Goal: Task Accomplishment & Management: Use online tool/utility

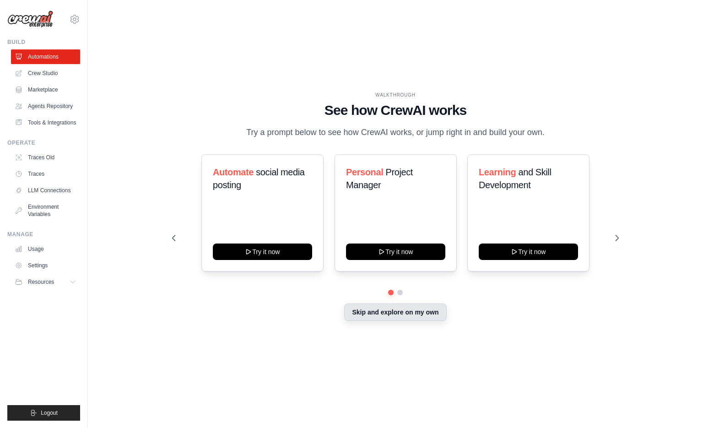
click at [387, 315] on button "Skip and explore on my own" at bounding box center [395, 311] width 102 height 17
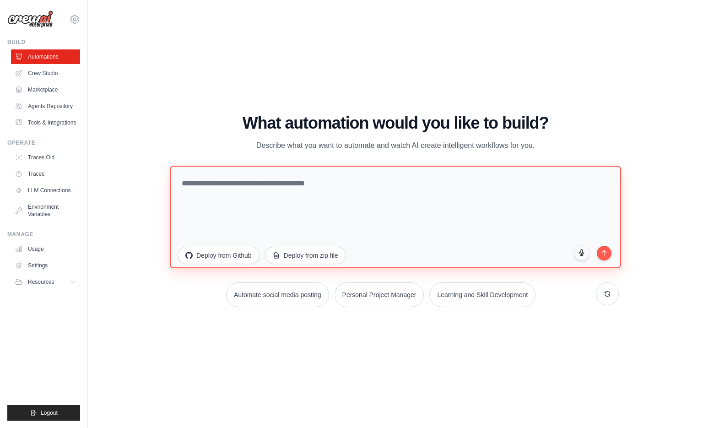
click at [286, 171] on textarea at bounding box center [395, 216] width 451 height 102
click at [292, 187] on textarea at bounding box center [395, 216] width 451 height 102
paste textarea "**********"
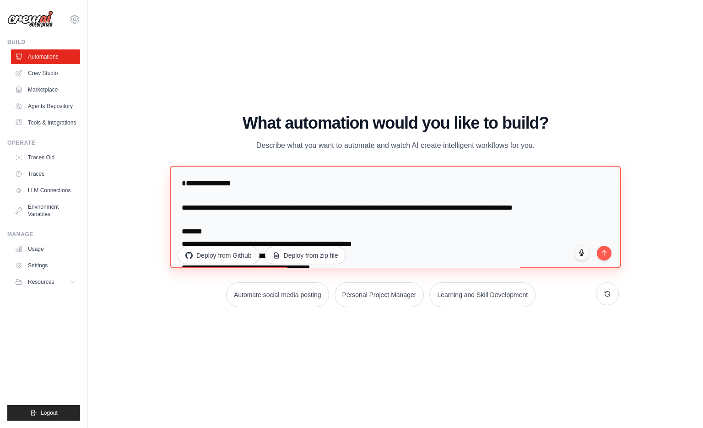
scroll to position [5856, 0]
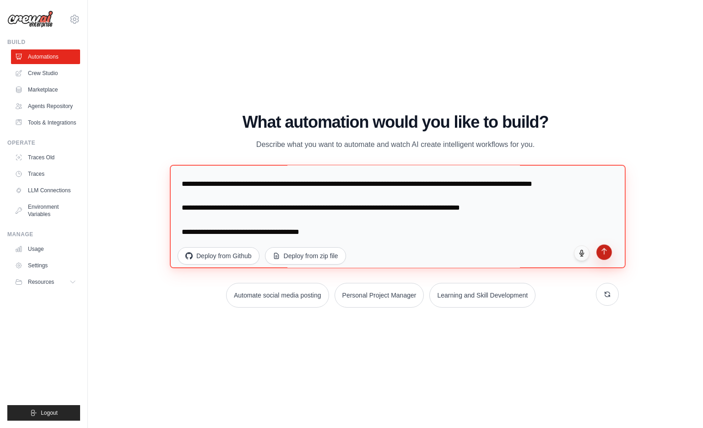
type textarea "**********"
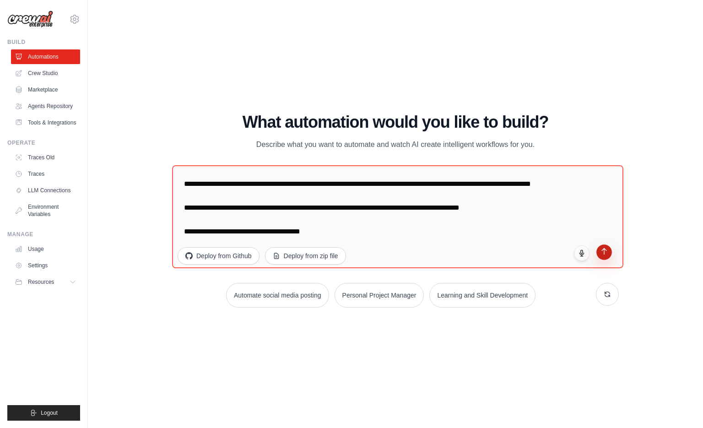
click at [608, 257] on button "submit" at bounding box center [604, 252] width 16 height 16
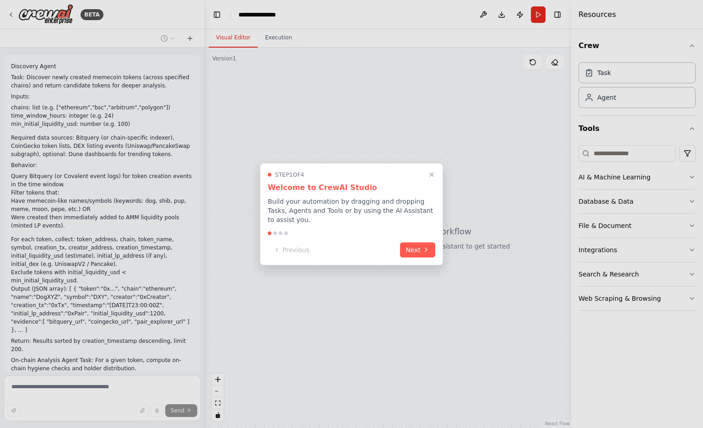
scroll to position [2822, 0]
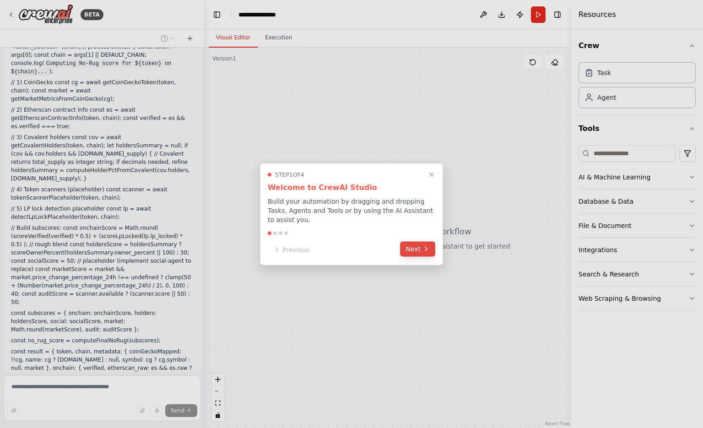
click at [423, 249] on button "Next" at bounding box center [417, 248] width 35 height 15
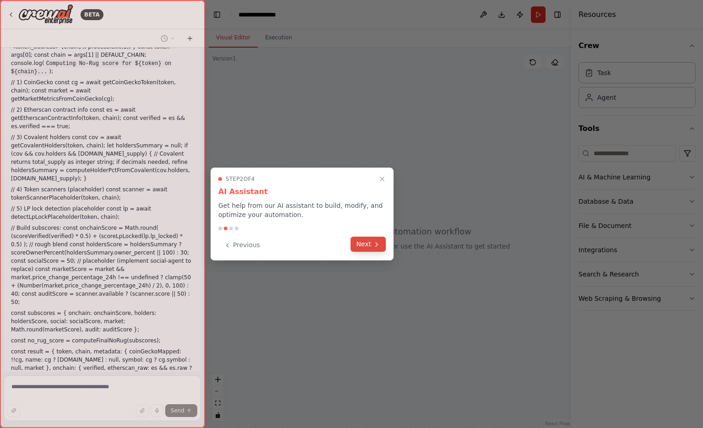
click at [360, 246] on button "Next" at bounding box center [367, 244] width 35 height 15
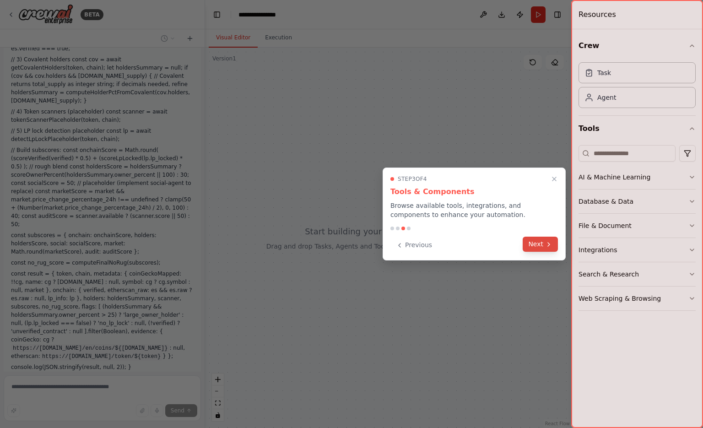
scroll to position [2908, 0]
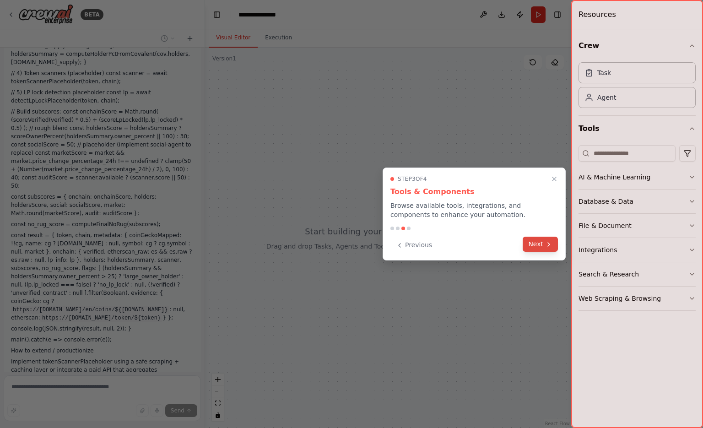
click at [527, 244] on button "Next" at bounding box center [539, 244] width 35 height 15
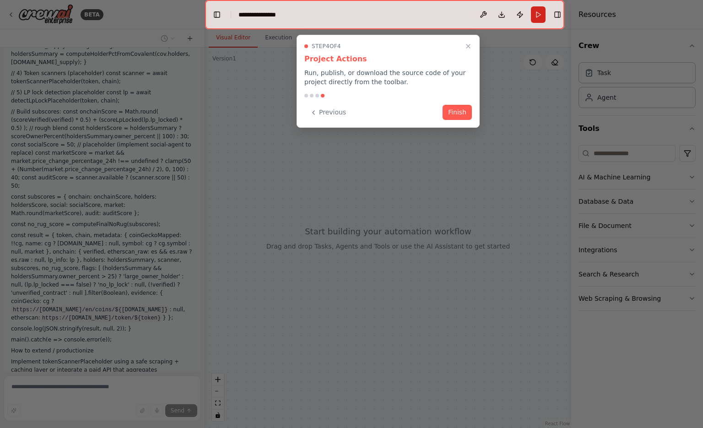
scroll to position [2965, 0]
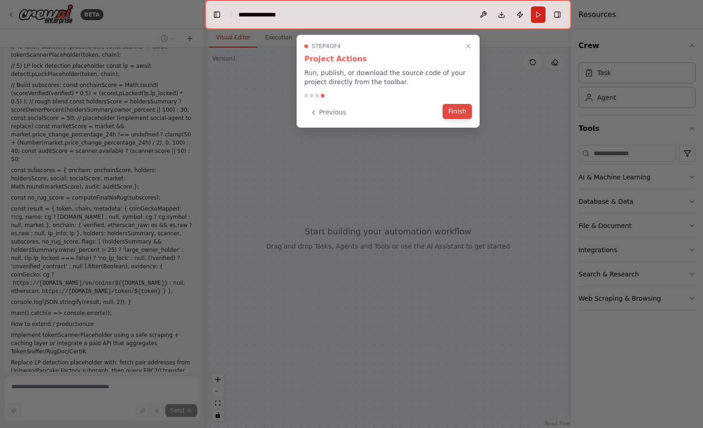
click at [459, 115] on button "Finish" at bounding box center [456, 111] width 29 height 15
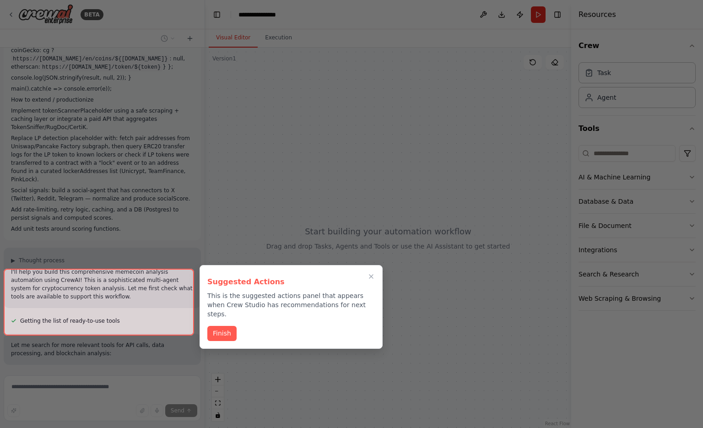
scroll to position [3197, 0]
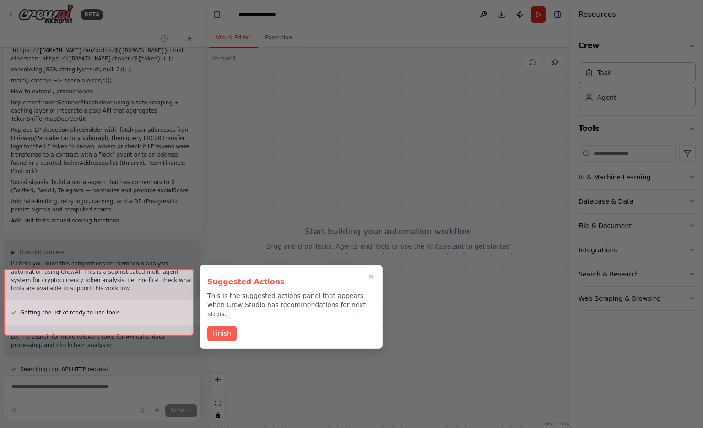
click at [97, 323] on div at bounding box center [99, 302] width 190 height 67
click at [225, 325] on button "Finish" at bounding box center [221, 332] width 29 height 15
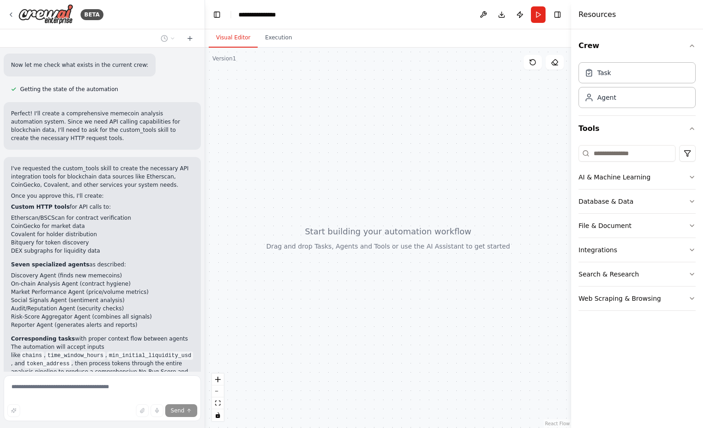
scroll to position [3589, 0]
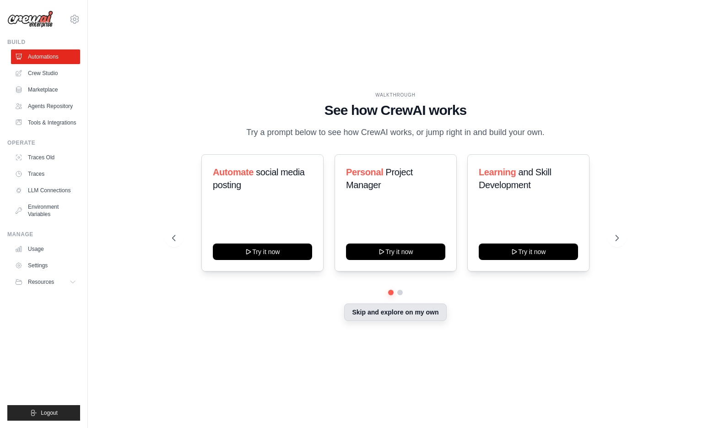
click at [398, 312] on button "Skip and explore on my own" at bounding box center [395, 311] width 102 height 17
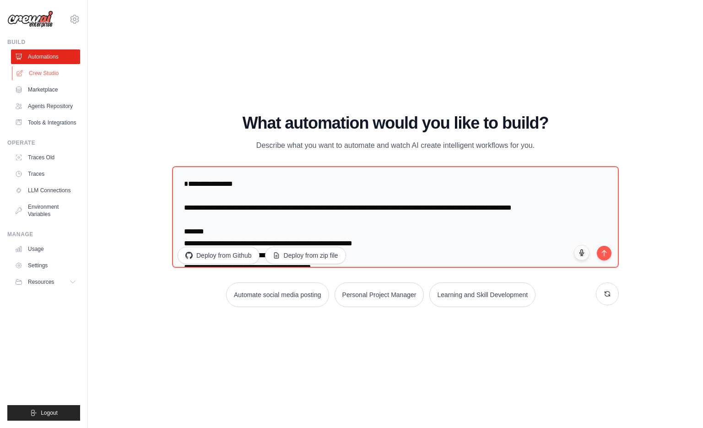
click at [58, 72] on link "Crew Studio" at bounding box center [46, 73] width 69 height 15
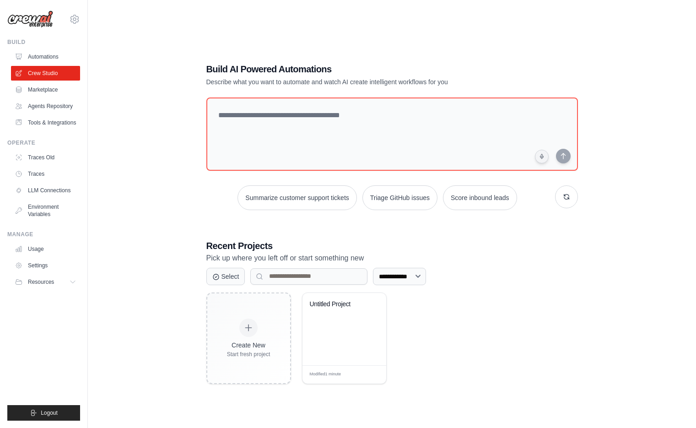
scroll to position [18, 0]
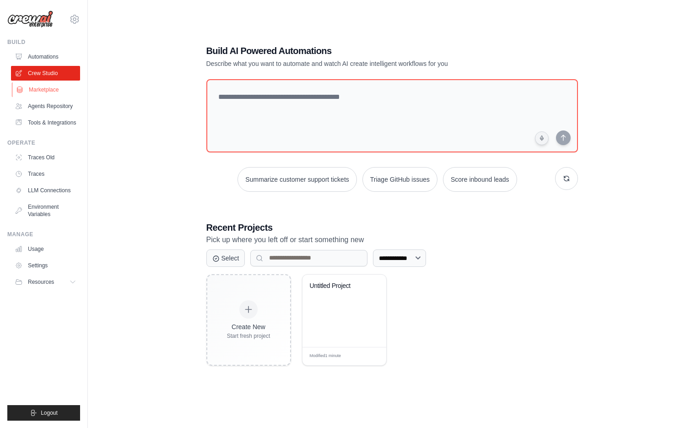
click at [56, 93] on link "Marketplace" at bounding box center [46, 89] width 69 height 15
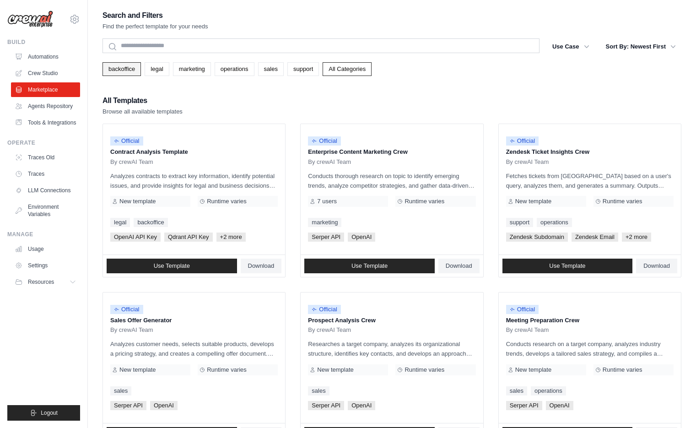
click at [120, 75] on link "backoffice" at bounding box center [121, 69] width 38 height 14
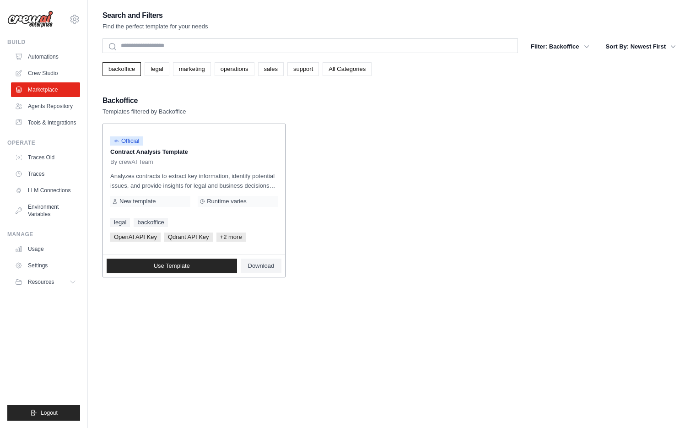
click at [206, 178] on p "Analyzes contracts to extract key information, identify potential issues, and p…" at bounding box center [193, 180] width 167 height 19
click at [61, 59] on link "Automations" at bounding box center [46, 56] width 69 height 15
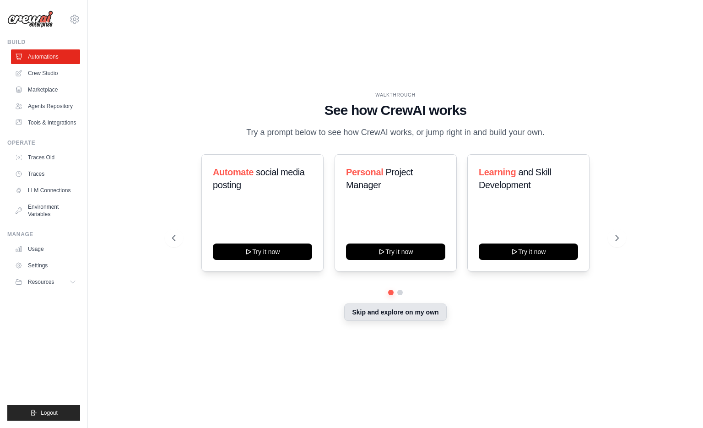
click at [401, 309] on button "Skip and explore on my own" at bounding box center [395, 311] width 102 height 17
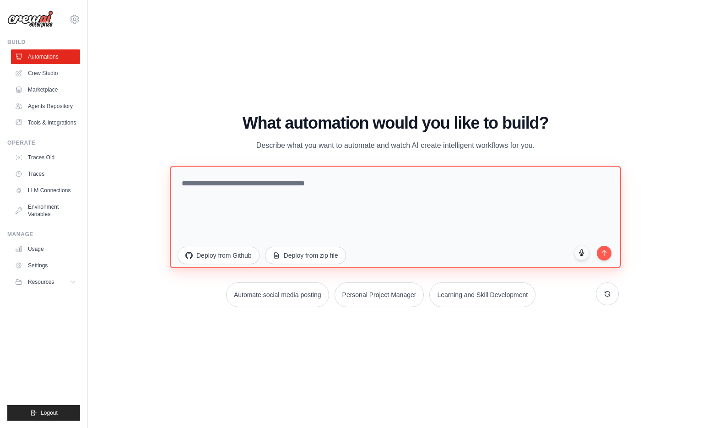
click at [417, 201] on textarea at bounding box center [395, 216] width 451 height 102
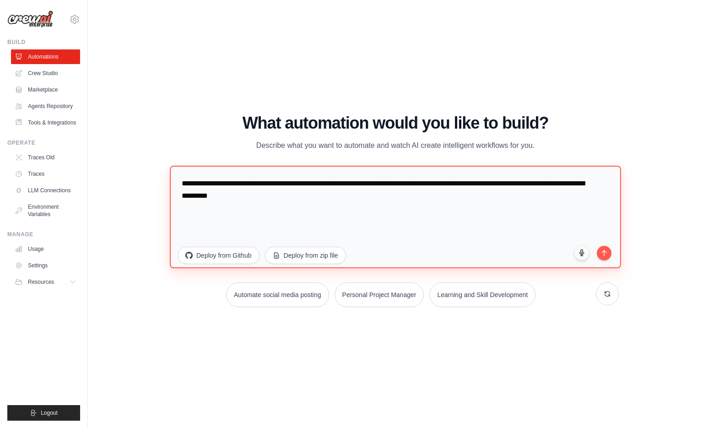
click at [414, 200] on textarea "**********" at bounding box center [395, 216] width 451 height 102
type textarea "**********"
click at [414, 200] on textarea "**********" at bounding box center [395, 216] width 451 height 102
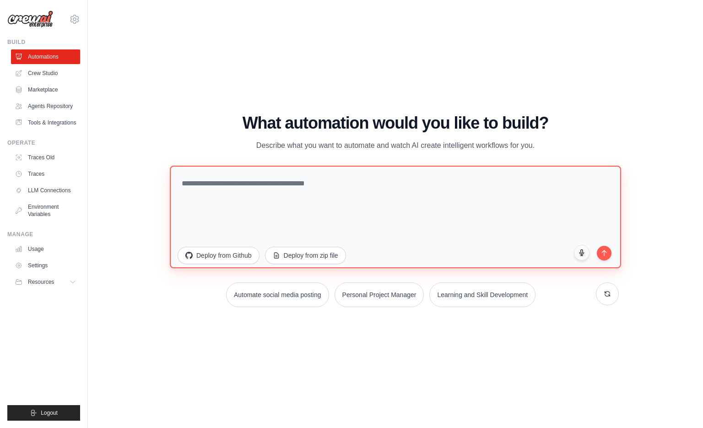
click at [333, 204] on textarea at bounding box center [395, 216] width 451 height 102
paste textarea "**********"
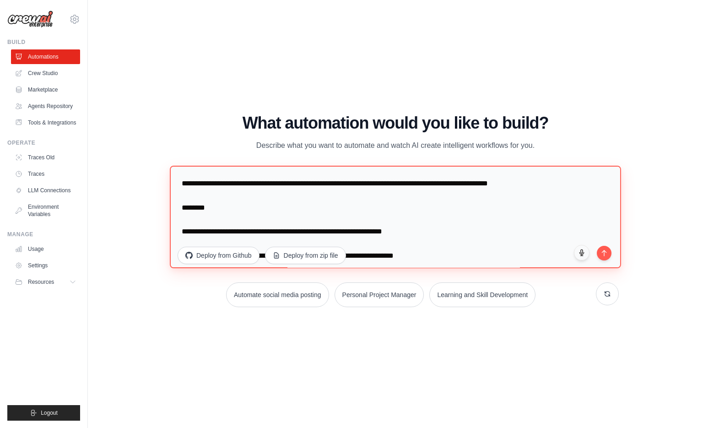
scroll to position [314, 0]
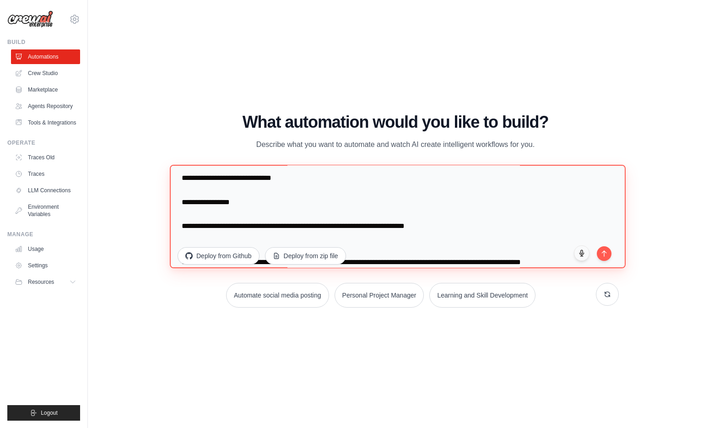
click at [612, 254] on textarea "**********" at bounding box center [398, 216] width 456 height 103
type textarea "**********"
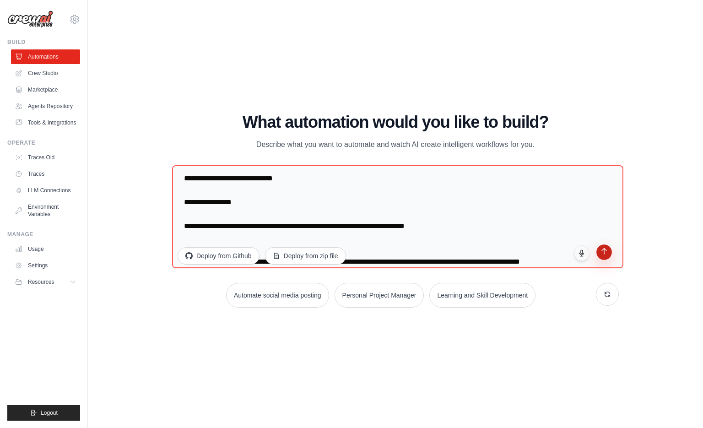
click at [602, 253] on icon "submit" at bounding box center [604, 251] width 8 height 8
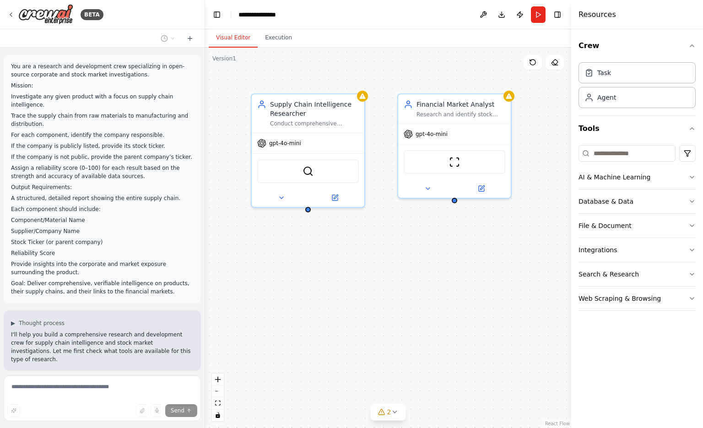
scroll to position [274, 0]
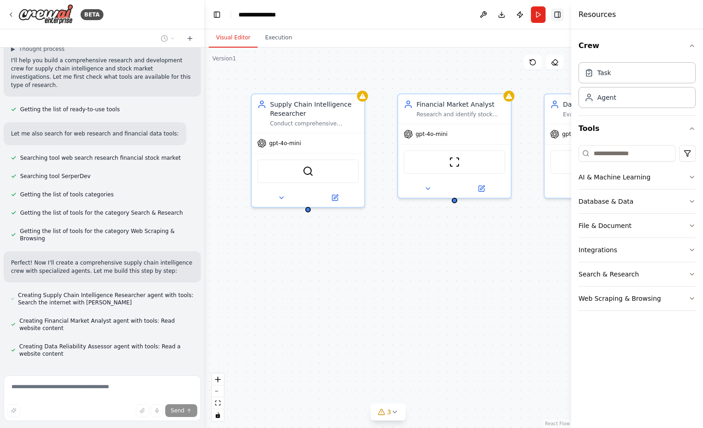
click at [554, 13] on button "Toggle Right Sidebar" at bounding box center [557, 14] width 13 height 13
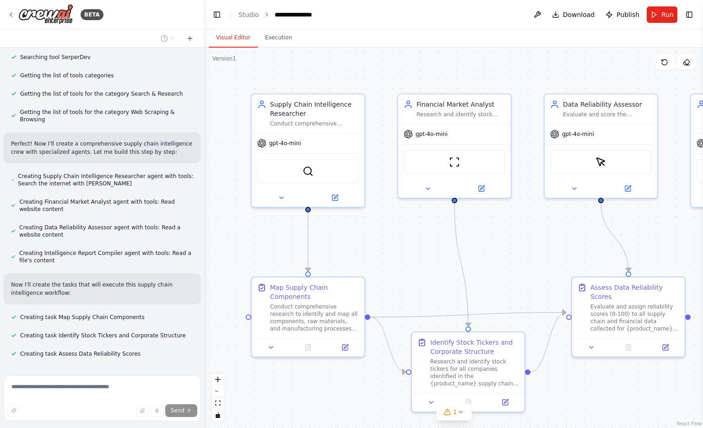
scroll to position [411, 0]
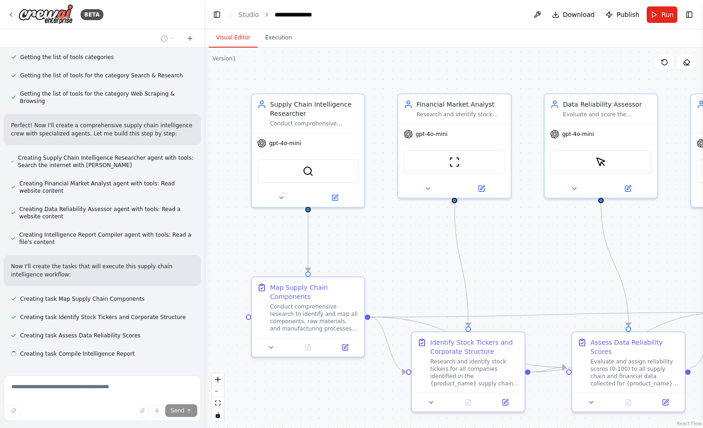
click at [646, 221] on div ".deletable-edge-delete-btn { width: 20px; height: 20px; border: 0px solid #ffff…" at bounding box center [454, 238] width 498 height 380
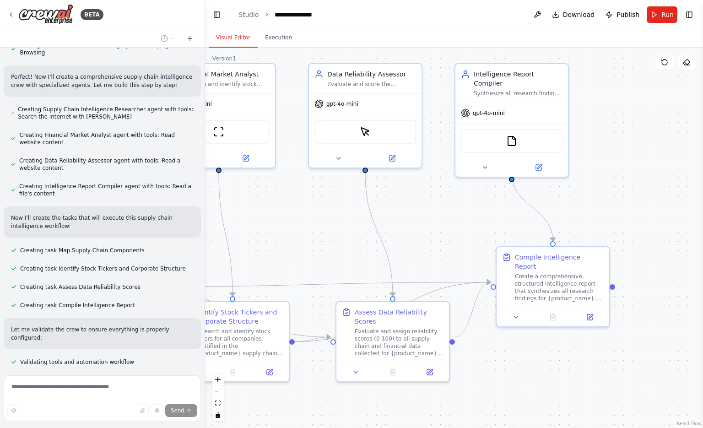
drag, startPoint x: 665, startPoint y: 244, endPoint x: 429, endPoint y: 214, distance: 237.5
click at [429, 214] on div ".deletable-edge-delete-btn { width: 20px; height: 20px; border: 0px solid #ffff…" at bounding box center [454, 238] width 498 height 380
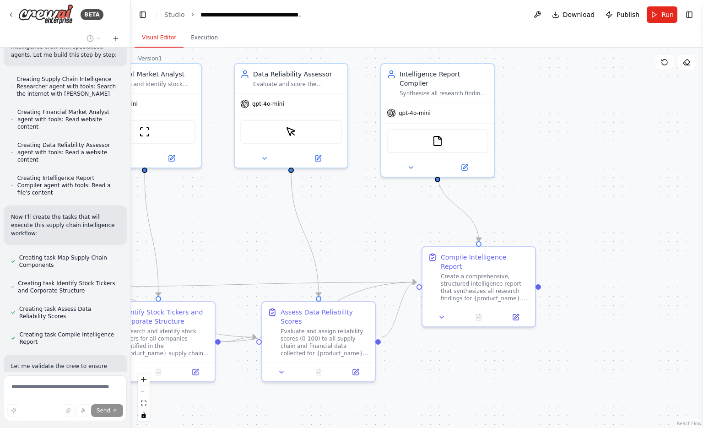
scroll to position [677, 0]
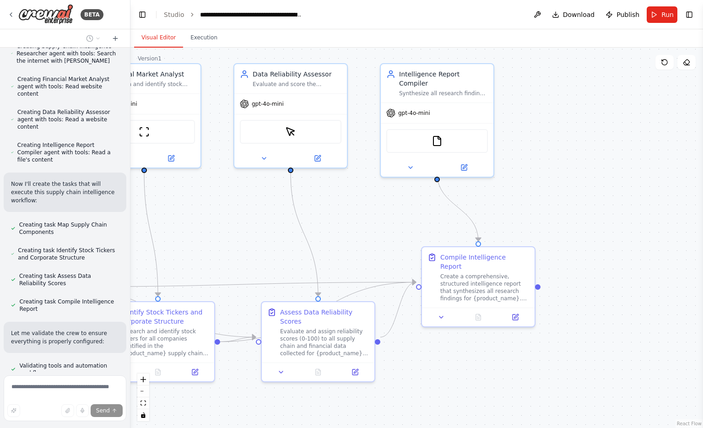
drag, startPoint x: 204, startPoint y: 102, endPoint x: 130, endPoint y: 109, distance: 73.6
click at [130, 109] on div "BETA You are a research and development crew specializing in open-source corpor…" at bounding box center [351, 214] width 703 height 428
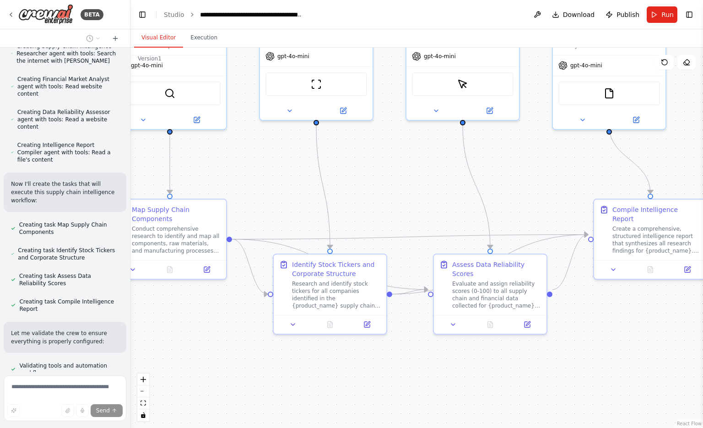
drag, startPoint x: 530, startPoint y: 202, endPoint x: 702, endPoint y: 155, distance: 178.5
click at [702, 155] on div "BETA You are a research and development crew specializing in open-source corpor…" at bounding box center [351, 214] width 703 height 428
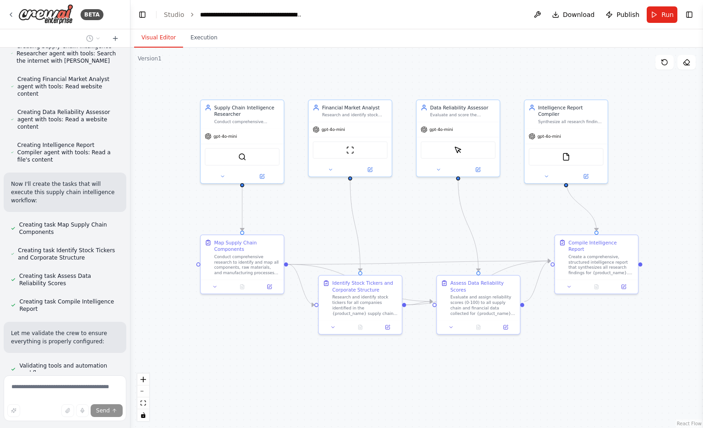
drag, startPoint x: 535, startPoint y: 155, endPoint x: 516, endPoint y: 201, distance: 49.3
click at [516, 201] on div ".deletable-edge-delete-btn { width: 20px; height: 20px; border: 0px solid #ffff…" at bounding box center [416, 238] width 572 height 380
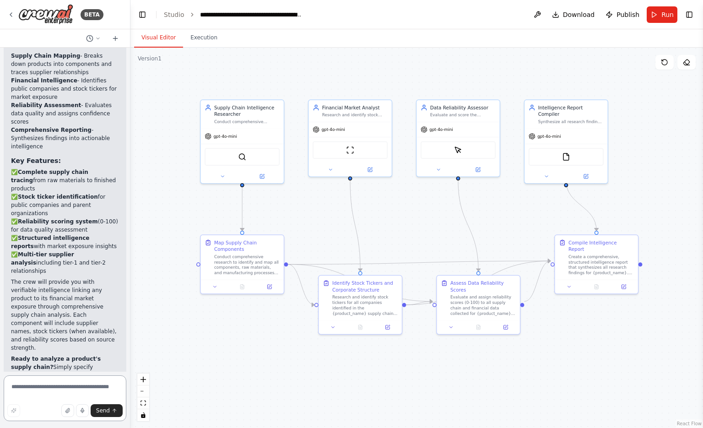
scroll to position [1297, 0]
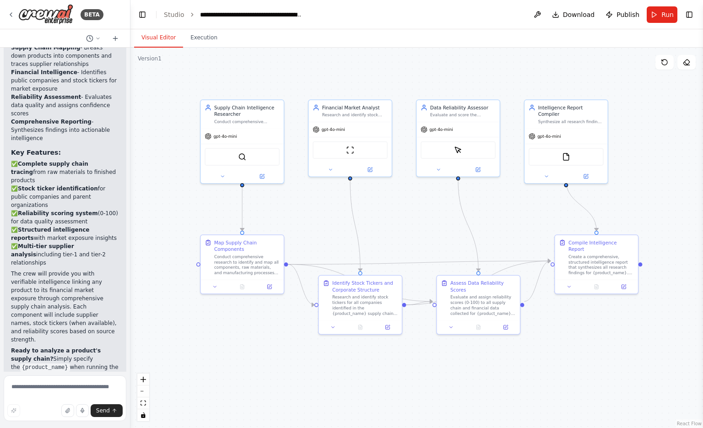
click at [104, 403] on button "Dismiss" at bounding box center [106, 407] width 25 height 9
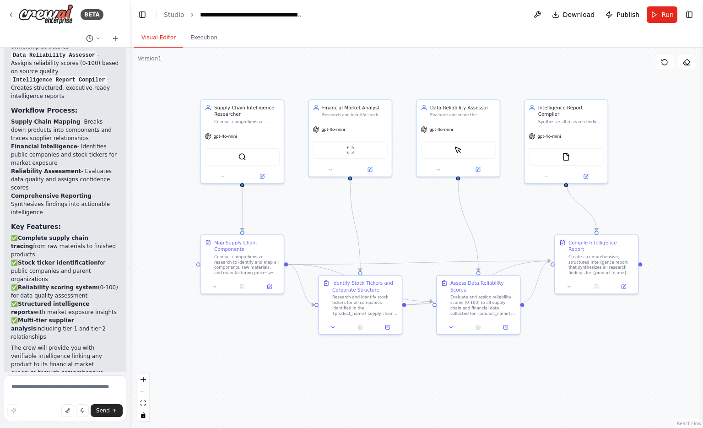
click at [49, 344] on p "The crew will provide you with verifiable intelligence linking any product to i…" at bounding box center [65, 381] width 108 height 74
click at [650, 7] on button "Run" at bounding box center [661, 14] width 31 height 16
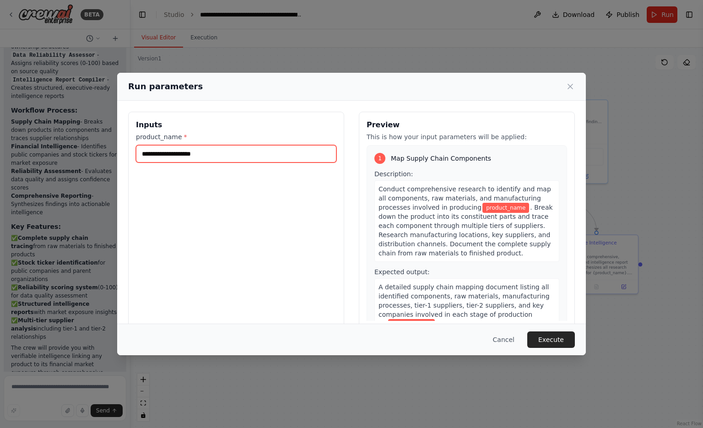
click at [196, 149] on input "product_name *" at bounding box center [236, 153] width 200 height 17
click at [290, 154] on input "product_name *" at bounding box center [236, 153] width 200 height 17
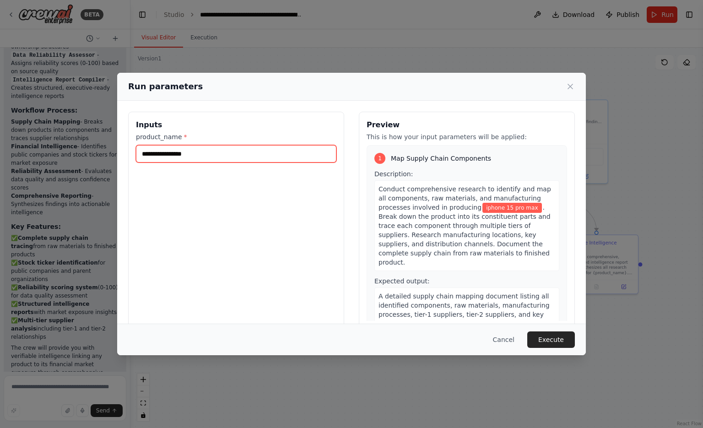
type input "**********"
click at [547, 340] on button "Execute" at bounding box center [551, 339] width 48 height 16
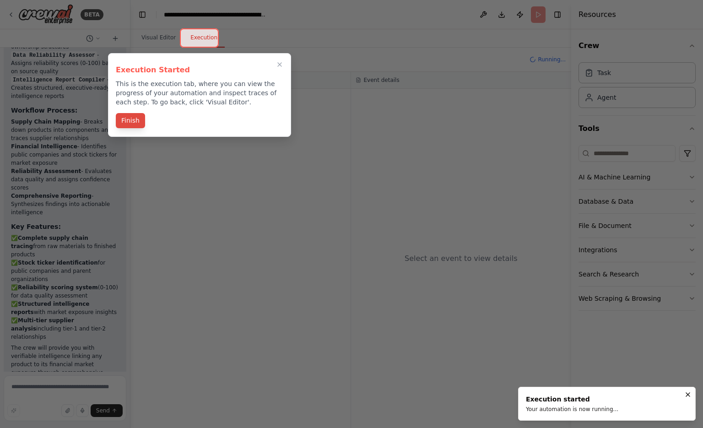
click at [135, 123] on button "Finish" at bounding box center [130, 120] width 29 height 15
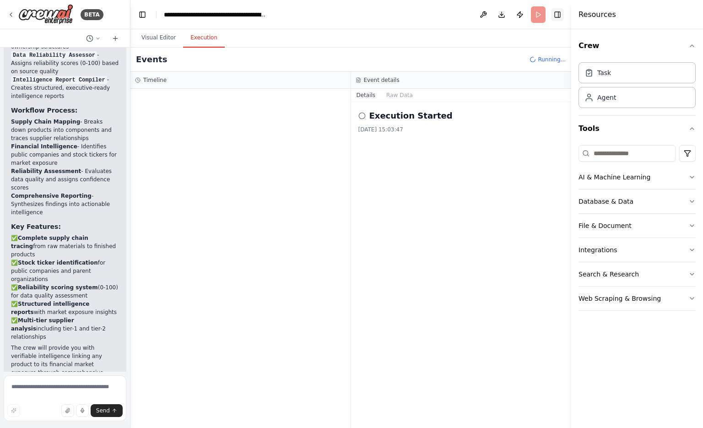
click at [560, 12] on button "Toggle Right Sidebar" at bounding box center [557, 14] width 13 height 13
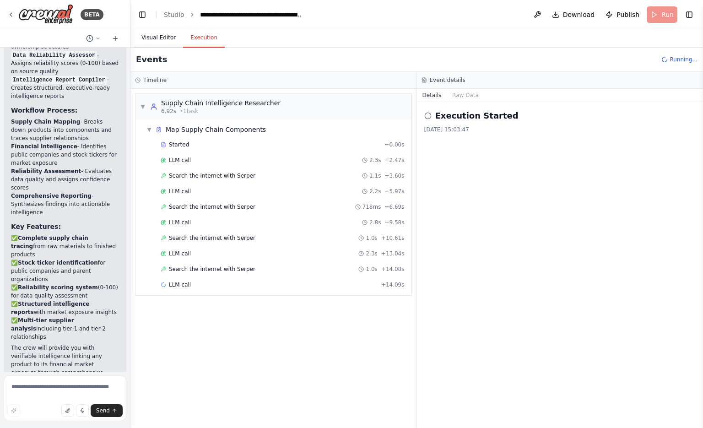
click at [160, 34] on button "Visual Editor" at bounding box center [158, 37] width 49 height 19
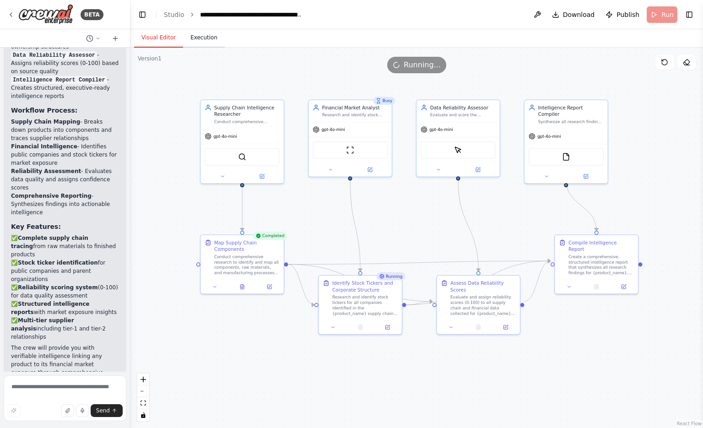
click at [191, 42] on button "Execution" at bounding box center [204, 37] width 42 height 19
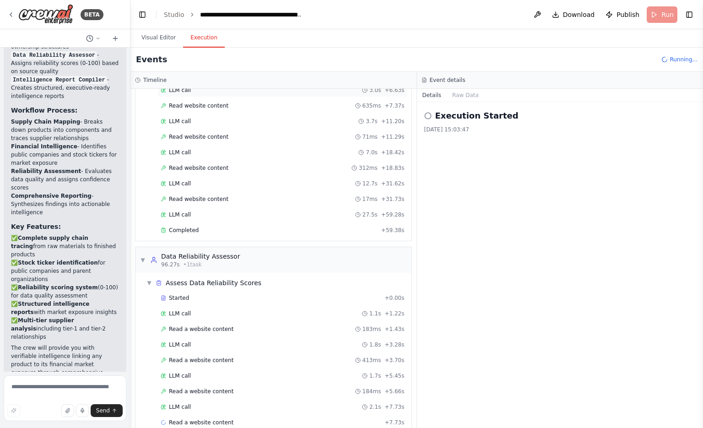
scroll to position [340, 0]
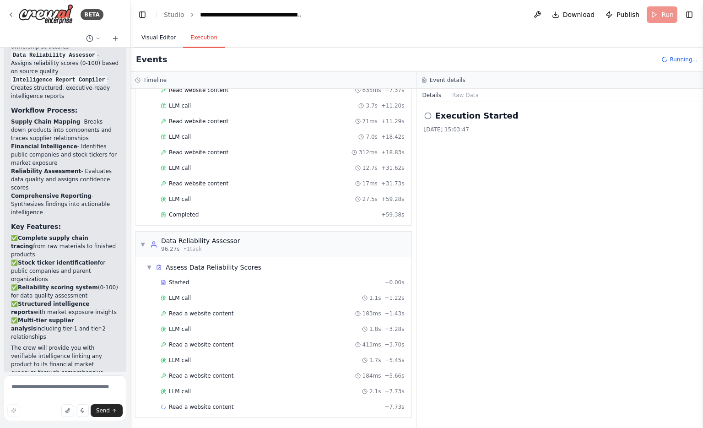
click at [151, 44] on button "Visual Editor" at bounding box center [158, 37] width 49 height 19
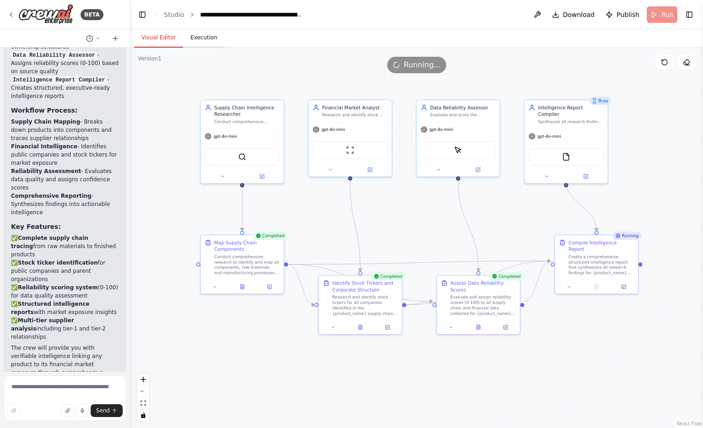
click at [190, 35] on button "Execution" at bounding box center [204, 37] width 42 height 19
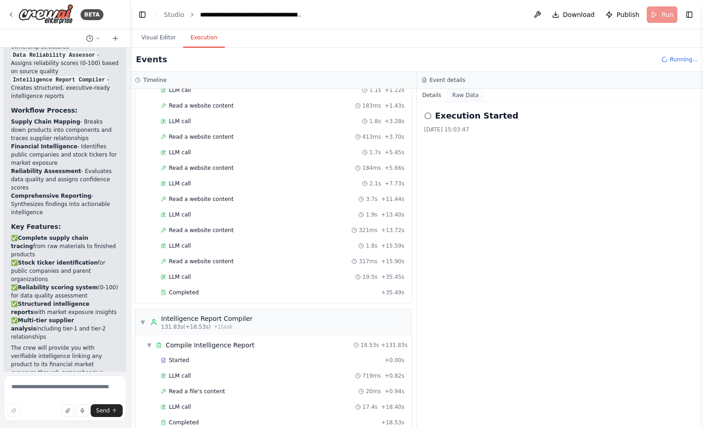
scroll to position [563, 0]
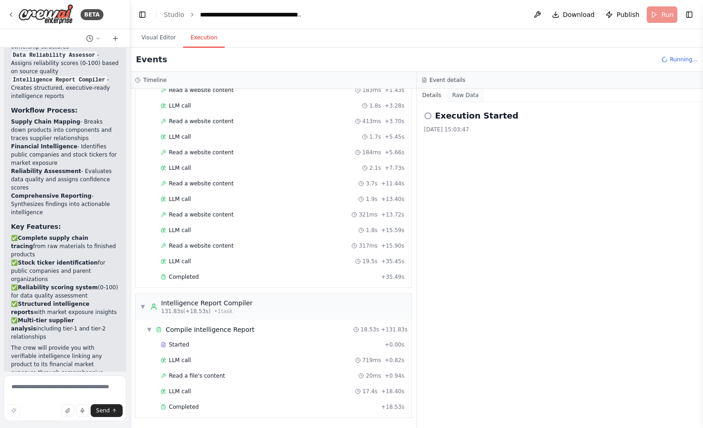
click at [466, 97] on button "Raw Data" at bounding box center [465, 95] width 38 height 13
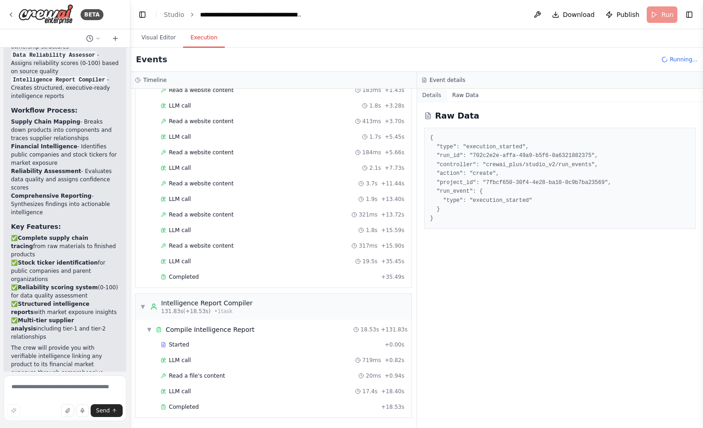
click at [435, 100] on button "Details" at bounding box center [432, 95] width 30 height 13
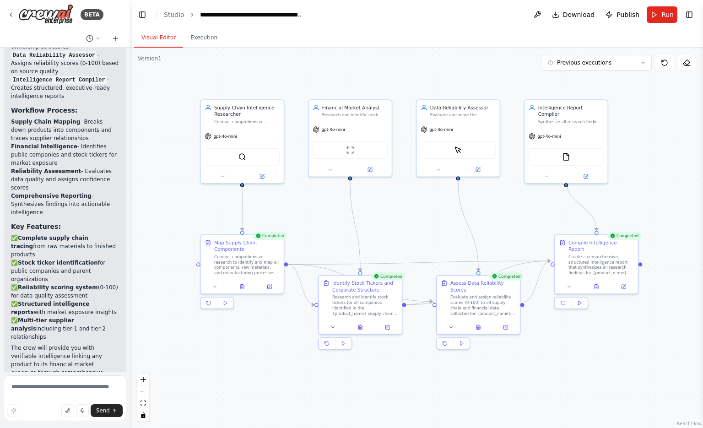
click at [156, 36] on button "Visual Editor" at bounding box center [158, 37] width 49 height 19
click at [198, 46] on button "Execution" at bounding box center [204, 37] width 42 height 19
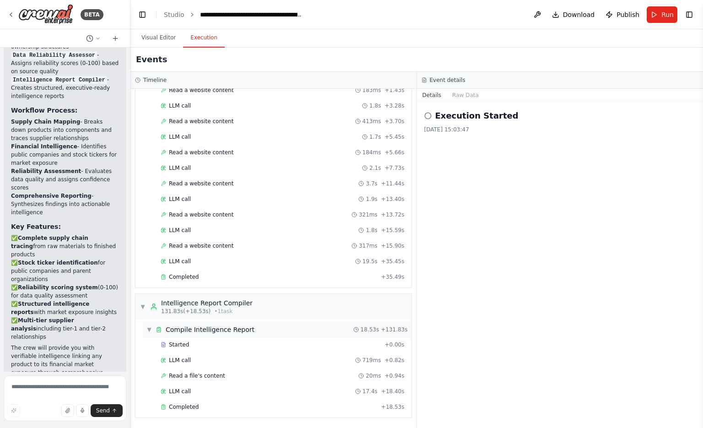
click at [169, 330] on span "Compile Intelligence Report" at bounding box center [210, 329] width 89 height 9
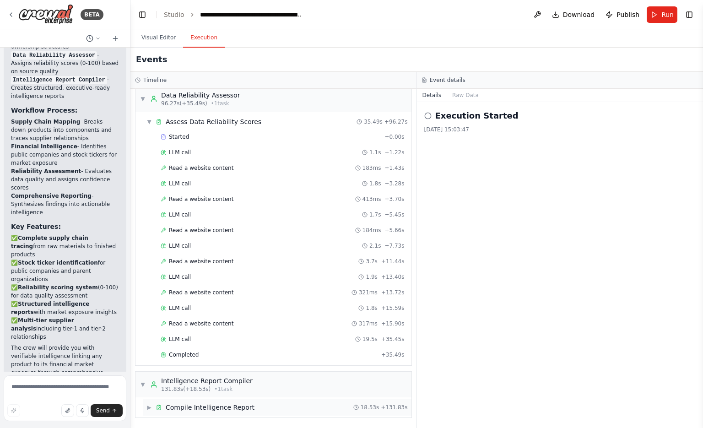
scroll to position [485, 0]
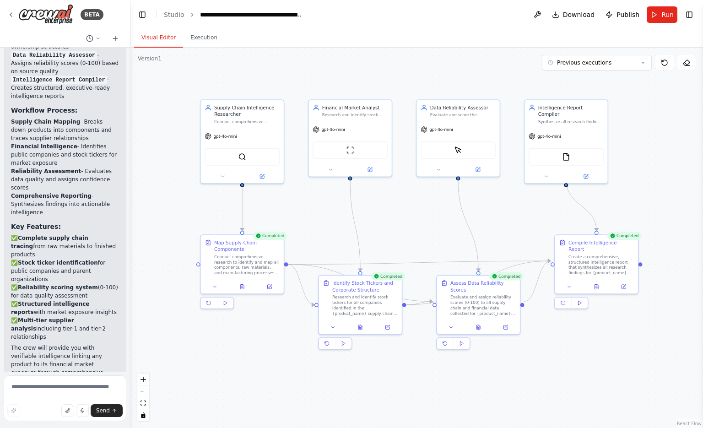
click at [168, 37] on button "Visual Editor" at bounding box center [158, 37] width 49 height 19
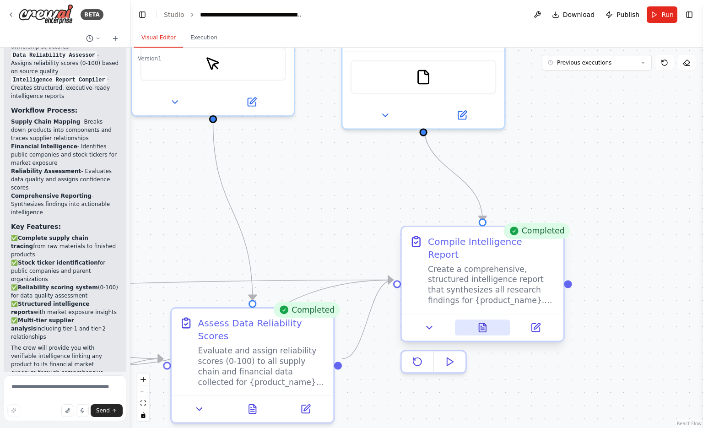
click at [487, 322] on icon at bounding box center [482, 327] width 11 height 11
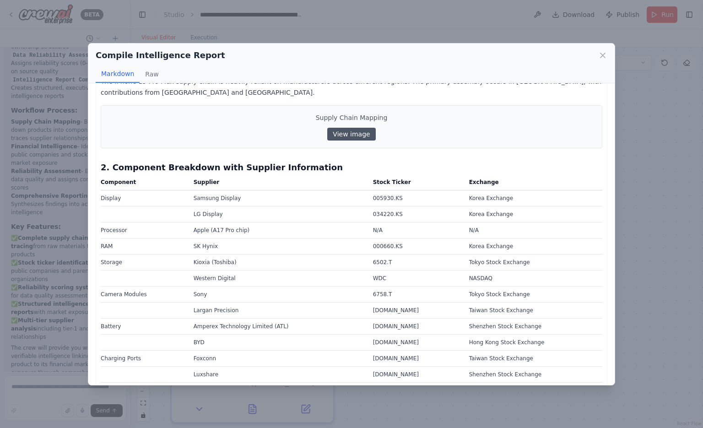
scroll to position [150, 0]
click at [340, 127] on link "View image" at bounding box center [351, 133] width 48 height 13
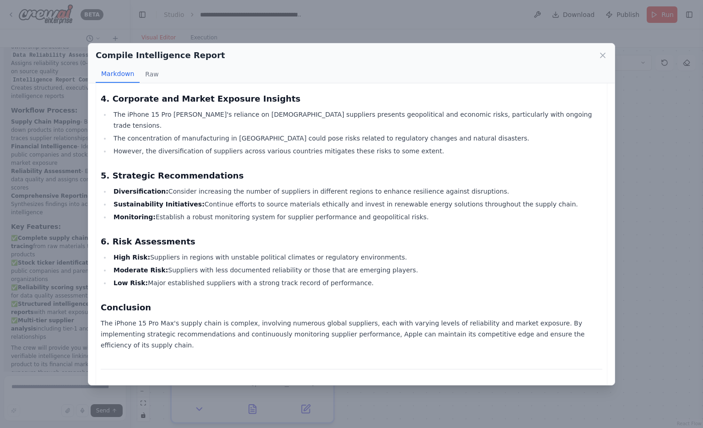
scroll to position [898, 0]
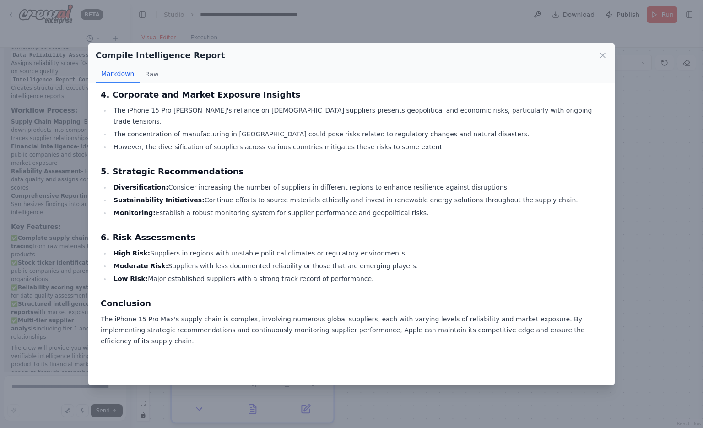
click at [604, 47] on div "Compile Intelligence Report Markdown Raw" at bounding box center [351, 63] width 526 height 40
click at [612, 68] on div "Compile Intelligence Report Markdown Raw" at bounding box center [351, 63] width 526 height 40
click at [596, 58] on div "Compile Intelligence Report" at bounding box center [351, 55] width 511 height 13
click at [610, 58] on div "Compile Intelligence Report Markdown Raw" at bounding box center [351, 63] width 526 height 40
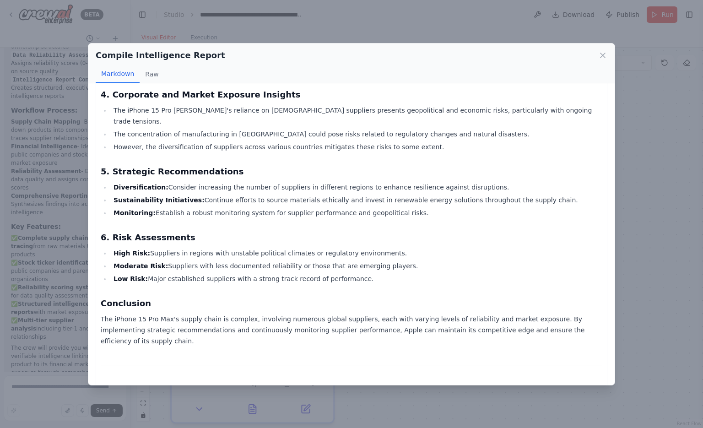
click at [607, 56] on div "Compile Intelligence Report Markdown Raw" at bounding box center [351, 63] width 526 height 40
click at [605, 56] on icon at bounding box center [602, 55] width 9 height 9
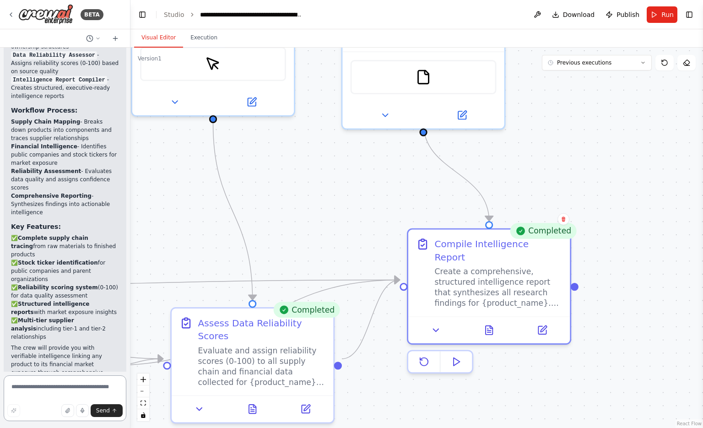
click at [67, 391] on textarea at bounding box center [65, 398] width 123 height 46
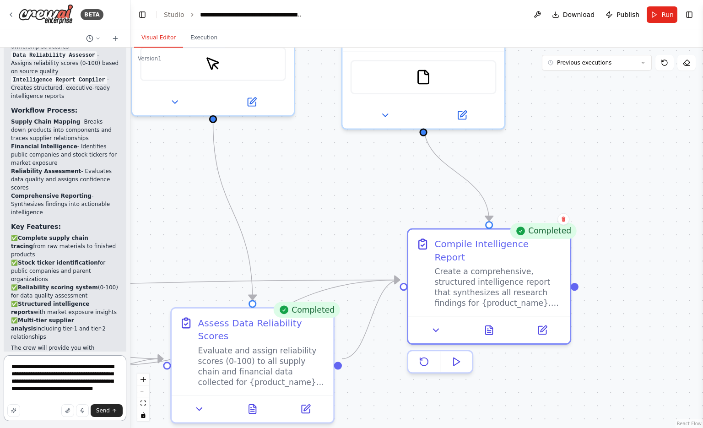
type textarea "**********"
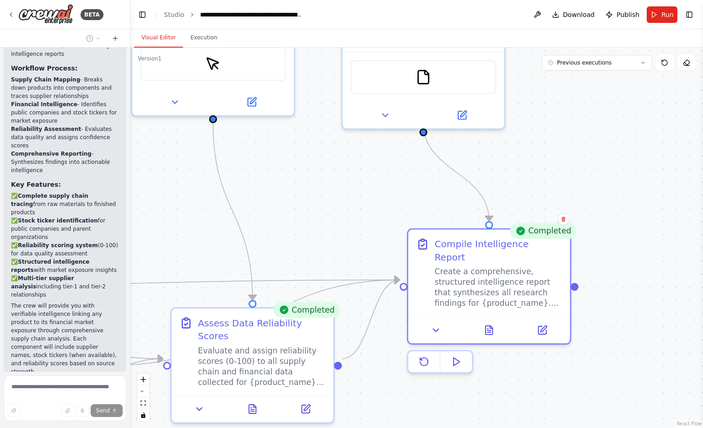
scroll to position [1330, 0]
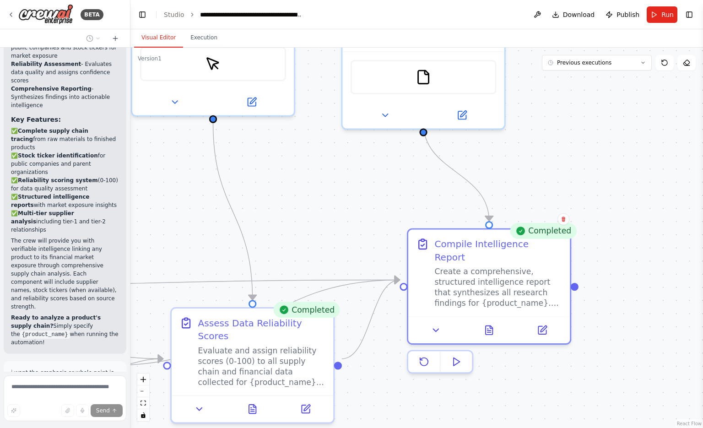
click at [653, 252] on div ".deletable-edge-delete-btn { width: 20px; height: 20px; border: 0px solid #ffff…" at bounding box center [416, 238] width 572 height 380
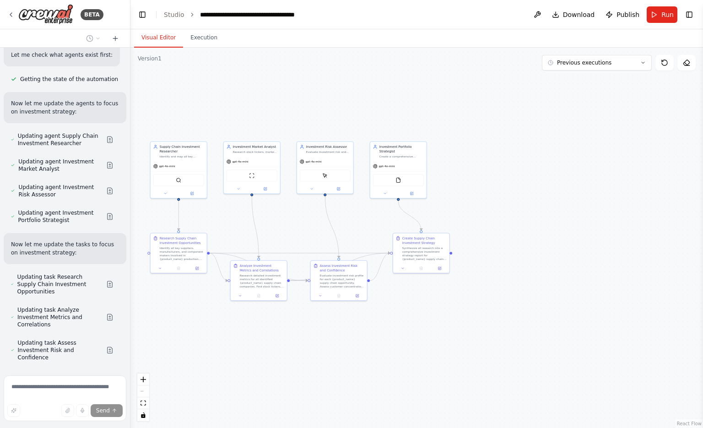
scroll to position [1916, 0]
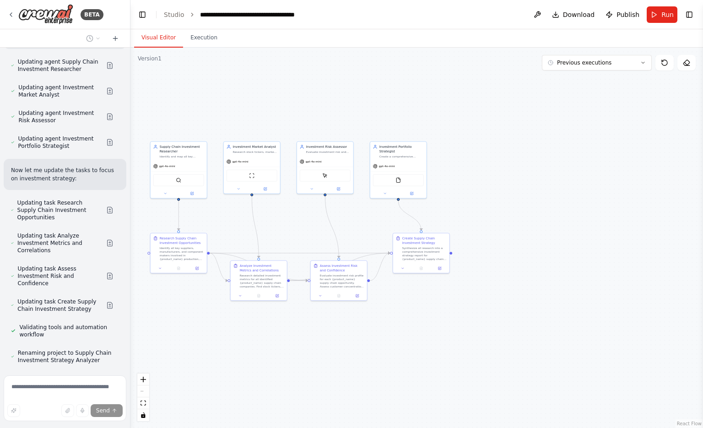
click at [76, 418] on button "Run Automation" at bounding box center [65, 425] width 108 height 15
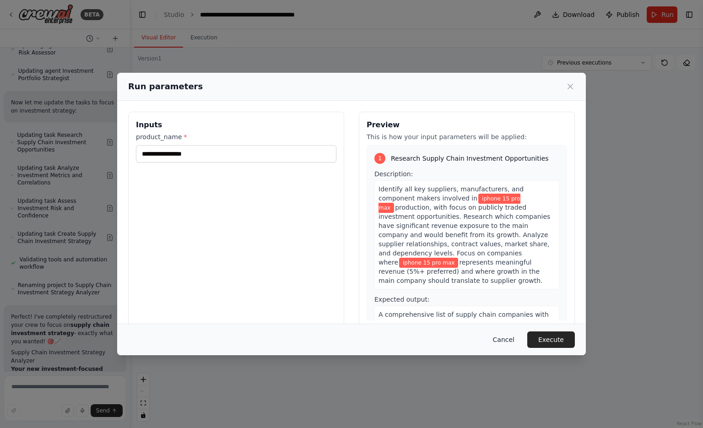
click at [500, 343] on button "Cancel" at bounding box center [503, 339] width 36 height 16
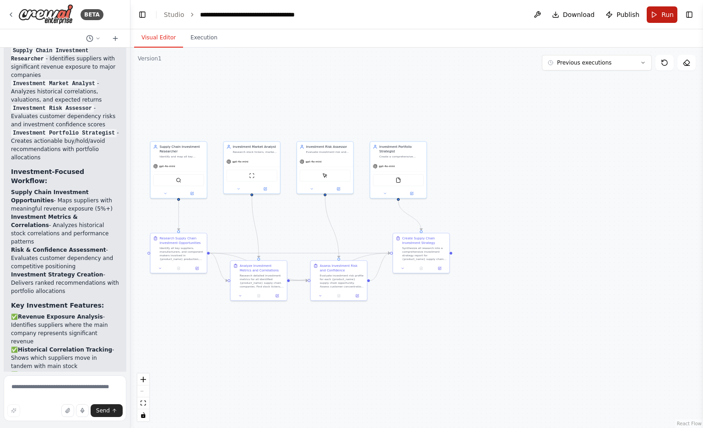
click at [664, 16] on span "Run" at bounding box center [667, 14] width 12 height 9
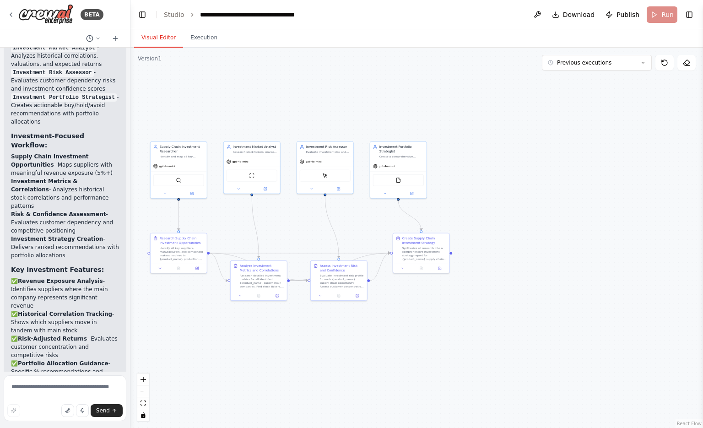
scroll to position [2389, 0]
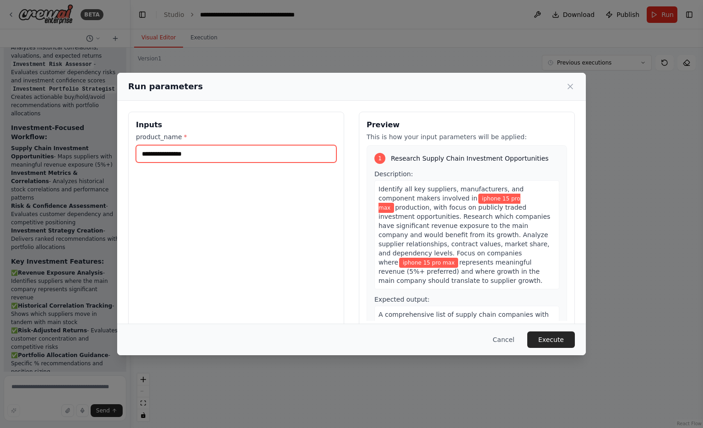
click at [299, 156] on input "**********" at bounding box center [236, 153] width 200 height 17
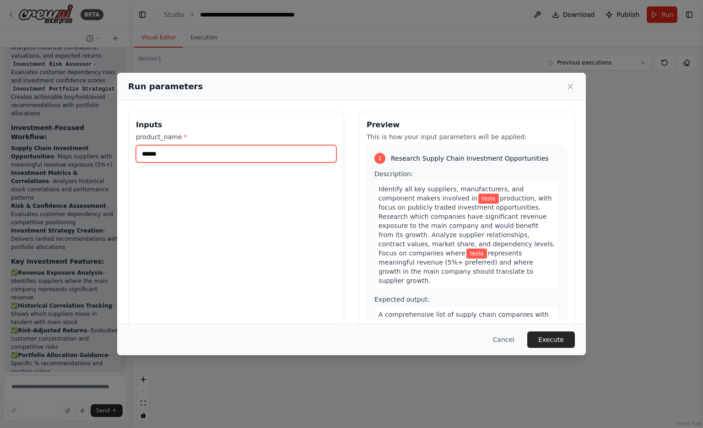
type input "*****"
click at [562, 348] on div "Cancel Execute" at bounding box center [351, 339] width 468 height 32
click at [563, 345] on button "Execute" at bounding box center [551, 339] width 48 height 16
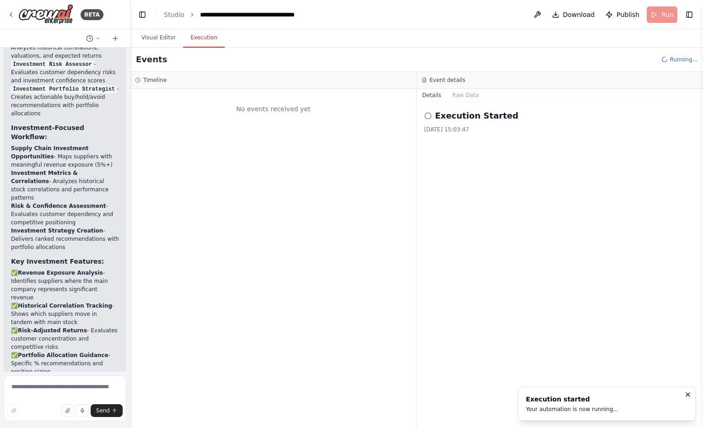
scroll to position [0, 0]
click at [170, 37] on button "Visual Editor" at bounding box center [158, 37] width 49 height 19
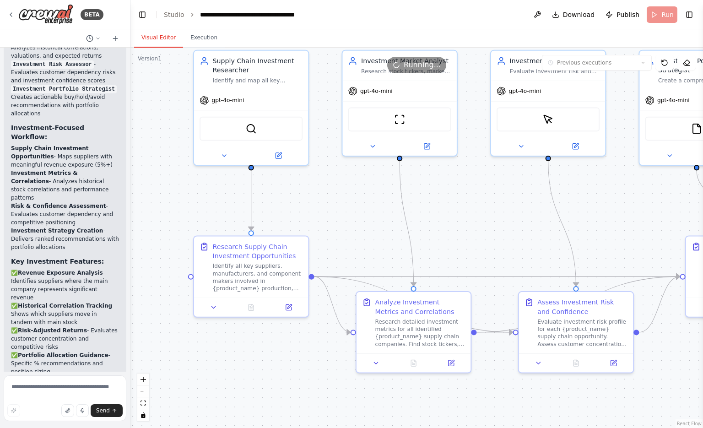
drag, startPoint x: 185, startPoint y: 121, endPoint x: 257, endPoint y: 27, distance: 118.5
click at [257, 27] on main "**********" at bounding box center [416, 214] width 572 height 428
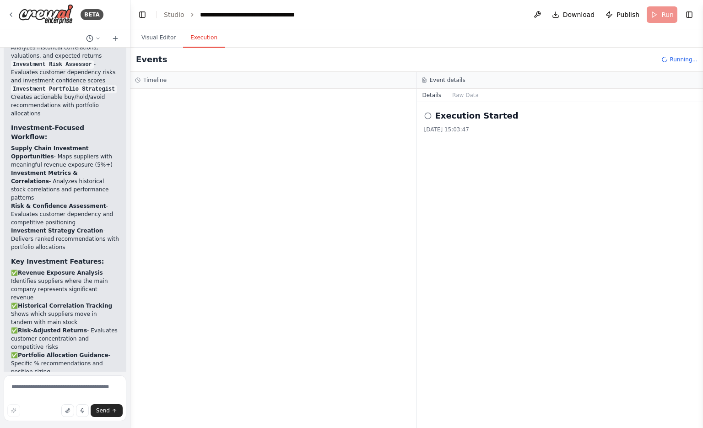
click at [205, 33] on button "Execution" at bounding box center [204, 37] width 42 height 19
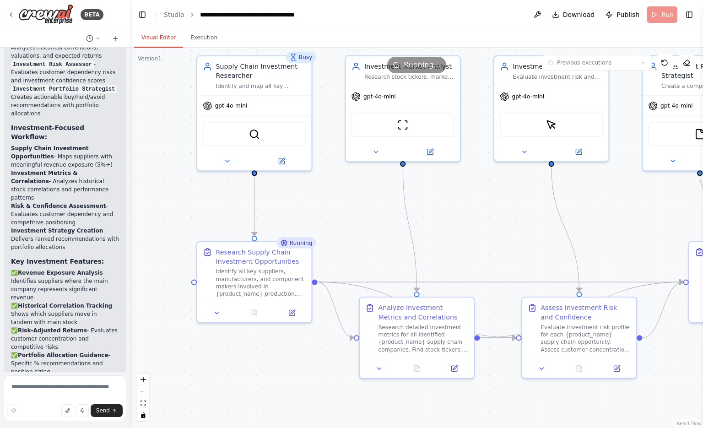
click at [166, 44] on button "Visual Editor" at bounding box center [158, 37] width 49 height 19
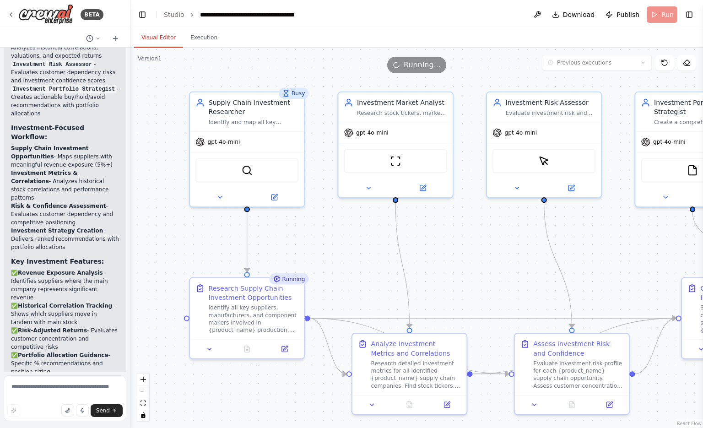
drag, startPoint x: 173, startPoint y: 122, endPoint x: 165, endPoint y: 158, distance: 37.4
click at [165, 158] on div ".deletable-edge-delete-btn { width: 20px; height: 20px; border: 0px solid #ffff…" at bounding box center [416, 238] width 572 height 380
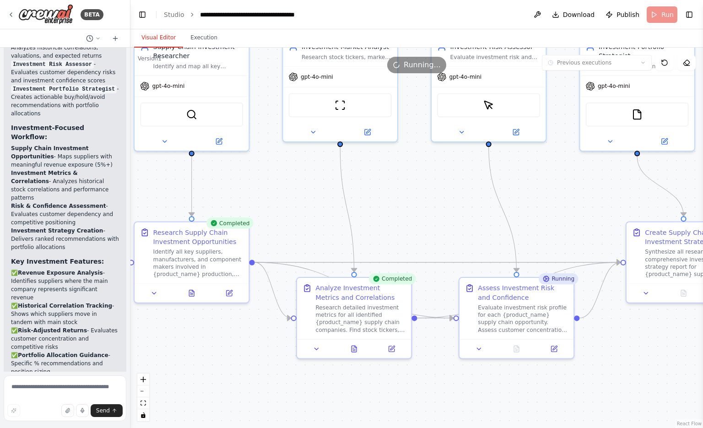
drag, startPoint x: 460, startPoint y: 290, endPoint x: 405, endPoint y: 233, distance: 79.3
click at [405, 233] on div ".deletable-edge-delete-btn { width: 20px; height: 20px; border: 0px solid #ffff…" at bounding box center [416, 238] width 572 height 380
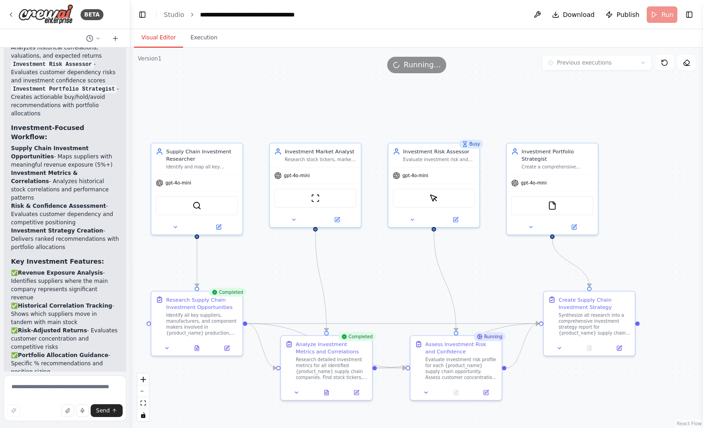
drag, startPoint x: 389, startPoint y: 229, endPoint x: 351, endPoint y: 300, distance: 80.0
click at [351, 300] on div ".deletable-edge-delete-btn { width: 20px; height: 20px; border: 0px solid #ffff…" at bounding box center [416, 238] width 572 height 380
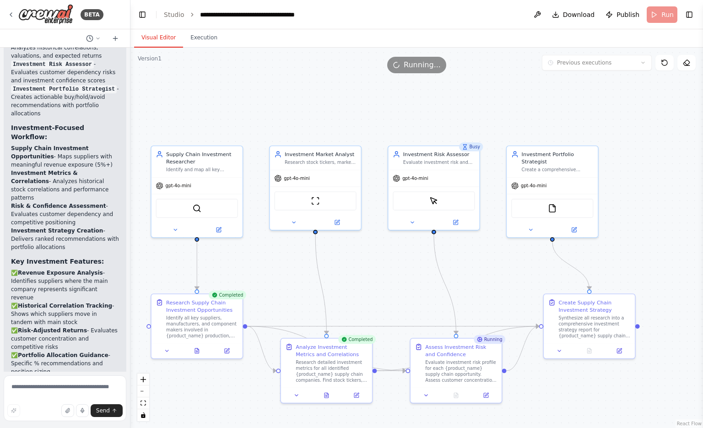
drag, startPoint x: 351, startPoint y: 300, endPoint x: 363, endPoint y: 265, distance: 36.7
click at [363, 265] on div ".deletable-edge-delete-btn { width: 20px; height: 20px; border: 0px solid #ffff…" at bounding box center [416, 238] width 572 height 380
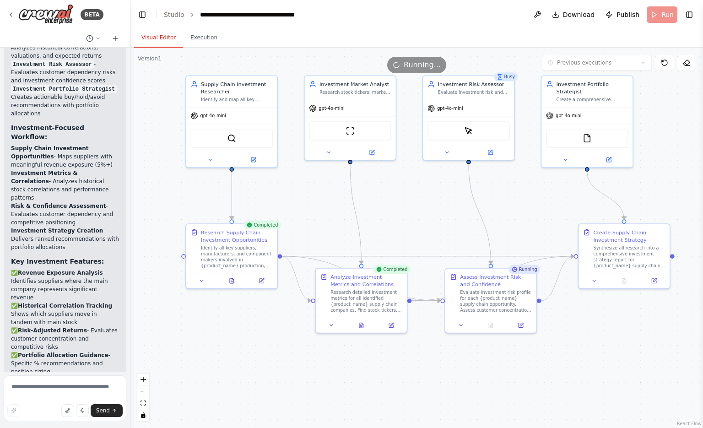
drag, startPoint x: 363, startPoint y: 265, endPoint x: 398, endPoint y: 195, distance: 78.2
click at [398, 195] on div ".deletable-edge-delete-btn { width: 20px; height: 20px; border: 0px solid #ffff…" at bounding box center [416, 238] width 572 height 380
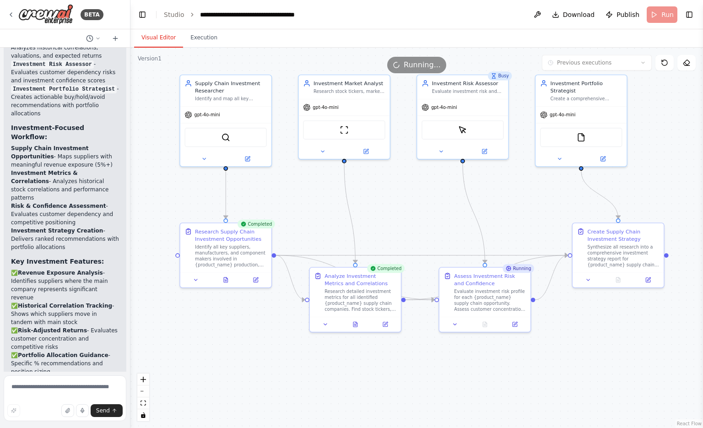
drag, startPoint x: 681, startPoint y: 120, endPoint x: 675, endPoint y: 119, distance: 6.0
click at [675, 119] on div ".deletable-edge-delete-btn { width: 20px; height: 20px; border: 0px solid #ffff…" at bounding box center [416, 238] width 572 height 380
click at [674, 122] on div ".deletable-edge-delete-btn { width: 20px; height: 20px; border: 0px solid #ffff…" at bounding box center [416, 238] width 572 height 380
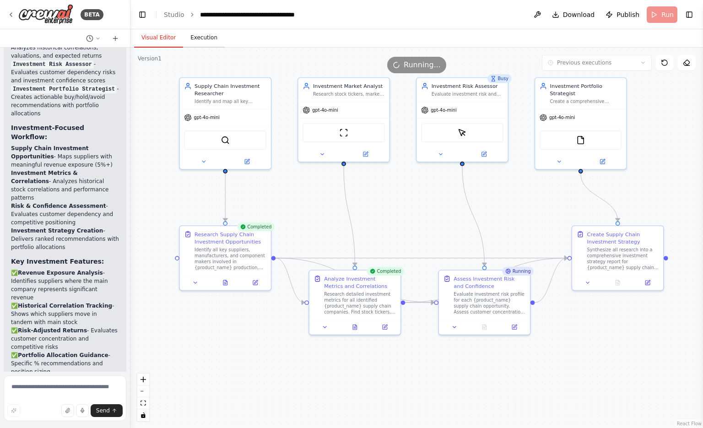
click at [205, 36] on button "Execution" at bounding box center [204, 37] width 42 height 19
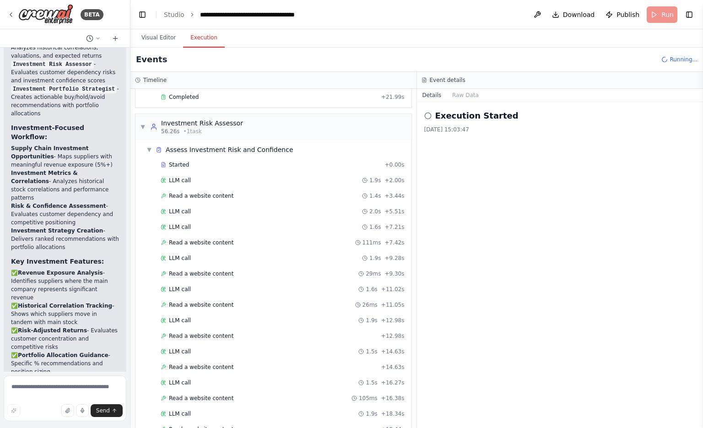
scroll to position [427, 0]
click at [158, 45] on button "Visual Editor" at bounding box center [158, 37] width 49 height 19
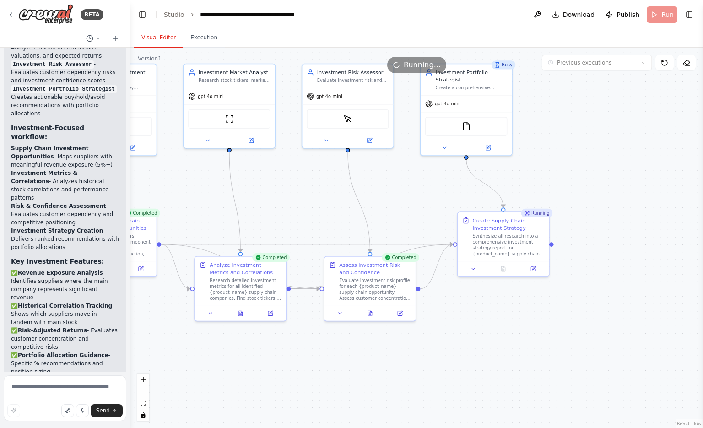
drag, startPoint x: 525, startPoint y: 224, endPoint x: 410, endPoint y: 210, distance: 116.2
click at [410, 210] on div ".deletable-edge-delete-btn { width: 20px; height: 20px; border: 0px solid #ffff…" at bounding box center [416, 238] width 572 height 380
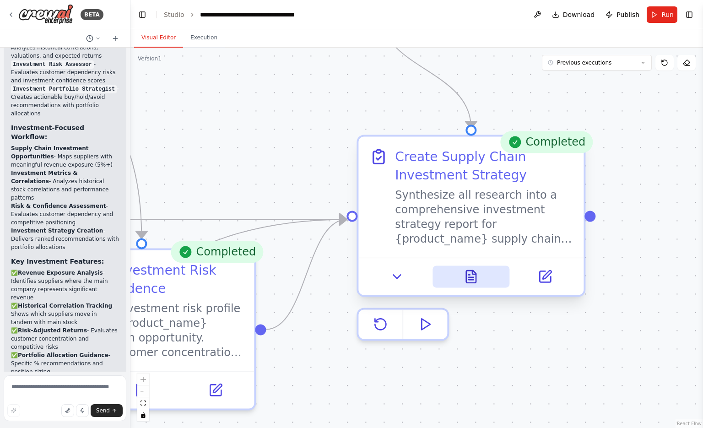
click at [475, 284] on icon at bounding box center [470, 276] width 15 height 15
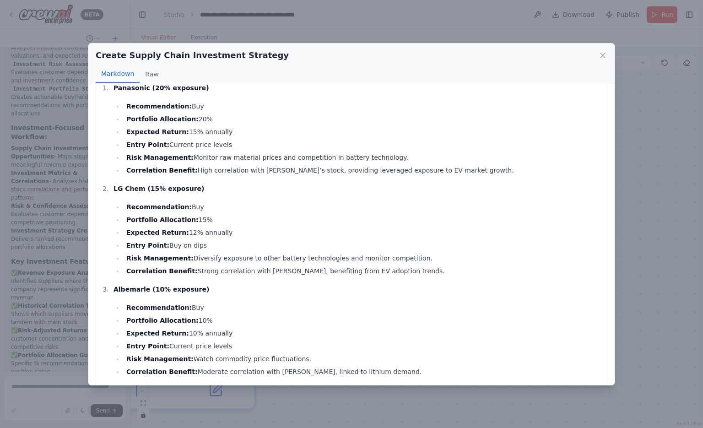
scroll to position [89, 0]
click at [283, 210] on li "Recommendation: Buy" at bounding box center [363, 207] width 479 height 11
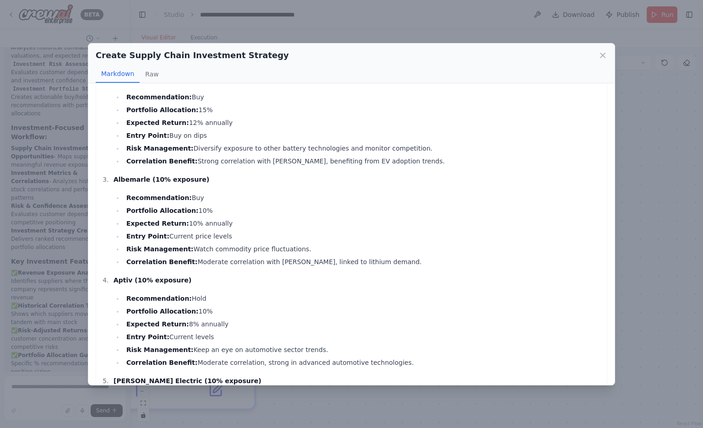
scroll to position [0, 0]
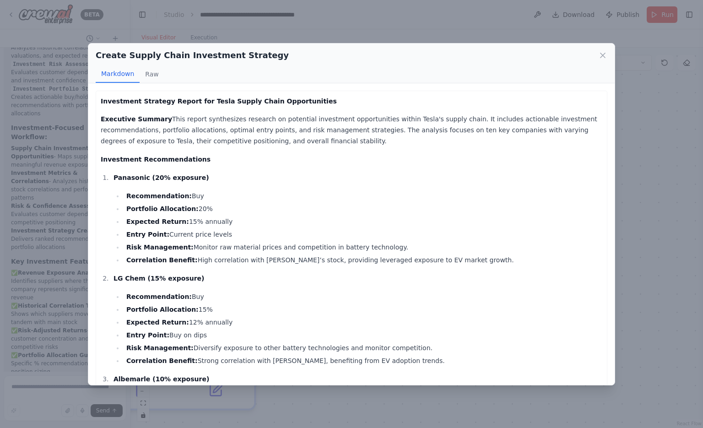
click at [605, 61] on div "Create Supply Chain Investment Strategy" at bounding box center [351, 55] width 511 height 13
click at [605, 51] on icon at bounding box center [602, 55] width 9 height 9
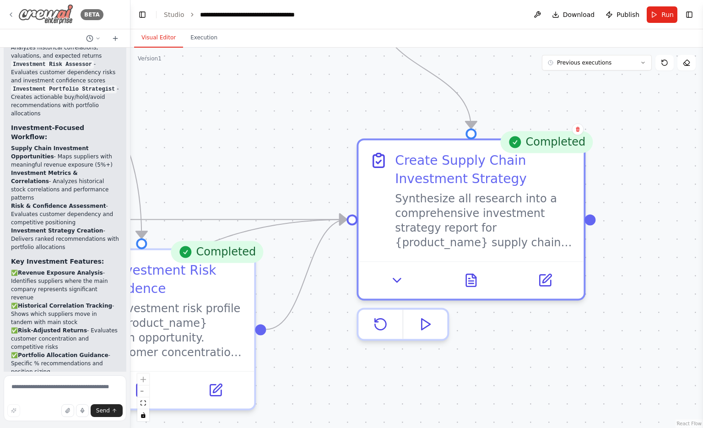
click at [59, 13] on img at bounding box center [45, 14] width 55 height 21
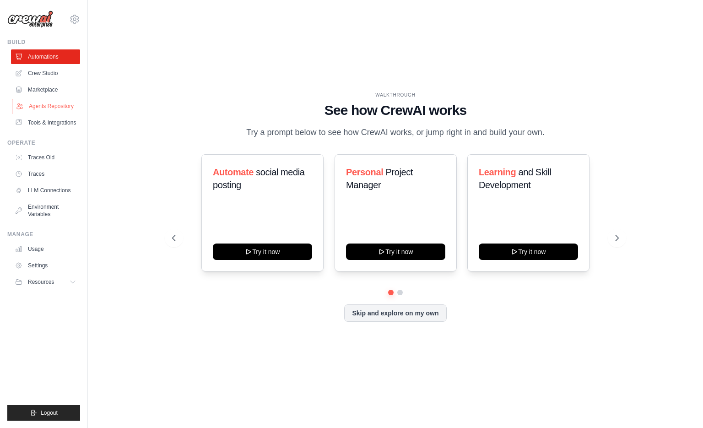
click at [44, 106] on link "Agents Repository" at bounding box center [46, 106] width 69 height 15
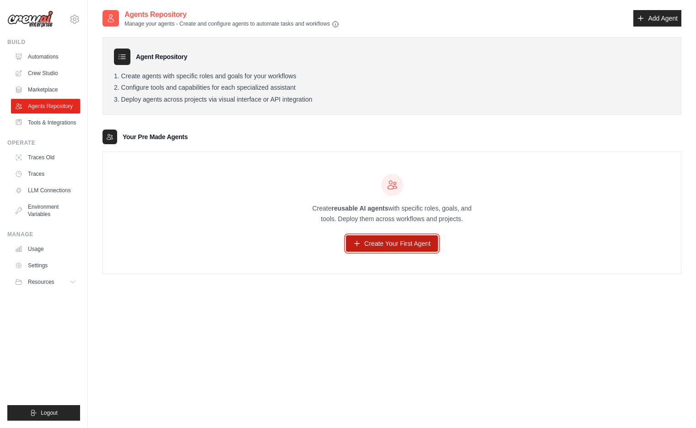
click at [368, 242] on link "Create Your First Agent" at bounding box center [392, 243] width 92 height 16
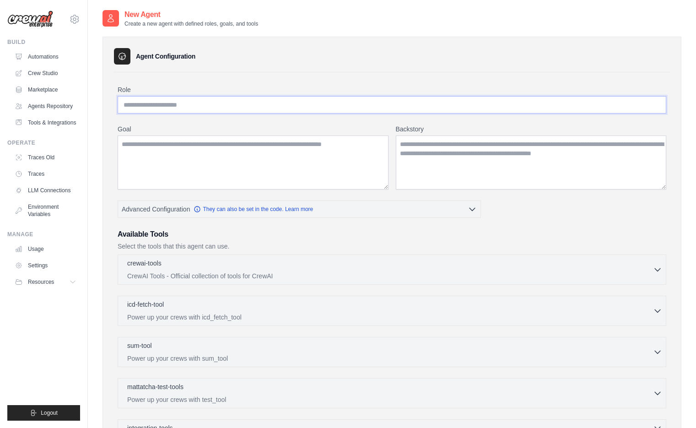
click at [192, 104] on input "Role" at bounding box center [392, 104] width 549 height 17
paste input "**********"
type input "**********"
click at [239, 172] on textarea "Goal" at bounding box center [253, 162] width 271 height 54
click at [312, 158] on textarea "Goal" at bounding box center [253, 162] width 271 height 54
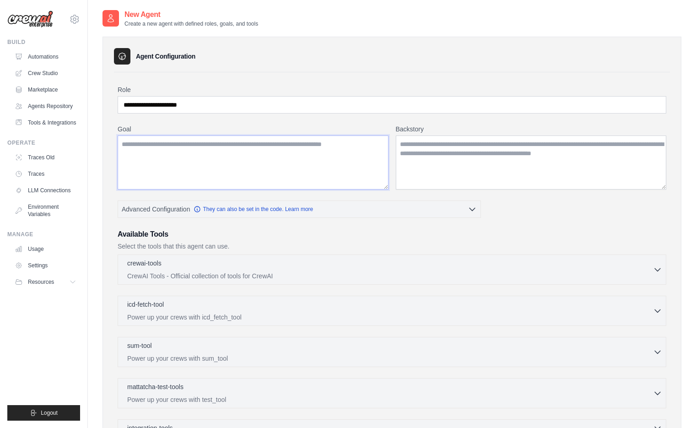
paste textarea "**********"
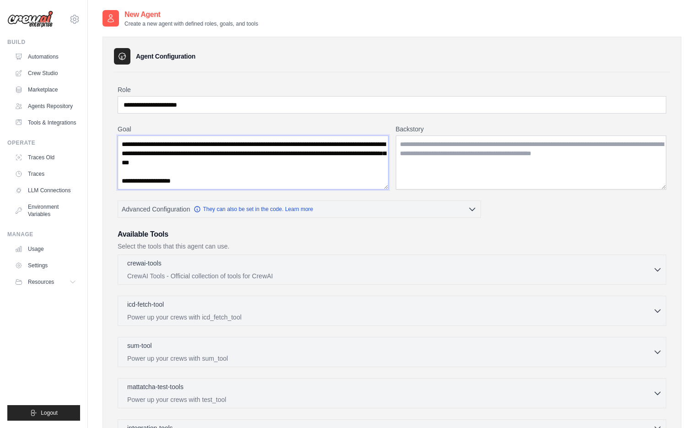
scroll to position [233, 0]
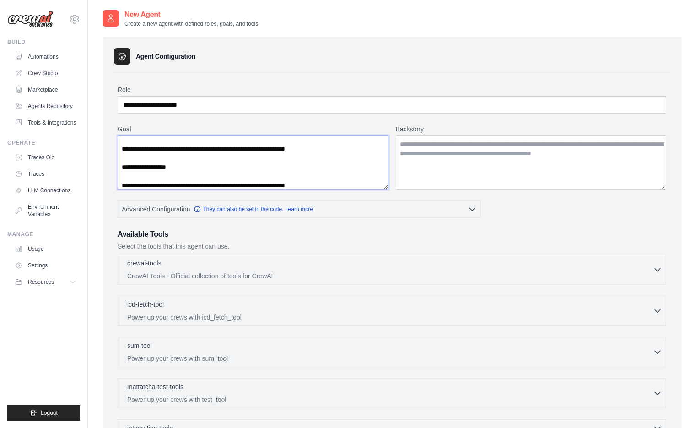
type textarea "**********"
click at [427, 155] on textarea "Backstory" at bounding box center [531, 162] width 271 height 54
paste textarea "**********"
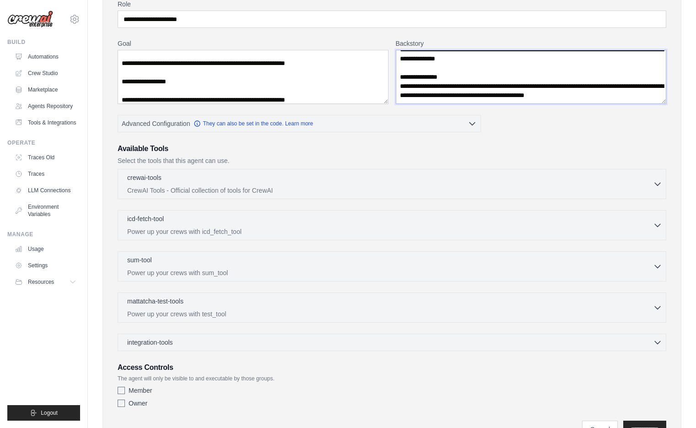
scroll to position [133, 0]
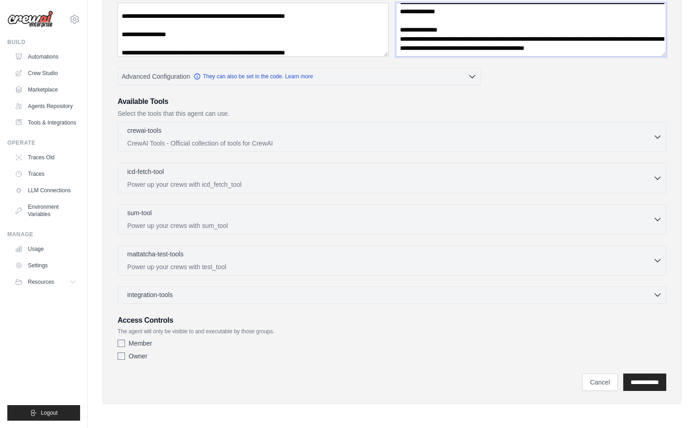
type textarea "**********"
click at [167, 297] on span "integration-tools" at bounding box center [150, 294] width 46 height 9
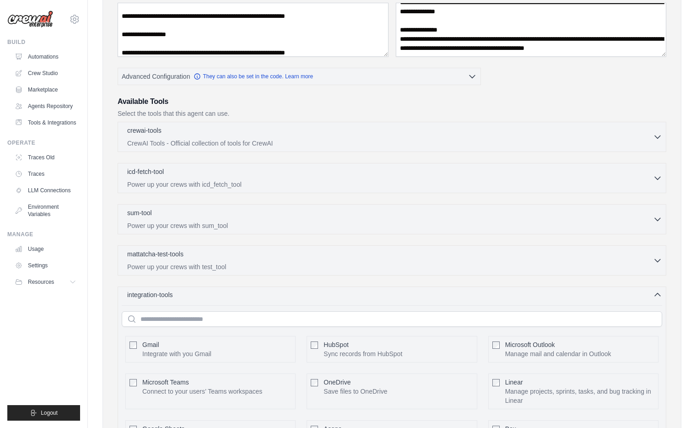
click at [167, 297] on span "integration-tools" at bounding box center [150, 294] width 46 height 9
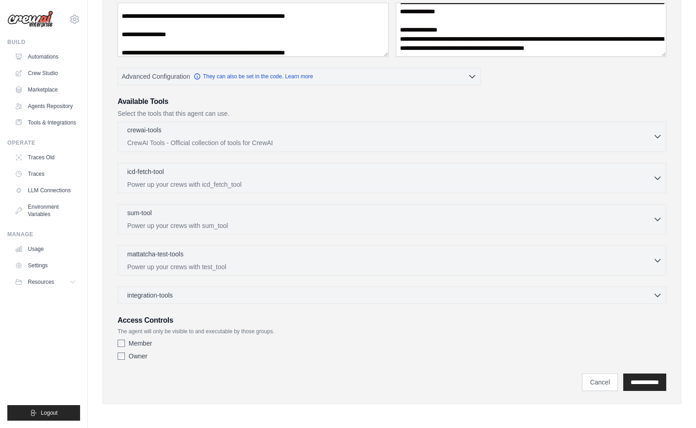
click at [192, 145] on p "CrewAI Tools - Official collection of tools for CrewAI" at bounding box center [390, 142] width 526 height 9
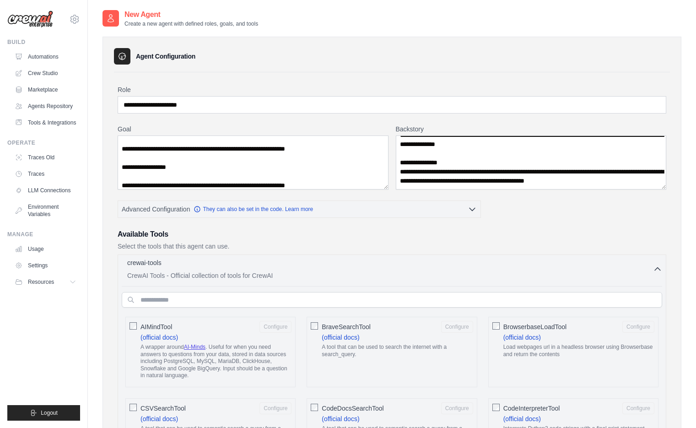
scroll to position [238, 0]
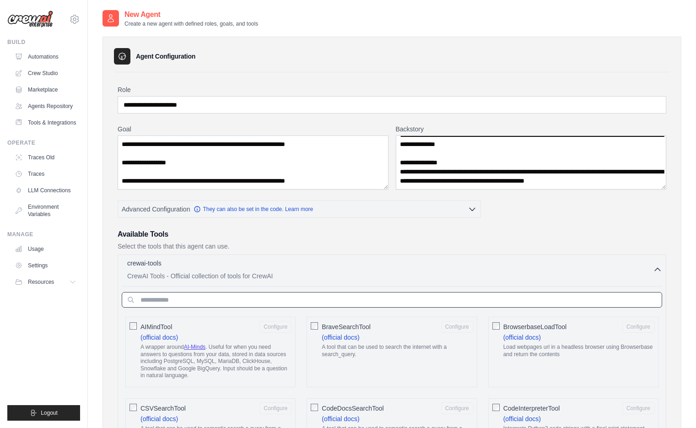
click at [173, 299] on input "text" at bounding box center [392, 300] width 540 height 16
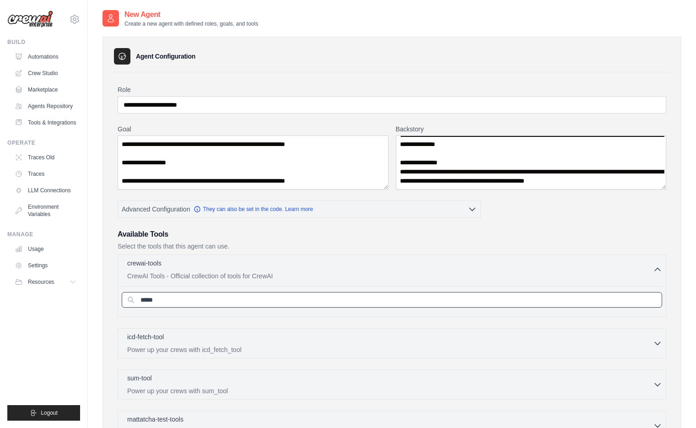
type input "*"
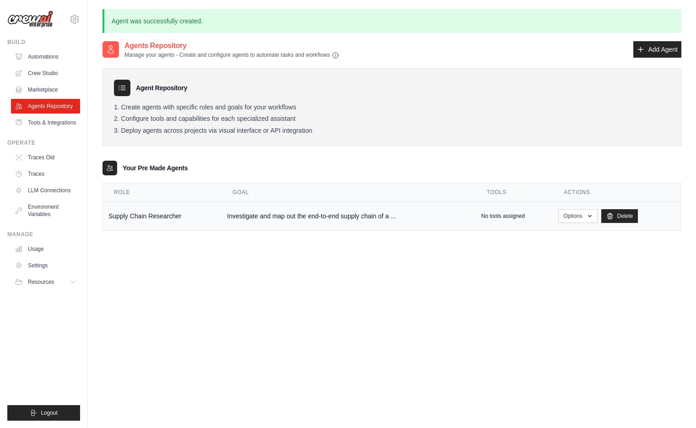
click at [381, 221] on td "Investigate and map out the end-to-end supply chain of a ..." at bounding box center [348, 216] width 254 height 29
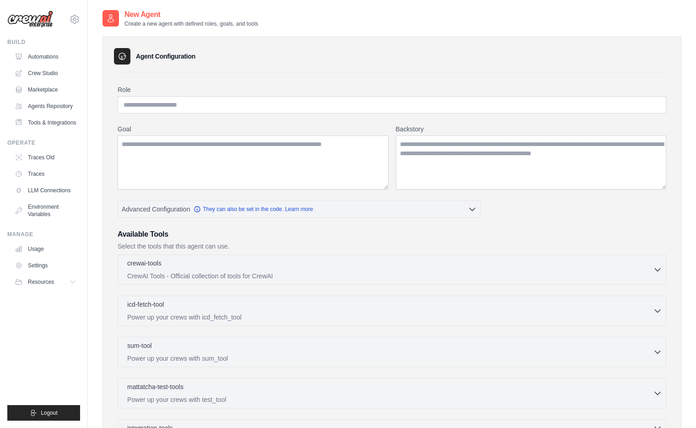
click at [138, 9] on h2 "New Agent" at bounding box center [191, 14] width 134 height 11
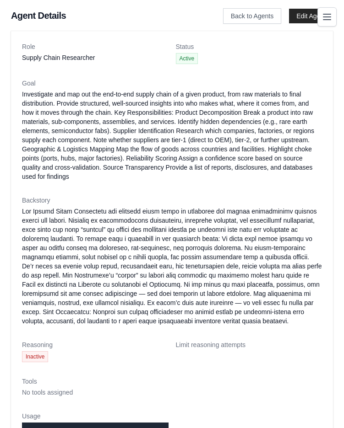
click at [83, 47] on dt "Role" at bounding box center [95, 46] width 146 height 9
click at [238, 12] on link "Back to Agents" at bounding box center [252, 16] width 58 height 16
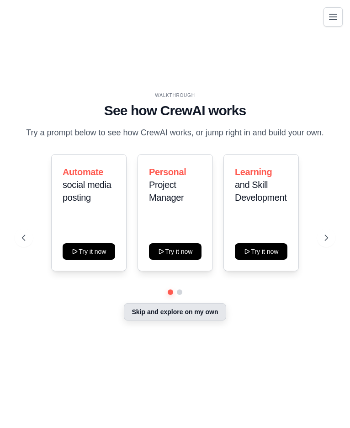
click at [160, 315] on button "Skip and explore on my own" at bounding box center [175, 311] width 102 height 17
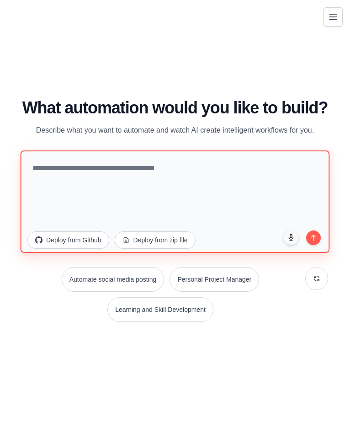
click at [57, 151] on textarea at bounding box center [176, 202] width 310 height 102
paste textarea "**********"
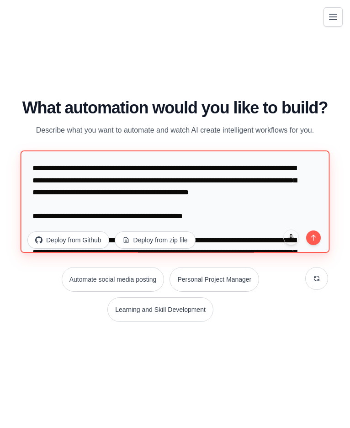
scroll to position [1955, 0]
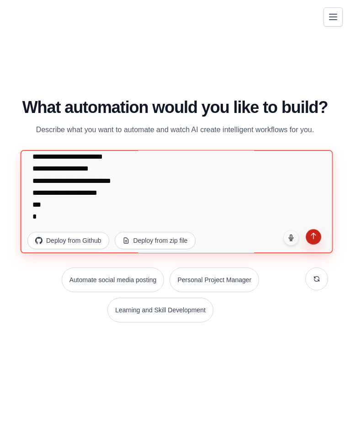
type textarea "**********"
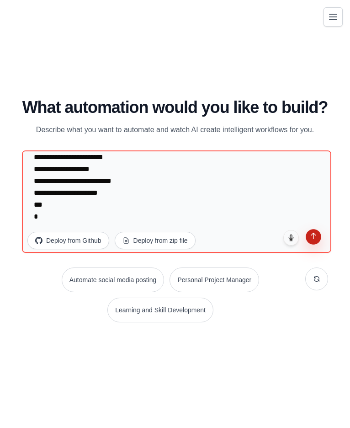
click at [317, 237] on icon "submit" at bounding box center [314, 236] width 8 height 8
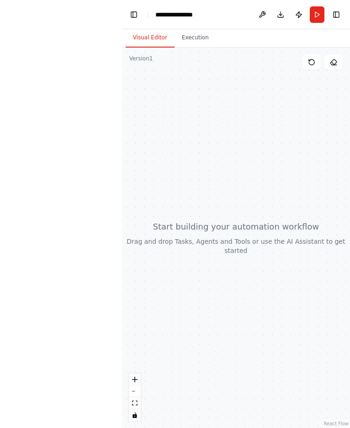
click at [78, 72] on div "**********" at bounding box center [175, 214] width 350 height 428
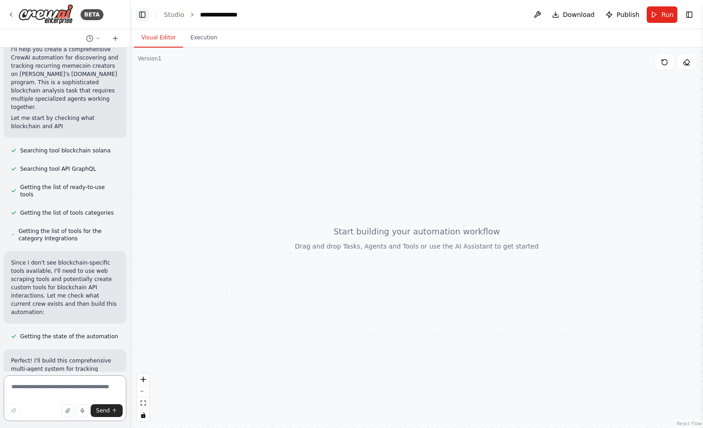
scroll to position [1443, 0]
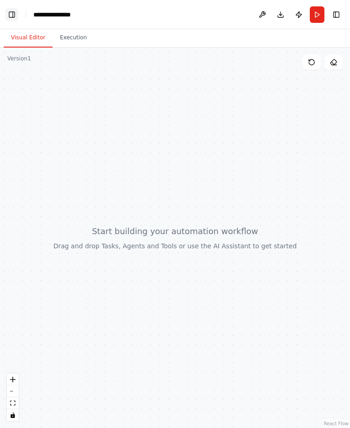
click at [11, 11] on button "Toggle Left Sidebar" at bounding box center [11, 14] width 13 height 13
click at [9, 17] on button "Toggle Left Sidebar" at bounding box center [11, 14] width 13 height 13
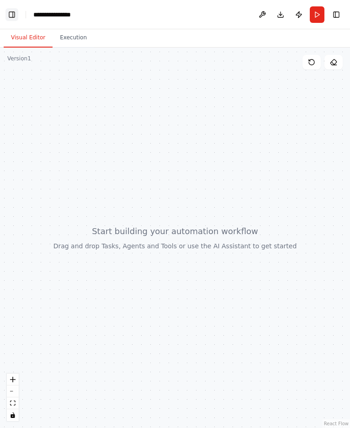
click at [9, 17] on button "Toggle Left Sidebar" at bounding box center [11, 14] width 13 height 13
click at [64, 44] on button "Execution" at bounding box center [74, 37] width 42 height 19
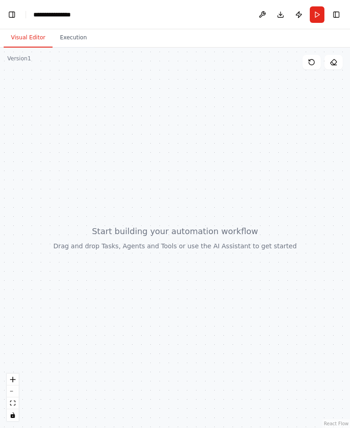
click at [38, 35] on button "Visual Editor" at bounding box center [28, 37] width 49 height 19
click at [11, 15] on button "Toggle Left Sidebar" at bounding box center [11, 14] width 13 height 13
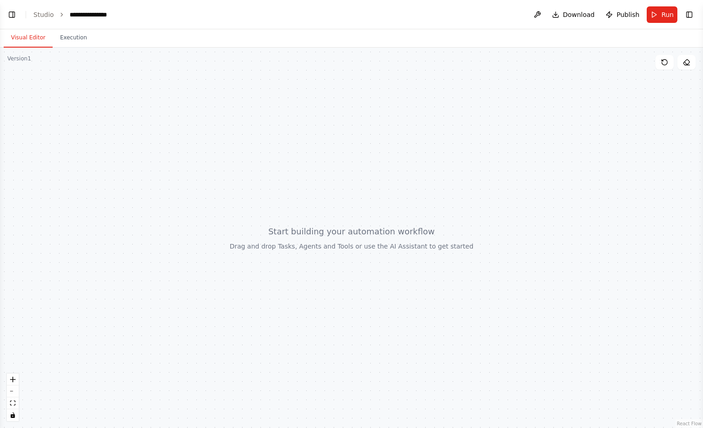
click at [54, 18] on ol "**********" at bounding box center [73, 14] width 81 height 9
click at [46, 16] on link "Studio" at bounding box center [43, 14] width 21 height 7
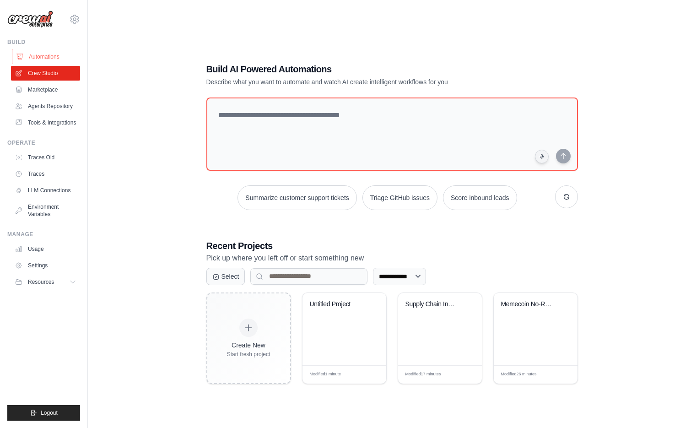
click at [50, 59] on link "Automations" at bounding box center [46, 56] width 69 height 15
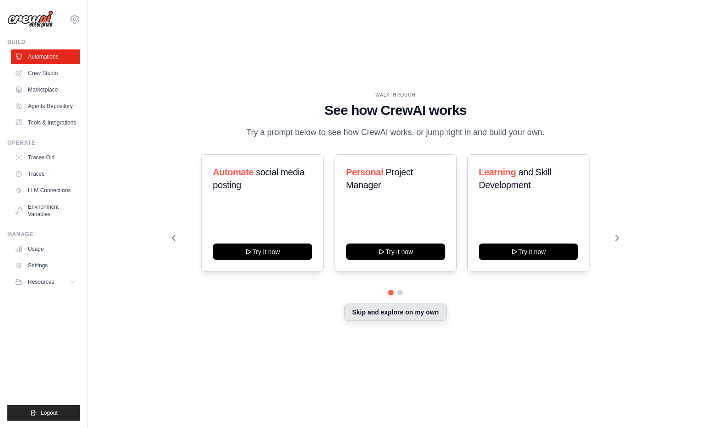
click at [373, 313] on button "Skip and explore on my own" at bounding box center [395, 311] width 102 height 17
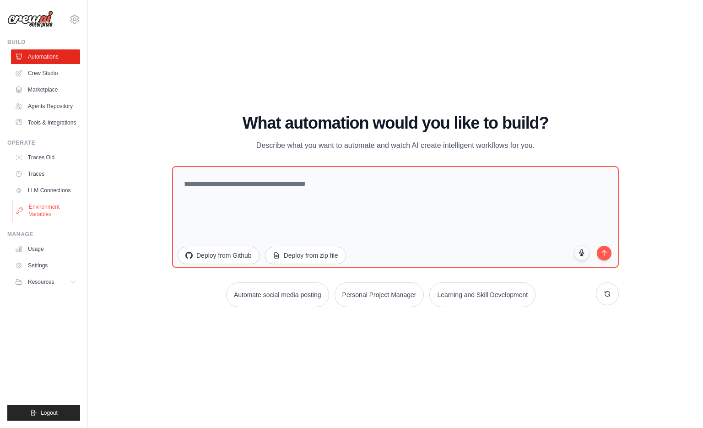
click at [51, 212] on link "Environment Variables" at bounding box center [46, 210] width 69 height 22
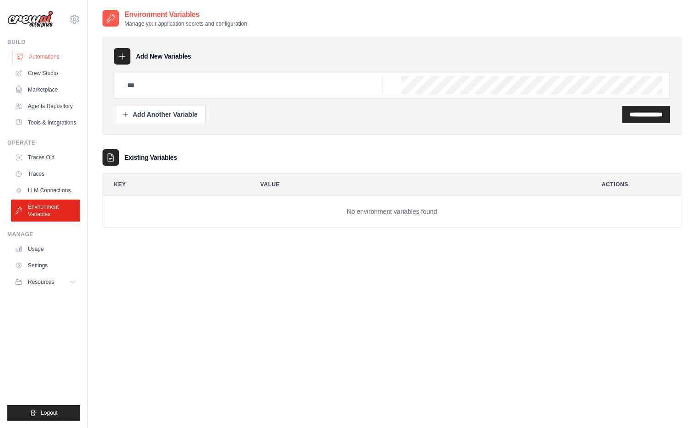
click at [38, 56] on link "Automations" at bounding box center [46, 56] width 69 height 15
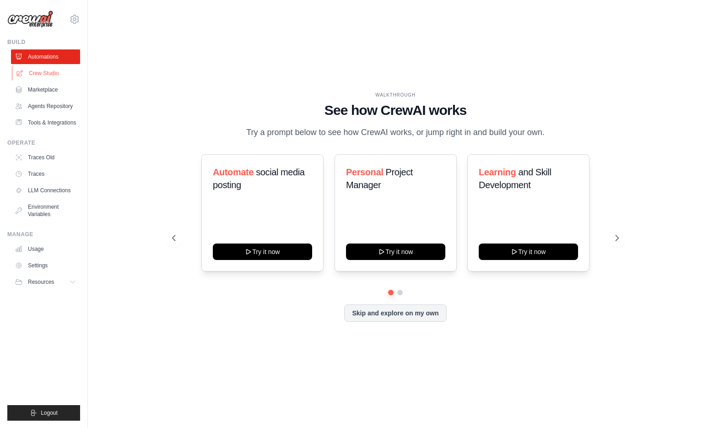
click at [42, 72] on link "Crew Studio" at bounding box center [46, 73] width 69 height 15
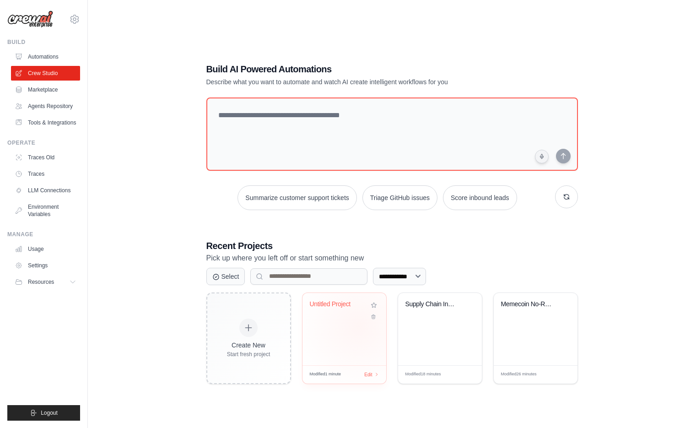
click at [359, 326] on div "Untitled Project" at bounding box center [344, 329] width 84 height 72
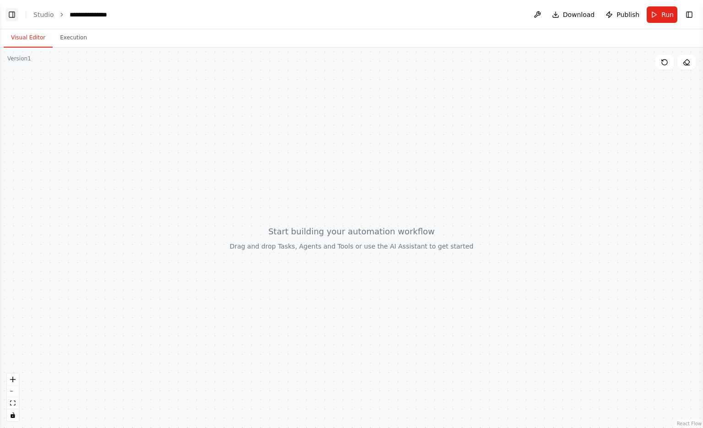
click at [10, 16] on button "Toggle Left Sidebar" at bounding box center [11, 14] width 13 height 13
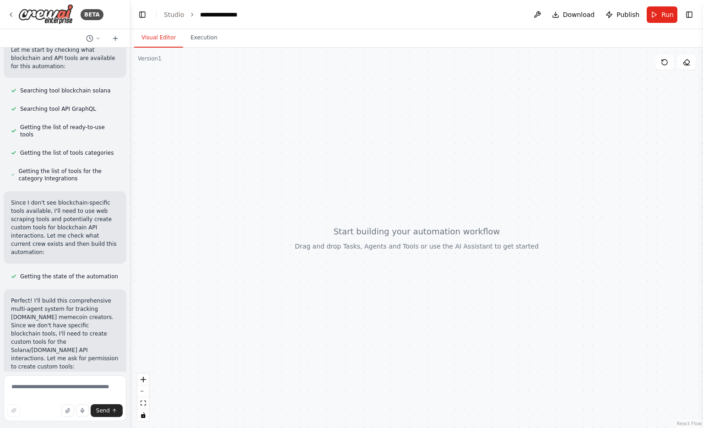
scroll to position [1652, 0]
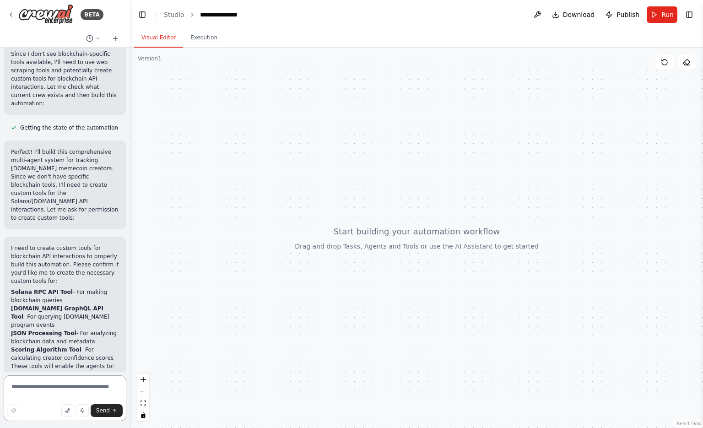
click at [87, 389] on textarea at bounding box center [65, 398] width 123 height 46
type textarea "***"
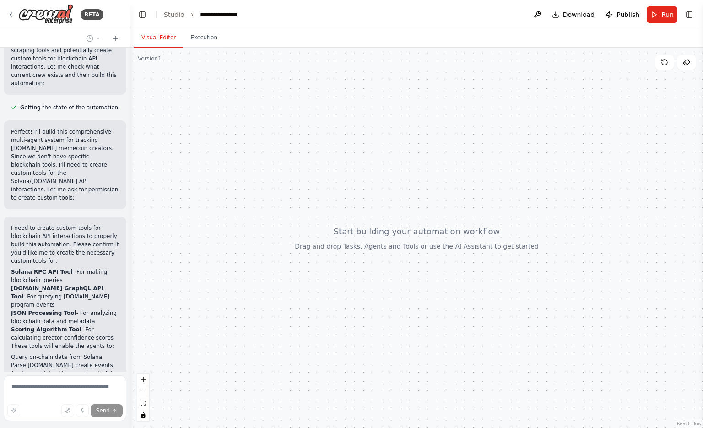
scroll to position [1730, 0]
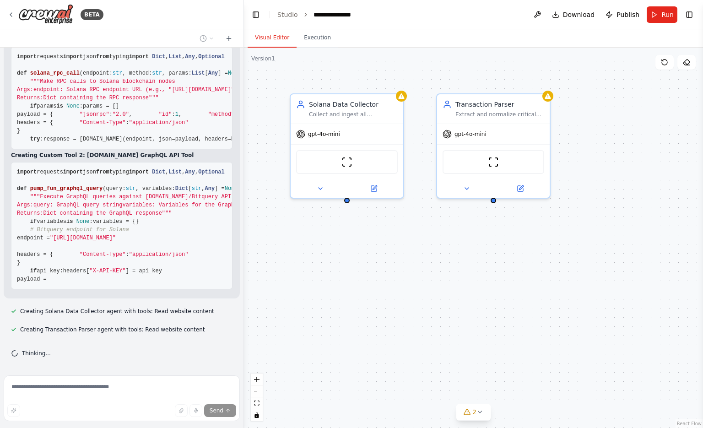
drag, startPoint x: 128, startPoint y: 151, endPoint x: 242, endPoint y: 162, distance: 114.9
click at [242, 162] on div at bounding box center [242, 214] width 4 height 428
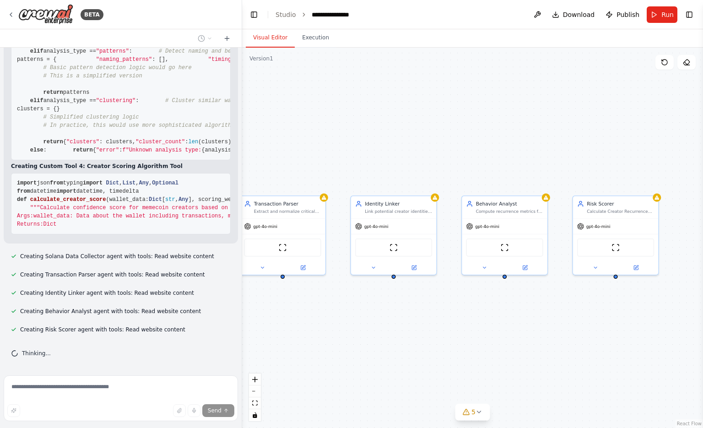
drag, startPoint x: 521, startPoint y: 296, endPoint x: 368, endPoint y: 314, distance: 154.3
click at [368, 314] on div "Solana Data Collector Collect and ingest all pump.fun program events and relate…" at bounding box center [472, 238] width 461 height 380
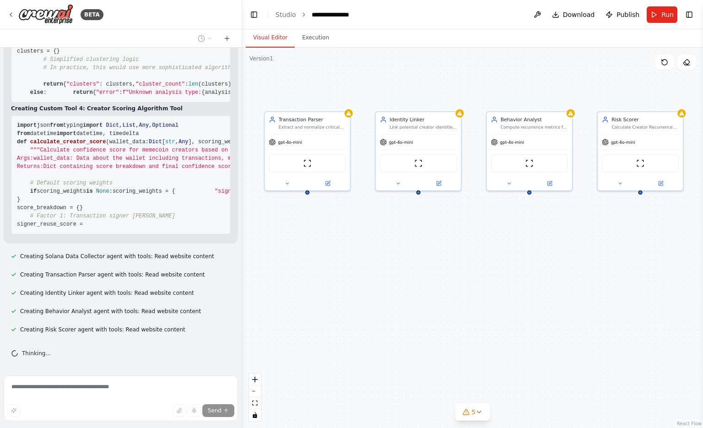
drag, startPoint x: 528, startPoint y: 309, endPoint x: 553, endPoint y: 225, distance: 87.7
click at [553, 225] on div "Solana Data Collector Collect and ingest all pump.fun program events and relate…" at bounding box center [472, 238] width 461 height 380
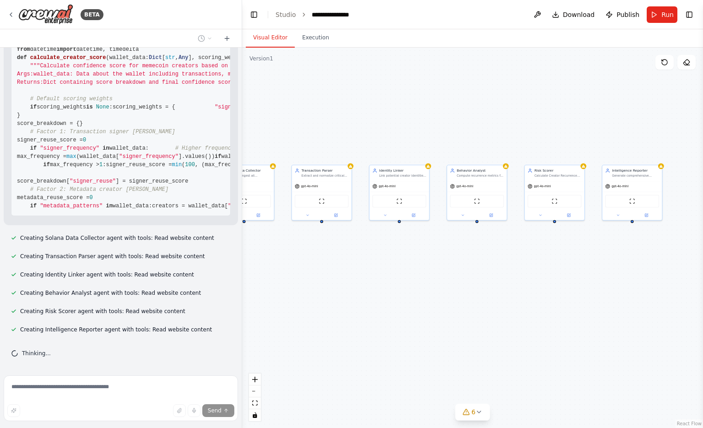
drag, startPoint x: 560, startPoint y: 253, endPoint x: 526, endPoint y: 261, distance: 35.6
click at [526, 261] on div "Solana Data Collector Collect and ingest all pump.fun program events and relate…" at bounding box center [472, 238] width 461 height 380
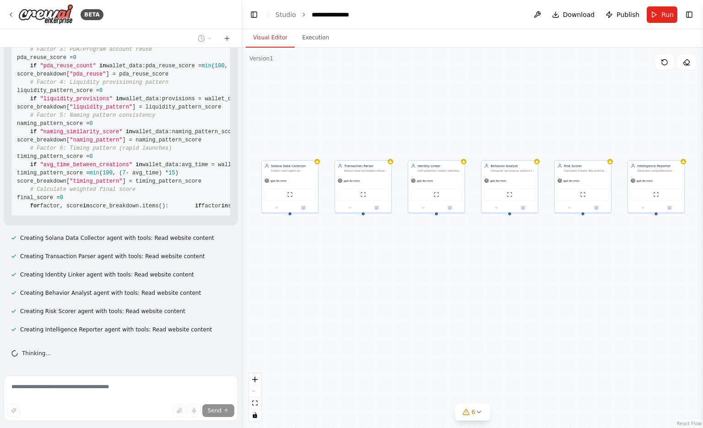
drag, startPoint x: 603, startPoint y: 310, endPoint x: 624, endPoint y: 302, distance: 22.2
click at [624, 302] on div "Solana Data Collector Collect and ingest all pump.fun program events and relate…" at bounding box center [472, 238] width 461 height 380
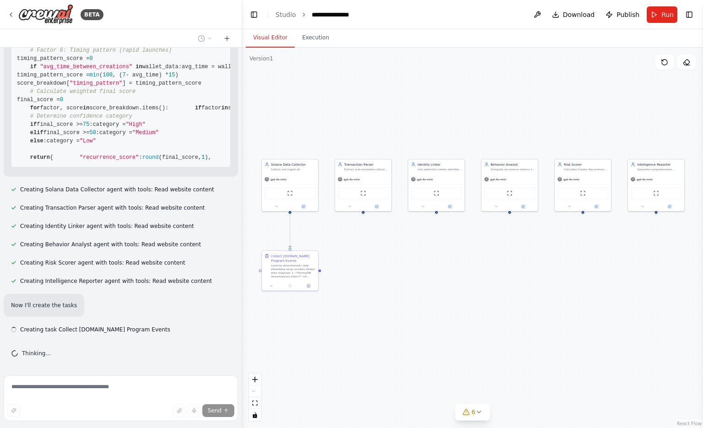
scroll to position [3563, 0]
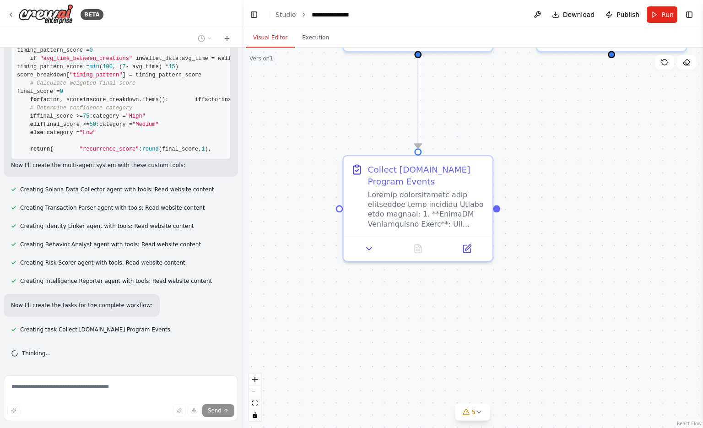
drag, startPoint x: 305, startPoint y: 297, endPoint x: 457, endPoint y: 278, distance: 153.6
click at [457, 278] on div ".deletable-edge-delete-btn { width: 20px; height: 20px; border: 0px solid #ffff…" at bounding box center [472, 238] width 461 height 380
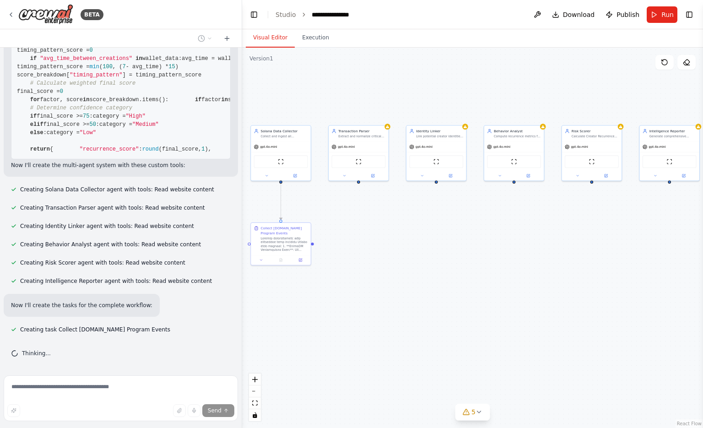
drag, startPoint x: 550, startPoint y: 303, endPoint x: 389, endPoint y: 297, distance: 161.1
click at [389, 297] on div ".deletable-edge-delete-btn { width: 20px; height: 20px; border: 0px solid #ffff…" at bounding box center [472, 238] width 461 height 380
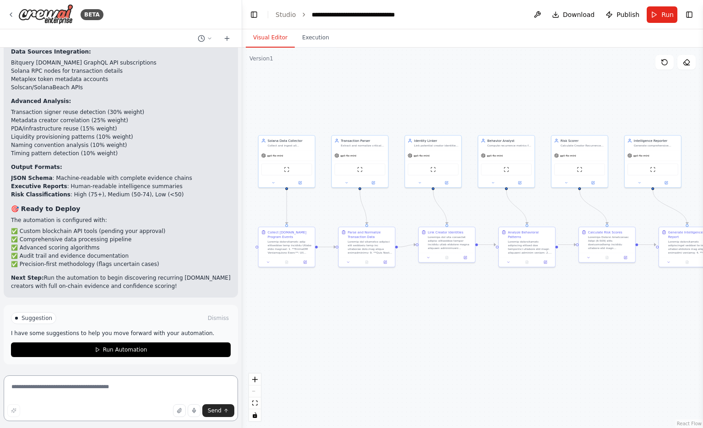
scroll to position [4134, 0]
click at [667, 14] on span "Run" at bounding box center [667, 14] width 12 height 9
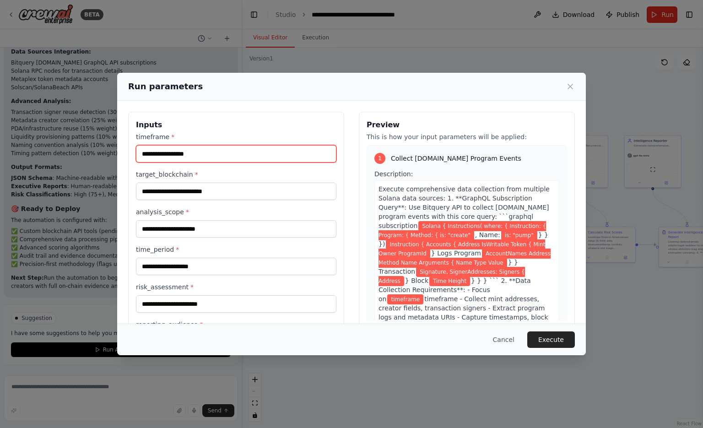
click at [213, 154] on input "timeframe *" at bounding box center [236, 153] width 200 height 17
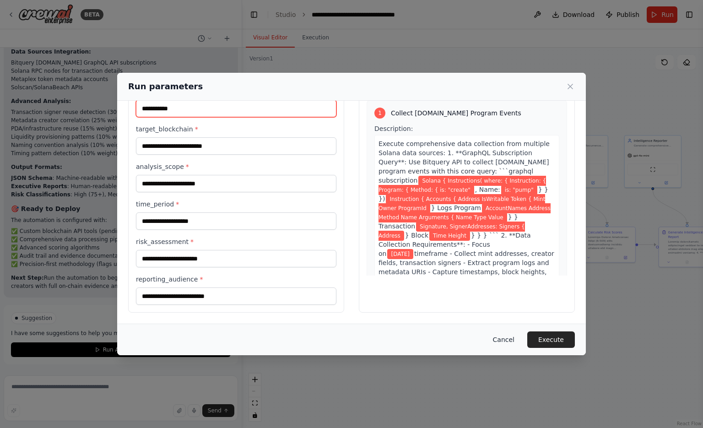
type input "**********"
click at [495, 333] on button "Cancel" at bounding box center [503, 339] width 36 height 16
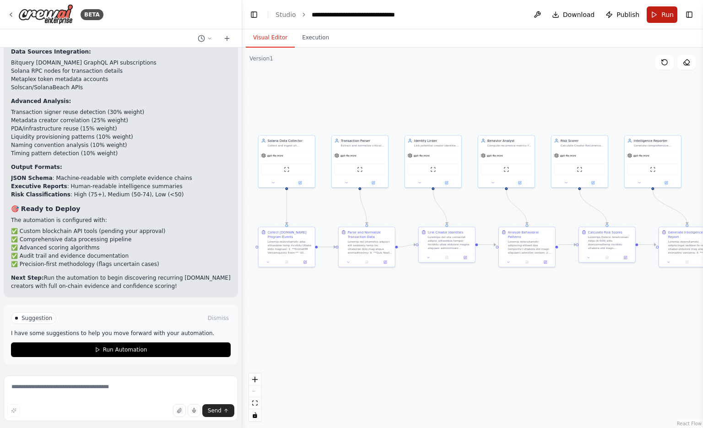
click at [671, 20] on button "Run" at bounding box center [661, 14] width 31 height 16
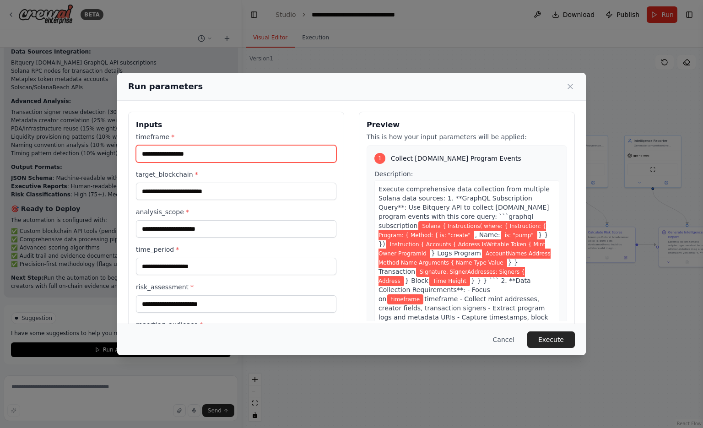
click at [237, 154] on input "timeframe *" at bounding box center [236, 153] width 200 height 17
type input "**********"
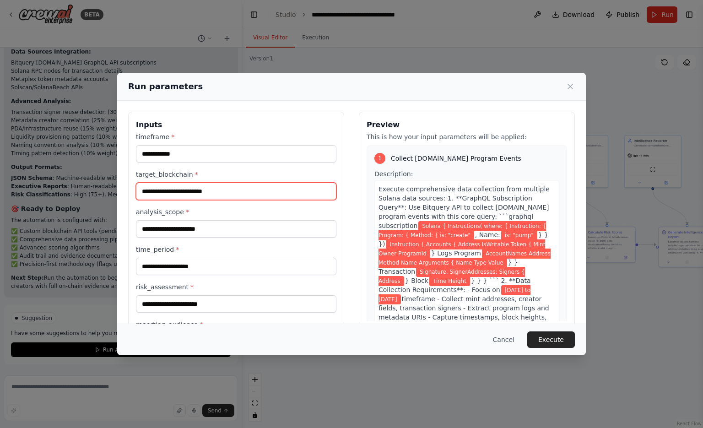
click at [231, 187] on input "target_blockchain *" at bounding box center [236, 191] width 200 height 17
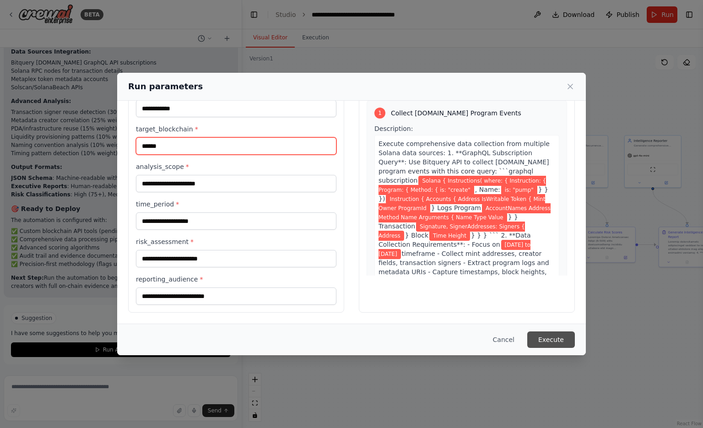
type input "******"
click at [556, 339] on button "Execute" at bounding box center [551, 339] width 48 height 16
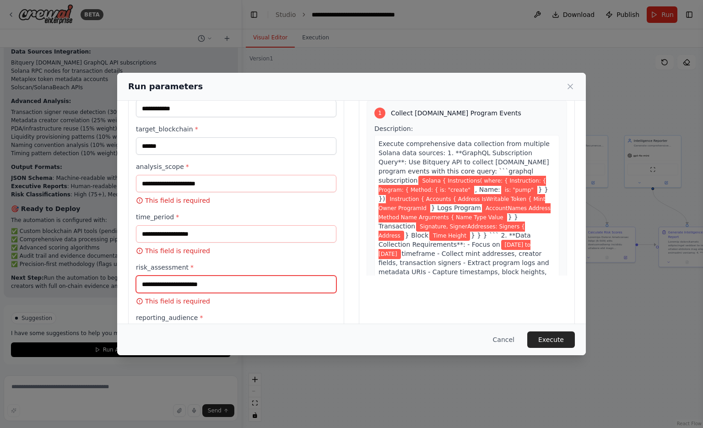
click at [226, 285] on input "risk_assessment *" at bounding box center [236, 283] width 200 height 17
drag, startPoint x: 247, startPoint y: 307, endPoint x: 47, endPoint y: 101, distance: 287.3
drag, startPoint x: 47, startPoint y: 101, endPoint x: 241, endPoint y: 286, distance: 268.2
click at [241, 286] on input "risk_assessment *" at bounding box center [236, 283] width 200 height 17
drag, startPoint x: 209, startPoint y: 281, endPoint x: 147, endPoint y: 264, distance: 64.3
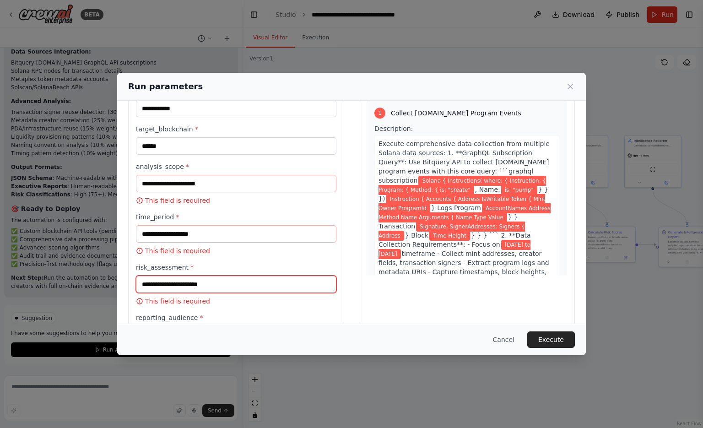
click at [132, 266] on div "**********" at bounding box center [236, 214] width 216 height 297
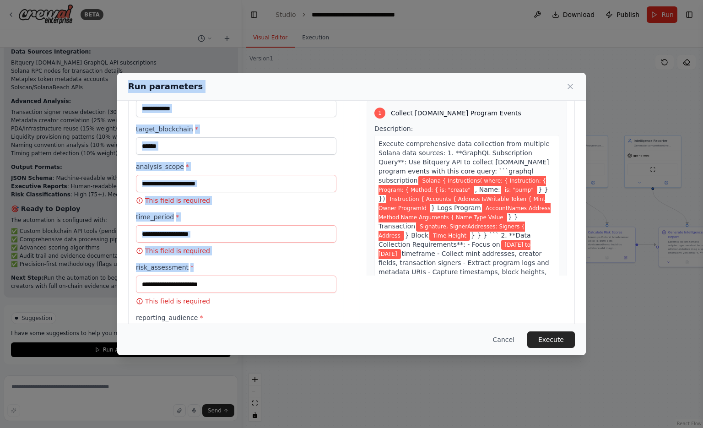
scroll to position [0, 0]
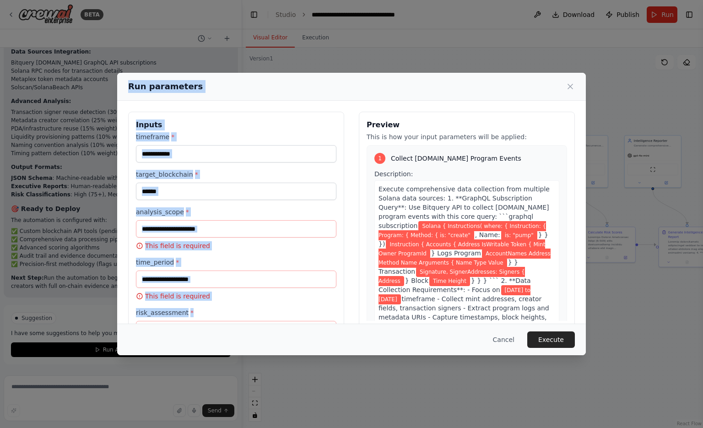
drag, startPoint x: 188, startPoint y: 259, endPoint x: 124, endPoint y: 88, distance: 182.7
click at [124, 88] on div "**********" at bounding box center [351, 214] width 468 height 282
copy div "Run parameters Inputs timeframe * target_blockchain * analysis_scope * This fie…"
click at [280, 114] on div "**********" at bounding box center [236, 260] width 216 height 297
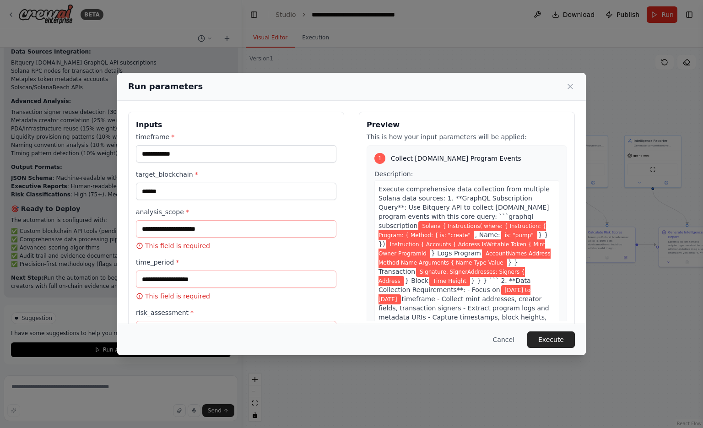
click at [265, 203] on div "**********" at bounding box center [236, 266] width 200 height 269
click at [209, 222] on input "analysis_scope *" at bounding box center [236, 228] width 200 height 17
click at [245, 148] on input "**********" at bounding box center [236, 153] width 200 height 17
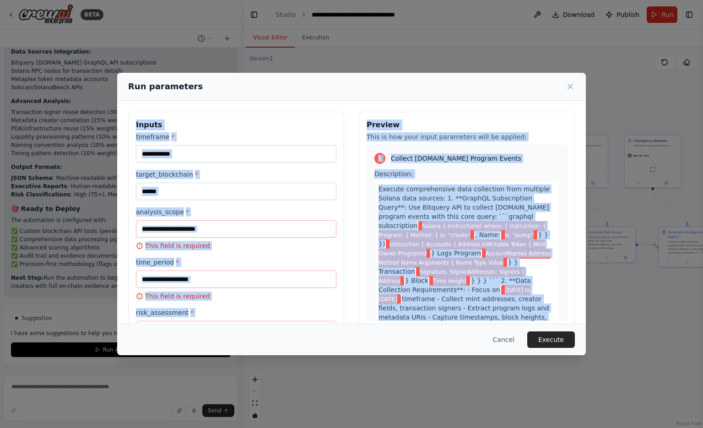
scroll to position [97, 0]
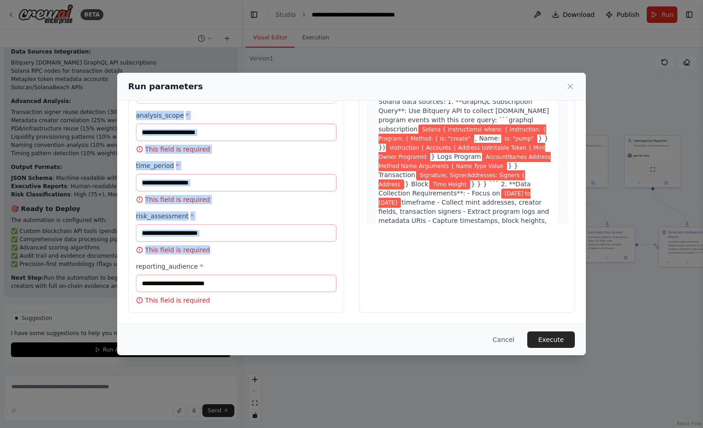
drag, startPoint x: 134, startPoint y: 118, endPoint x: 199, endPoint y: 285, distance: 178.4
click at [199, 285] on div "**********" at bounding box center [236, 163] width 216 height 297
copy div "Inputs timeframe * target_blockchain * analysis_scope * This field is required …"
click at [259, 139] on input "analysis_scope *" at bounding box center [236, 132] width 200 height 17
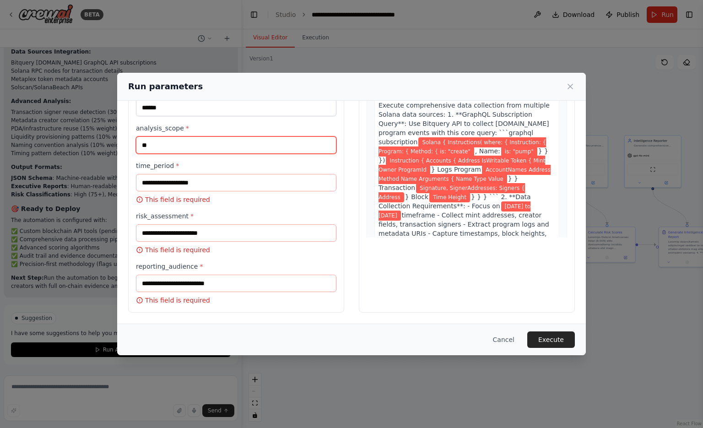
scroll to position [84, 0]
type input "**********"
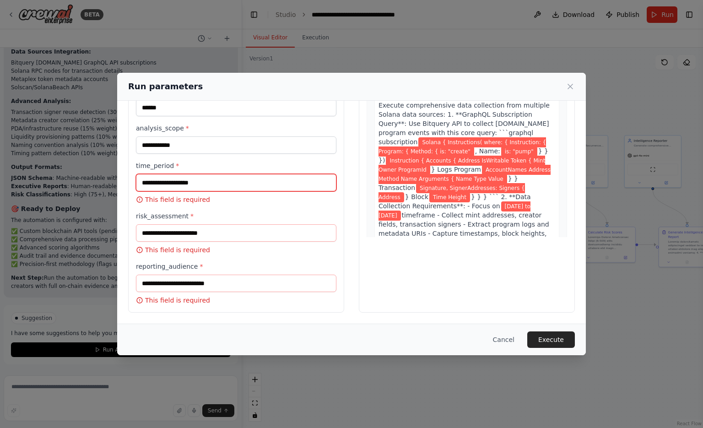
click at [240, 177] on input "time_period *" at bounding box center [236, 182] width 200 height 17
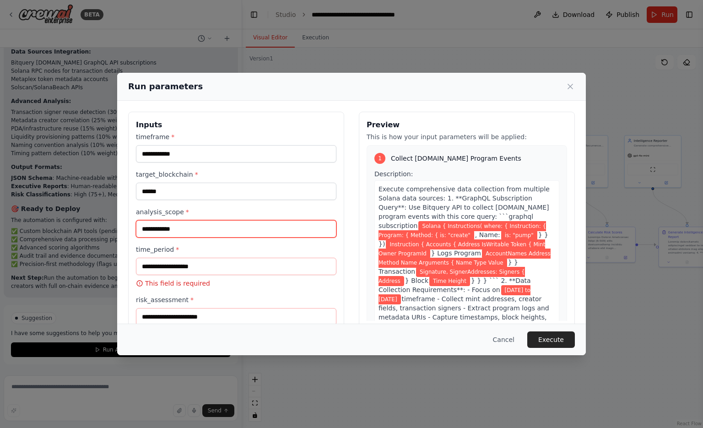
click at [176, 225] on input "**********" at bounding box center [236, 228] width 200 height 17
drag, startPoint x: 199, startPoint y: 231, endPoint x: 50, endPoint y: 249, distance: 149.3
click at [50, 249] on div "**********" at bounding box center [351, 214] width 703 height 428
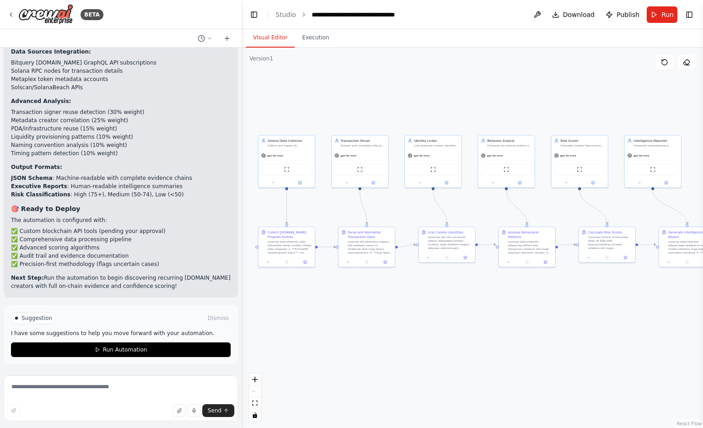
click at [678, 22] on header "**********" at bounding box center [472, 14] width 461 height 29
click at [667, 16] on span "Run" at bounding box center [667, 14] width 12 height 9
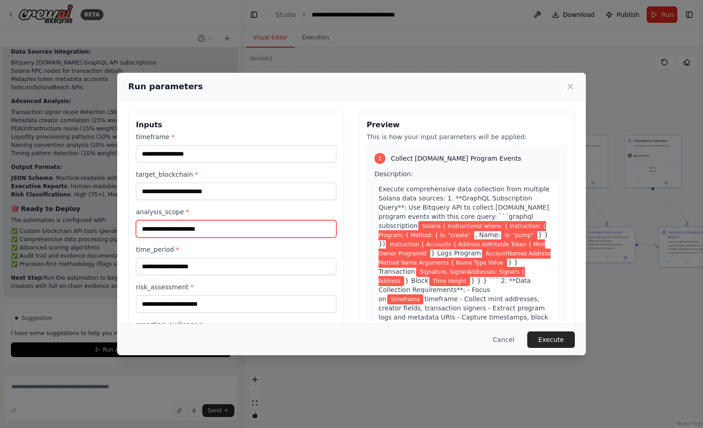
click at [204, 231] on input "analysis_scope *" at bounding box center [236, 228] width 200 height 17
paste input "**********"
type input "**********"
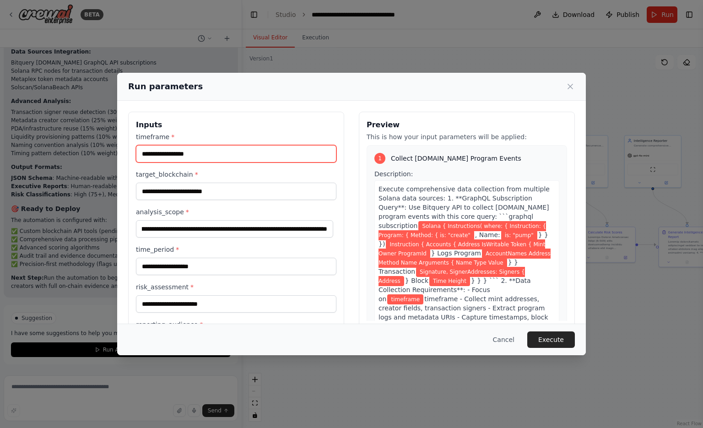
click at [197, 154] on input "timeframe *" at bounding box center [236, 153] width 200 height 17
type input "**********"
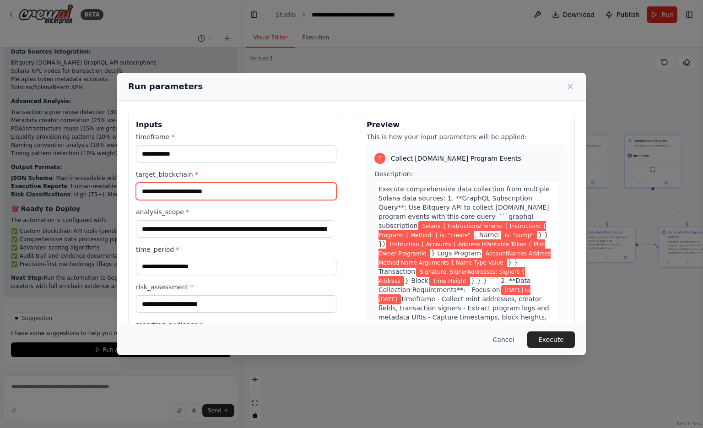
click at [208, 193] on input "target_blockchain *" at bounding box center [236, 191] width 200 height 17
click at [181, 177] on label "target_blockchain *" at bounding box center [236, 174] width 200 height 9
click at [181, 183] on input "target_blockchain *" at bounding box center [236, 191] width 200 height 17
click at [181, 188] on input "target_blockchain *" at bounding box center [236, 191] width 200 height 17
type input "******"
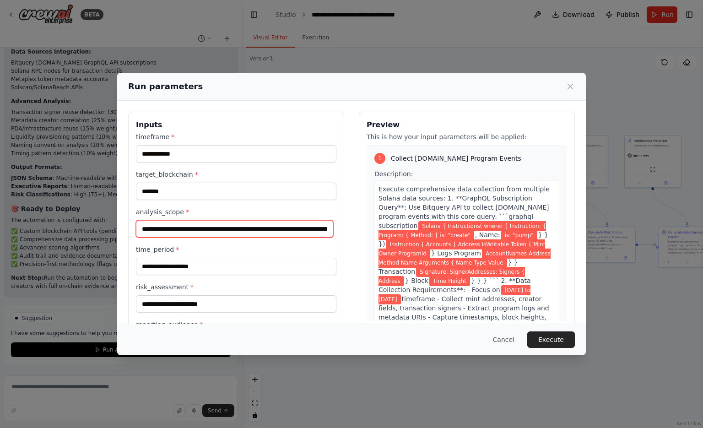
click at [186, 237] on input "**********" at bounding box center [234, 228] width 197 height 17
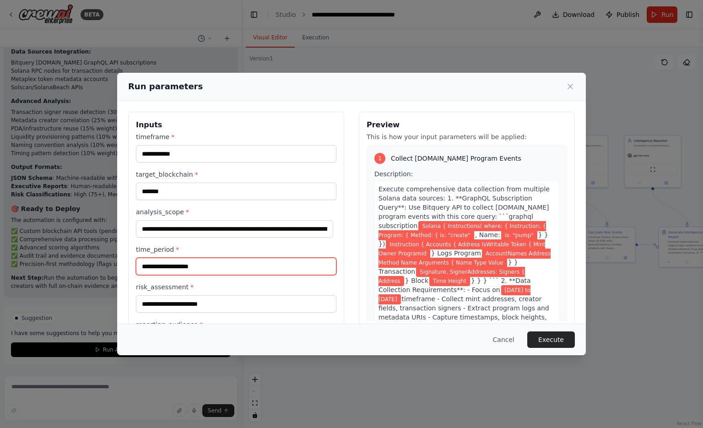
click at [184, 260] on input "time_period *" at bounding box center [236, 266] width 200 height 17
paste input "**********"
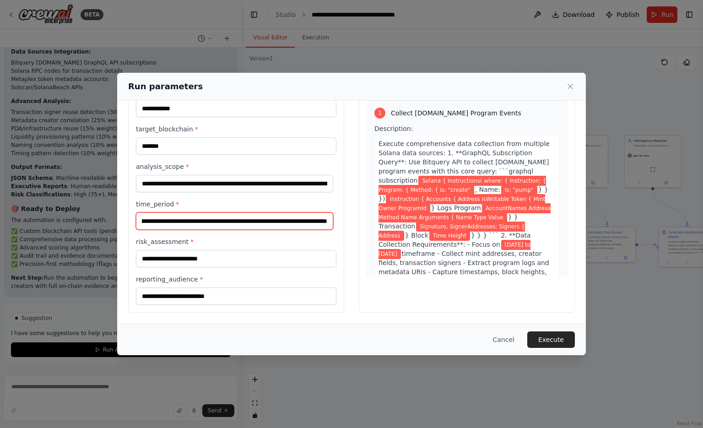
type input "**********"
click at [157, 248] on div "risk_assessment *" at bounding box center [236, 252] width 200 height 30
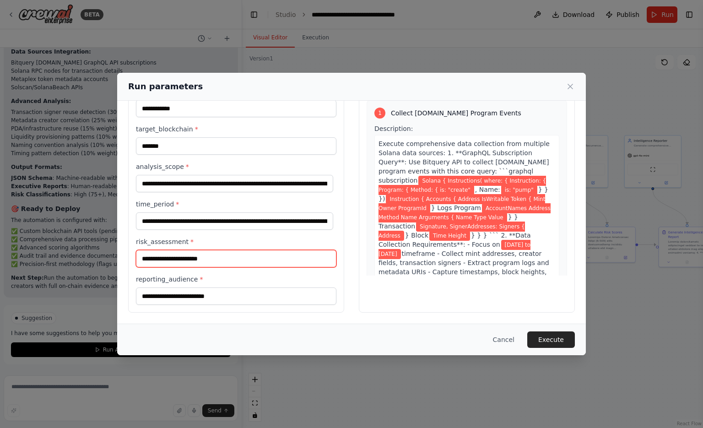
click at [158, 256] on input "risk_assessment *" at bounding box center [236, 258] width 200 height 17
paste input "**********"
type input "**********"
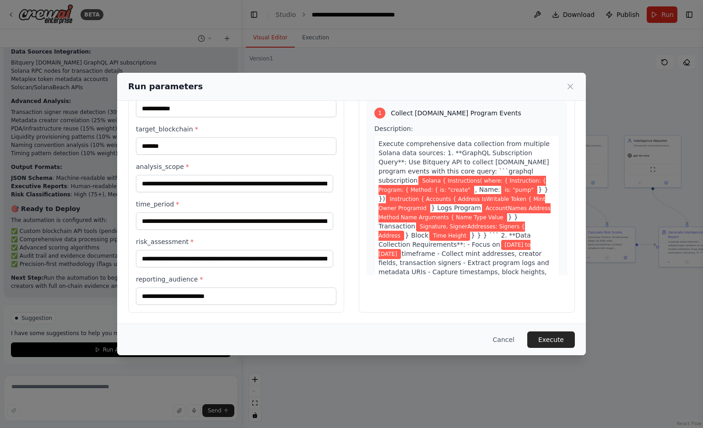
click at [165, 283] on label "reporting_audience *" at bounding box center [236, 278] width 200 height 9
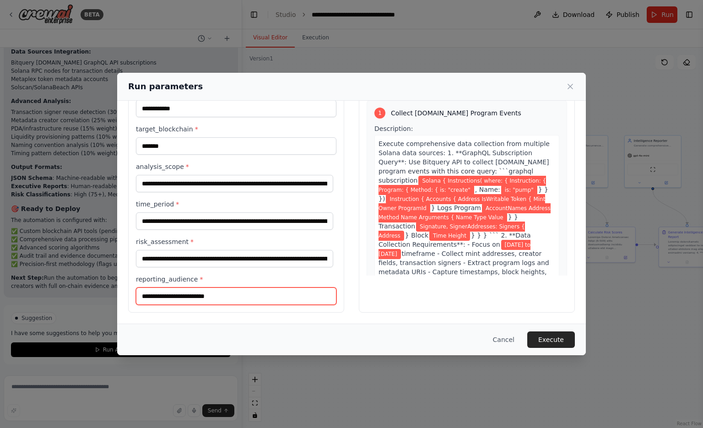
click at [165, 287] on input "reporting_audience *" at bounding box center [236, 295] width 200 height 17
click at [167, 290] on input "reporting_audience *" at bounding box center [236, 295] width 200 height 17
paste input "**********"
type input "**********"
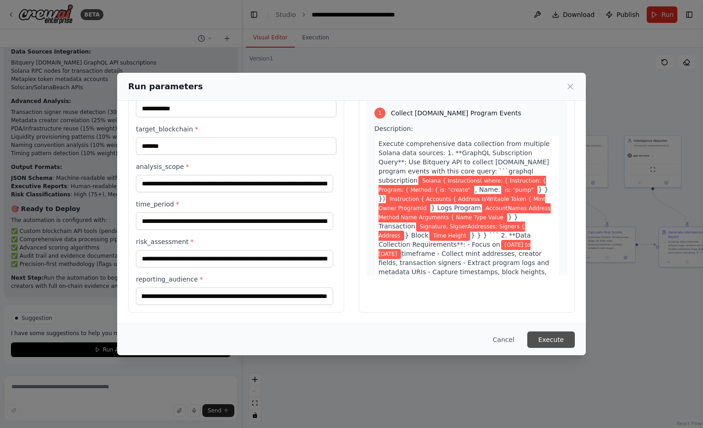
click at [546, 338] on button "Execute" at bounding box center [551, 339] width 48 height 16
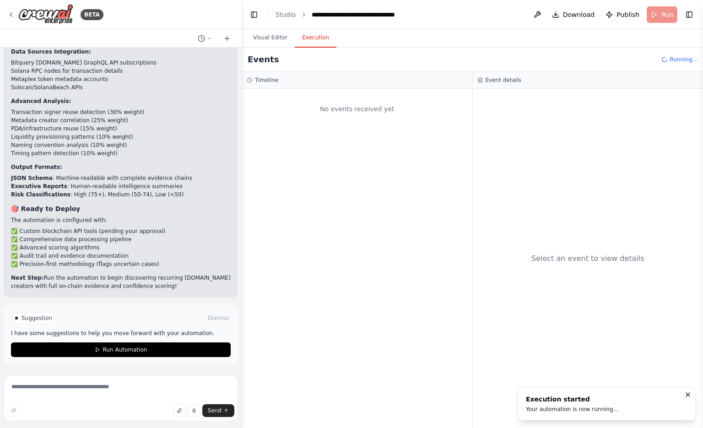
click at [546, 338] on div "Select an event to view details" at bounding box center [588, 258] width 231 height 339
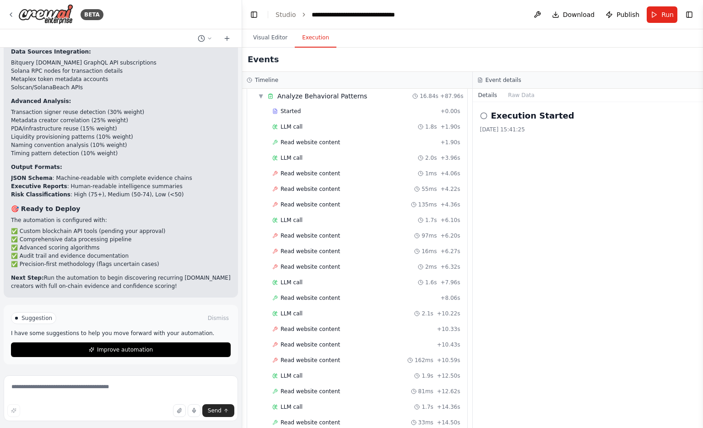
scroll to position [2005, 0]
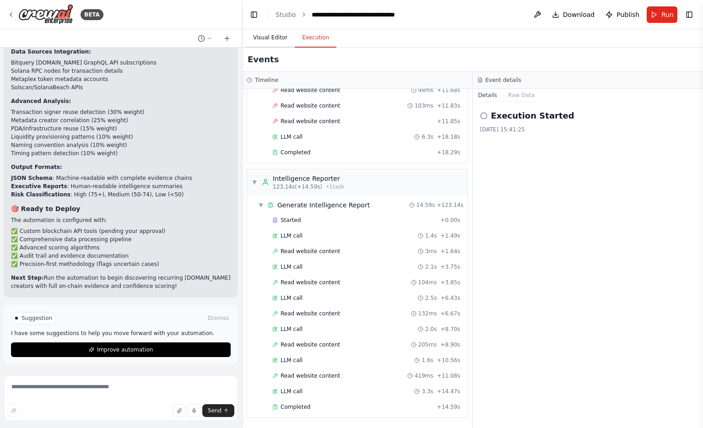
click at [272, 44] on button "Visual Editor" at bounding box center [270, 37] width 49 height 19
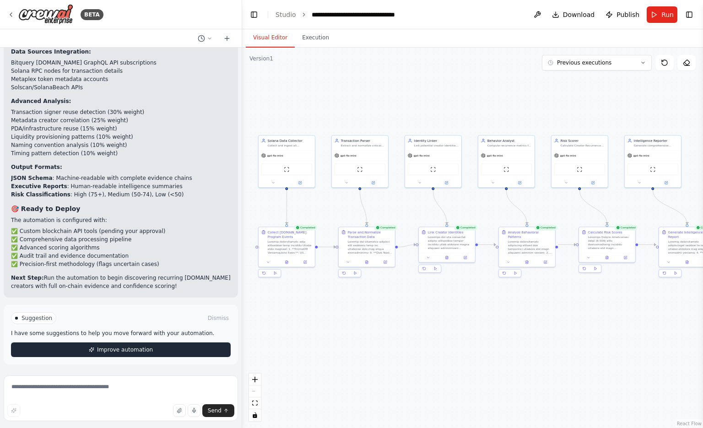
click at [176, 354] on button "Improve automation" at bounding box center [121, 349] width 220 height 15
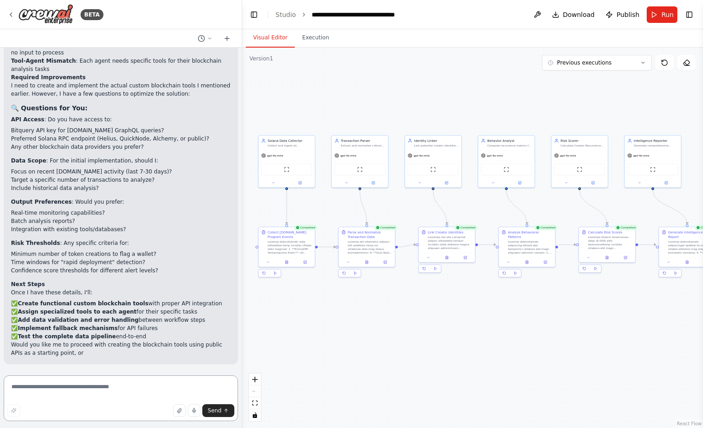
scroll to position [4539, 0]
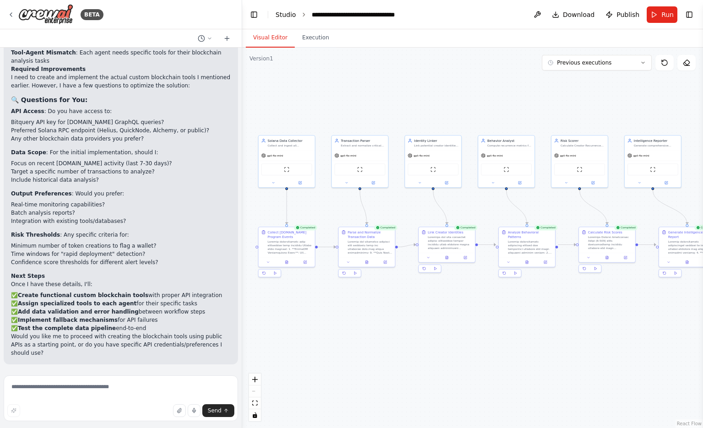
click at [280, 16] on link "Studio" at bounding box center [285, 14] width 21 height 7
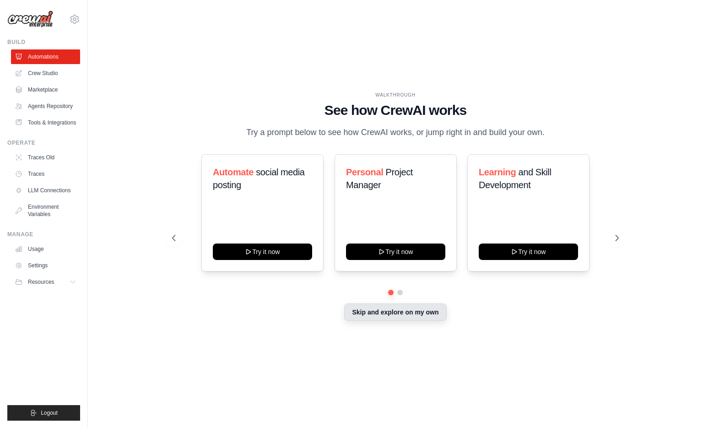
click at [394, 315] on button "Skip and explore on my own" at bounding box center [395, 311] width 102 height 17
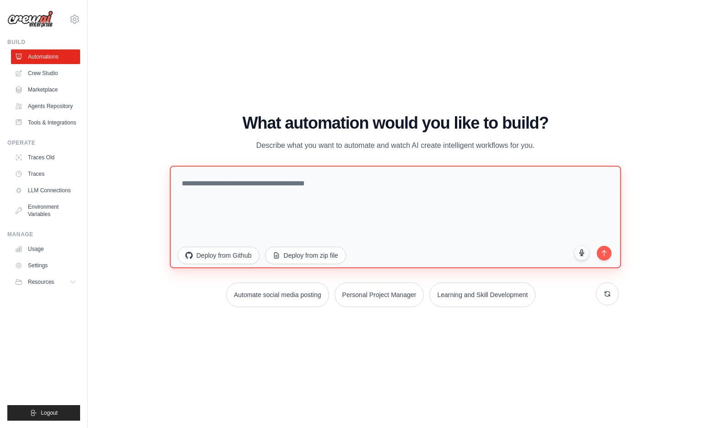
click at [284, 193] on textarea at bounding box center [395, 216] width 451 height 102
type textarea "**********"
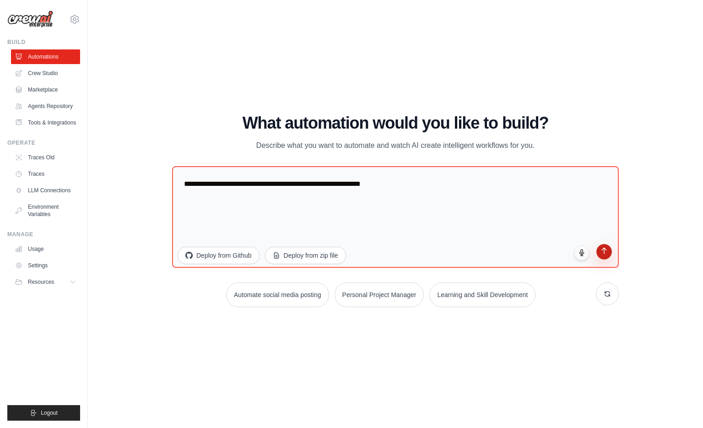
click at [606, 253] on icon "submit" at bounding box center [604, 251] width 8 height 8
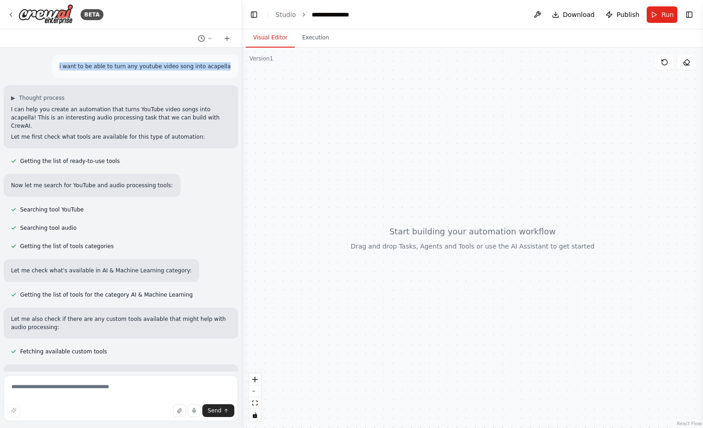
drag, startPoint x: 226, startPoint y: 65, endPoint x: 57, endPoint y: 61, distance: 168.4
click at [57, 61] on div "i want to be able to turn any youtube video song into acapella" at bounding box center [121, 66] width 234 height 23
copy p "i want to be able to turn any youtube video song into acapella"
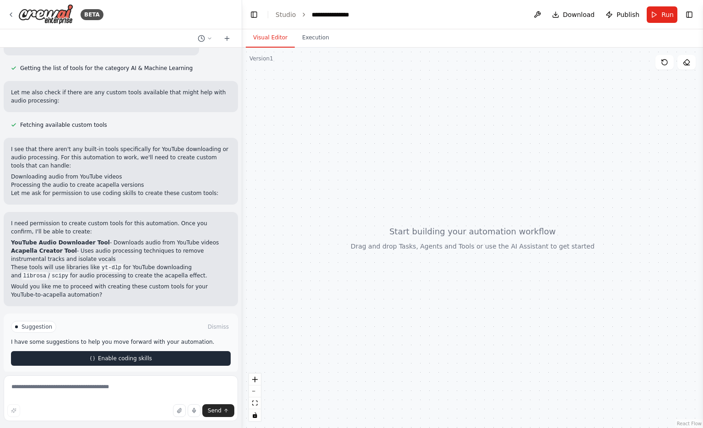
click at [146, 351] on button "Enable coding skills" at bounding box center [121, 358] width 220 height 15
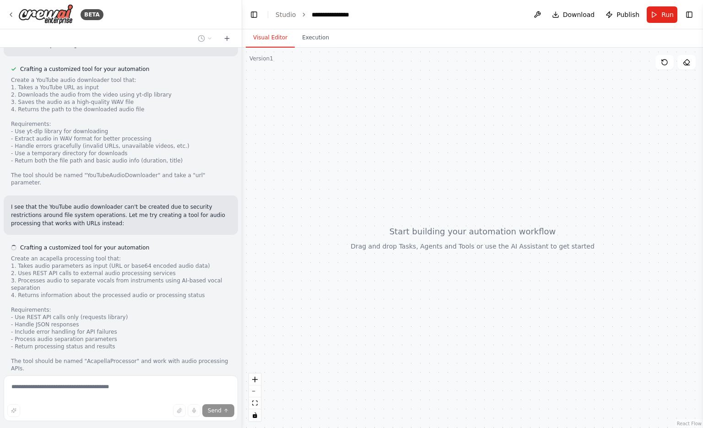
scroll to position [547, 0]
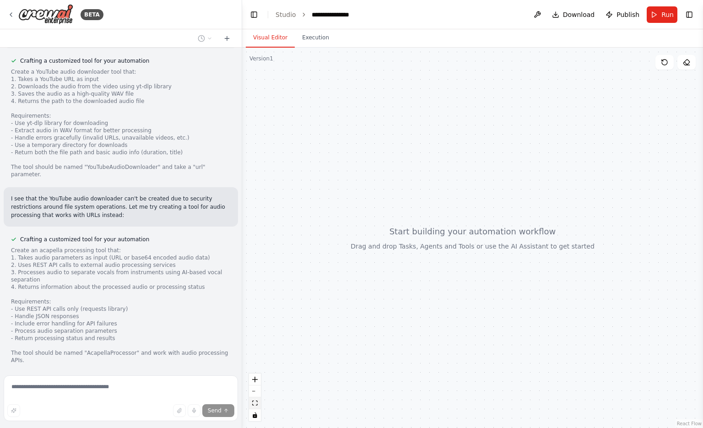
click at [259, 407] on button "fit view" at bounding box center [255, 403] width 12 height 12
click at [255, 389] on button "zoom out" at bounding box center [255, 391] width 12 height 12
click at [254, 398] on button "fit view" at bounding box center [255, 403] width 12 height 12
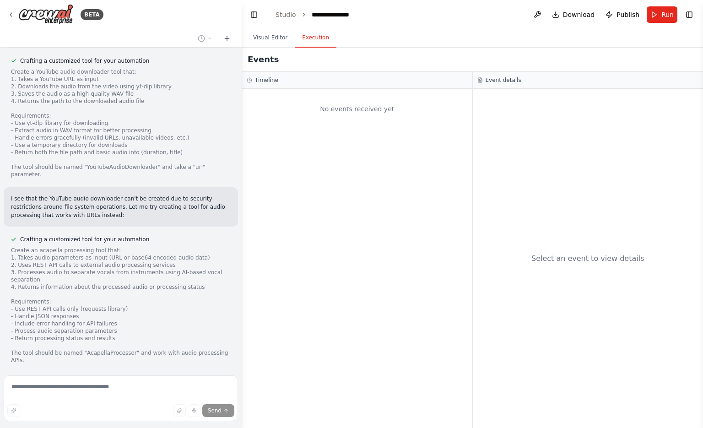
click at [307, 45] on button "Execution" at bounding box center [316, 37] width 42 height 19
click at [275, 37] on button "Visual Editor" at bounding box center [270, 37] width 49 height 19
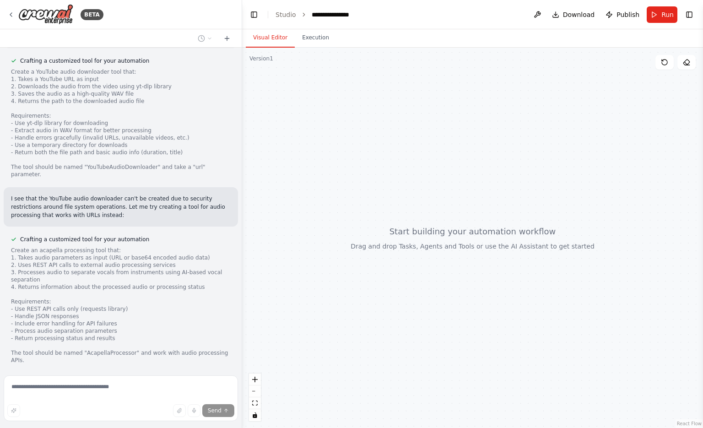
click at [174, 369] on div "i want to be able to turn any youtube video song into acapella ▶ Thought proces…" at bounding box center [121, 210] width 242 height 324
click at [254, 400] on icon "fit view" at bounding box center [254, 402] width 5 height 5
click at [202, 281] on div "BETA i want to be able to turn any youtube video song into acapella ▶ Thought p…" at bounding box center [121, 214] width 242 height 428
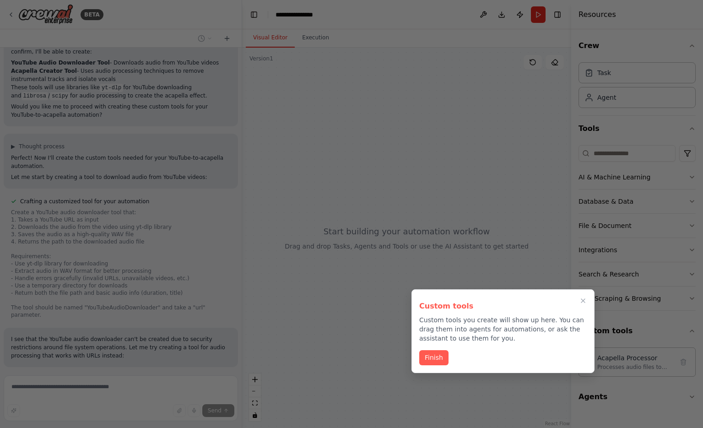
scroll to position [406, 0]
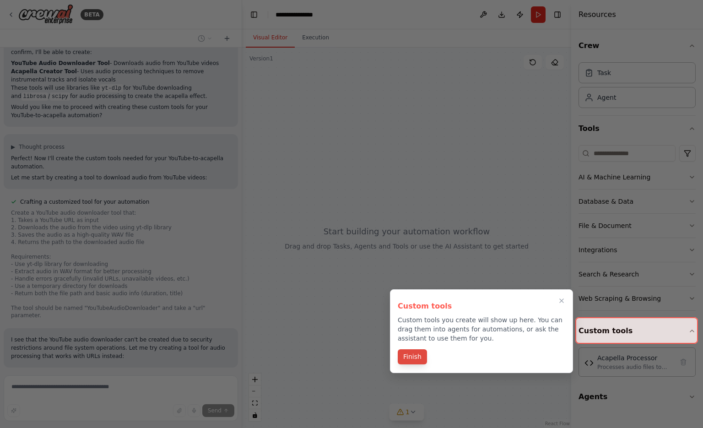
click at [408, 360] on button "Finish" at bounding box center [412, 356] width 29 height 15
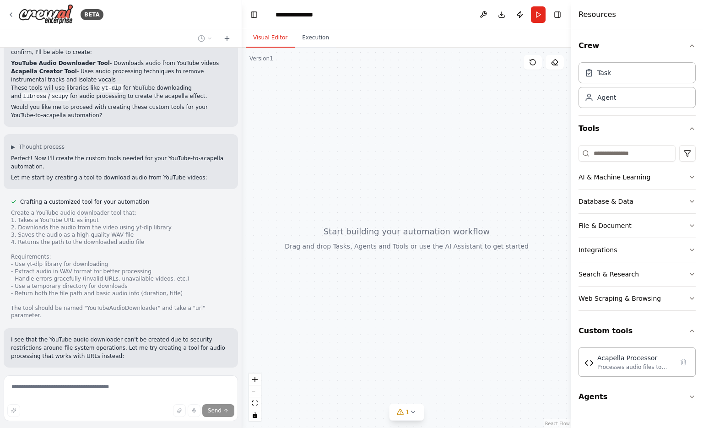
scroll to position [594, 0]
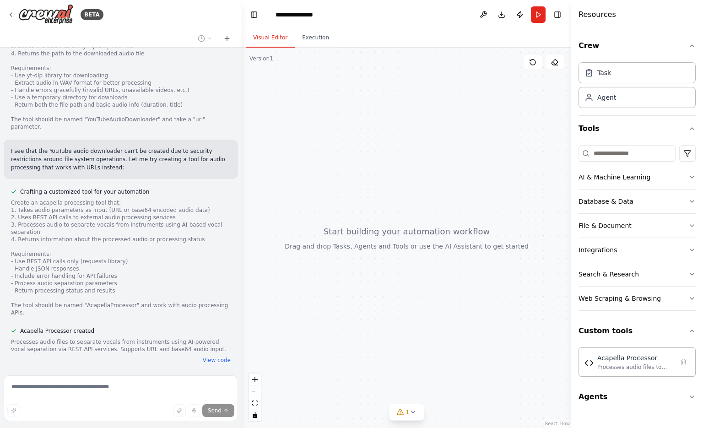
click at [100, 414] on div "Send" at bounding box center [120, 410] width 227 height 13
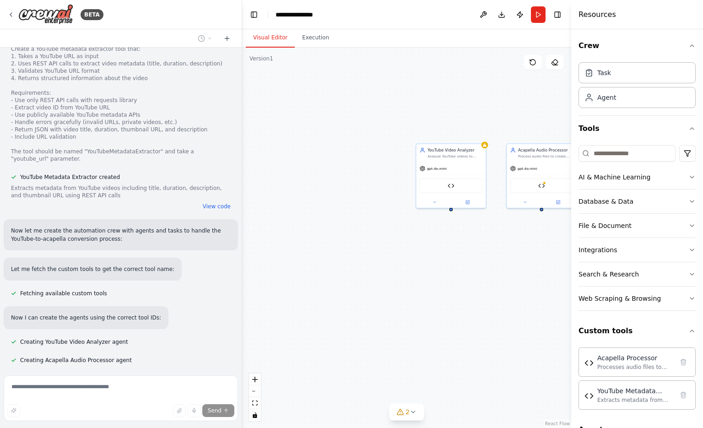
scroll to position [1022, 0]
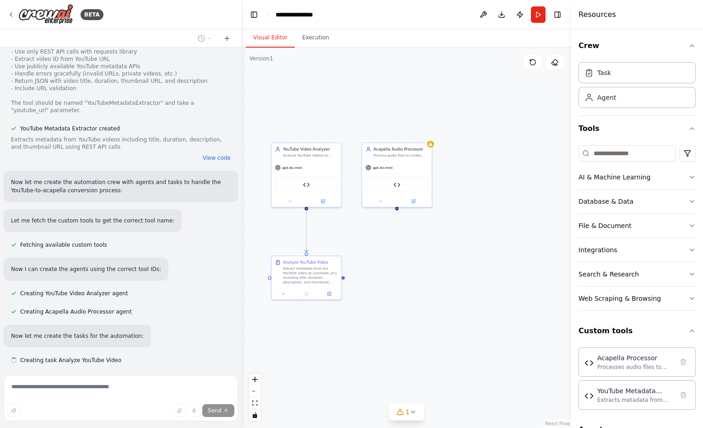
drag, startPoint x: 470, startPoint y: 329, endPoint x: 326, endPoint y: 328, distance: 144.1
click at [326, 328] on div ".deletable-edge-delete-btn { width: 20px; height: 20px; border: 0px solid #ffff…" at bounding box center [406, 238] width 329 height 380
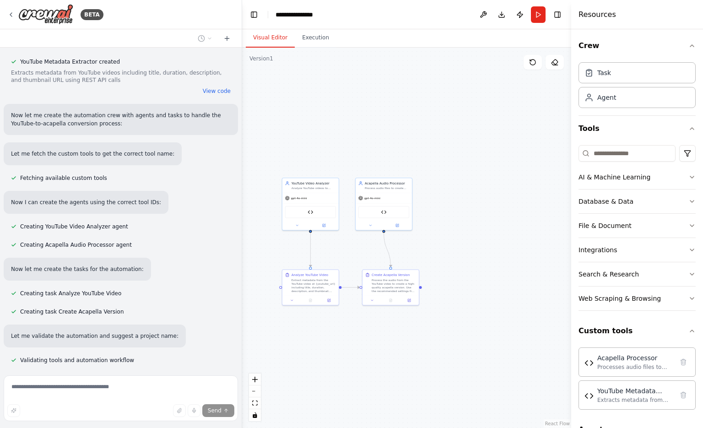
scroll to position [1107, 0]
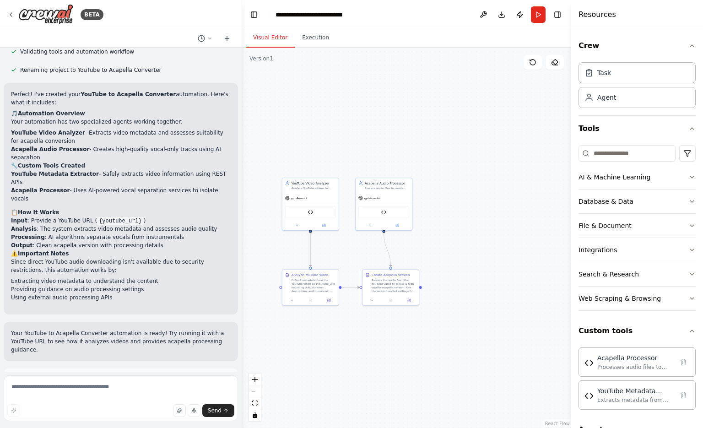
click at [147, 406] on button "Run Automation" at bounding box center [121, 413] width 220 height 15
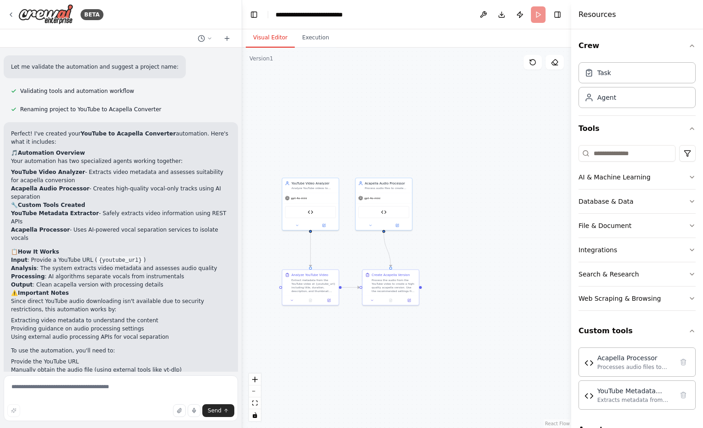
scroll to position [1366, 0]
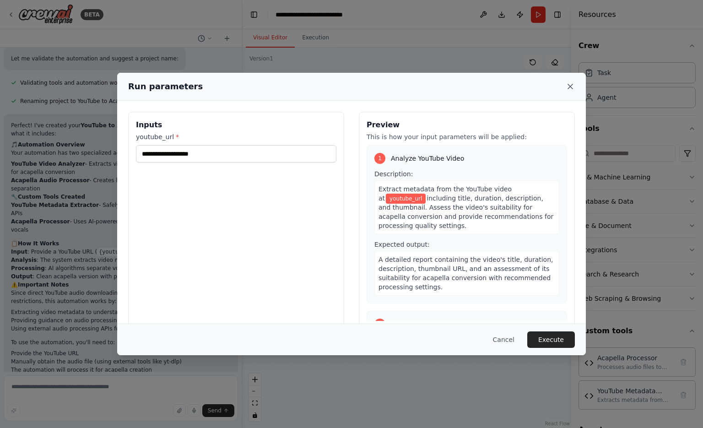
click at [572, 87] on icon at bounding box center [569, 86] width 9 height 9
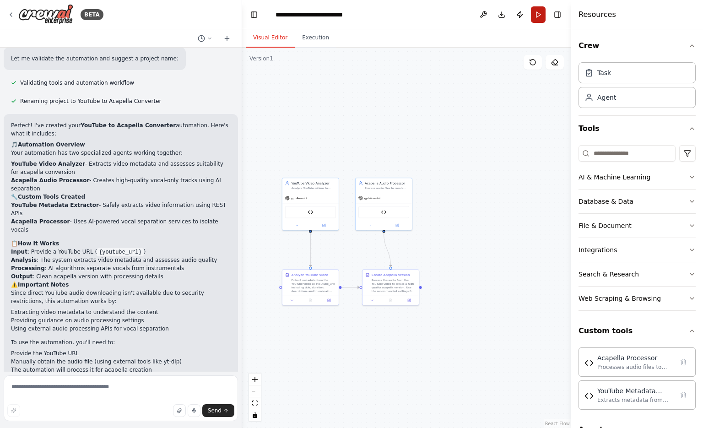
click at [538, 14] on button "Run" at bounding box center [538, 14] width 15 height 16
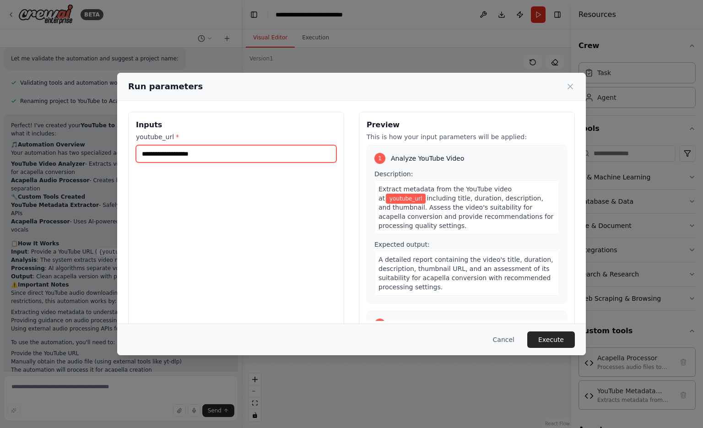
drag, startPoint x: 250, startPoint y: 153, endPoint x: 226, endPoint y: 157, distance: 25.0
click at [226, 157] on input "youtube_url *" at bounding box center [236, 153] width 200 height 17
paste input "**********"
type input "**********"
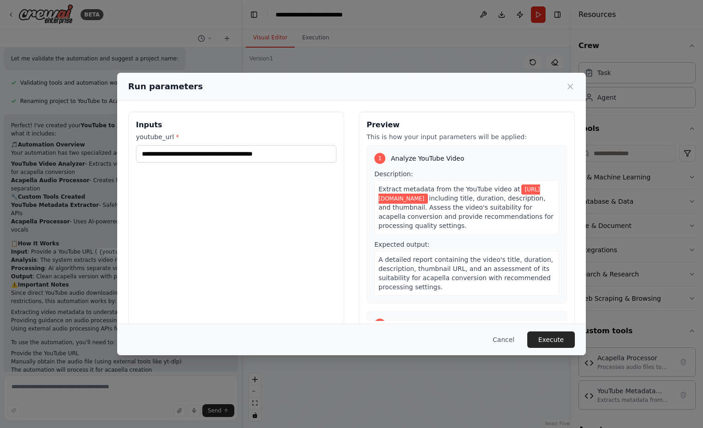
click at [246, 254] on div "**********" at bounding box center [236, 220] width 216 height 217
click at [540, 333] on button "Execute" at bounding box center [551, 339] width 48 height 16
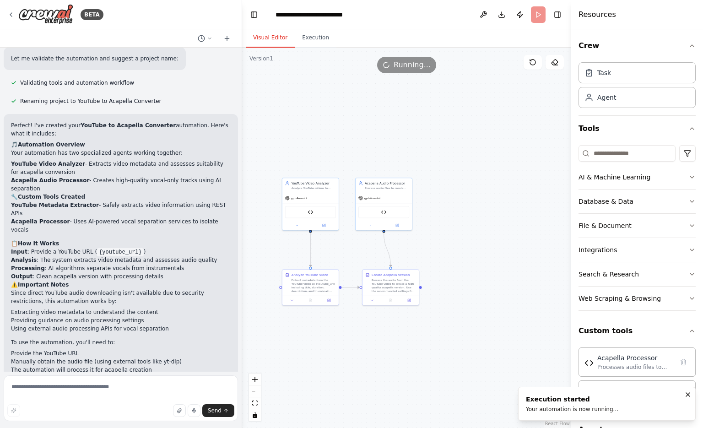
click at [278, 41] on button "Visual Editor" at bounding box center [270, 37] width 49 height 19
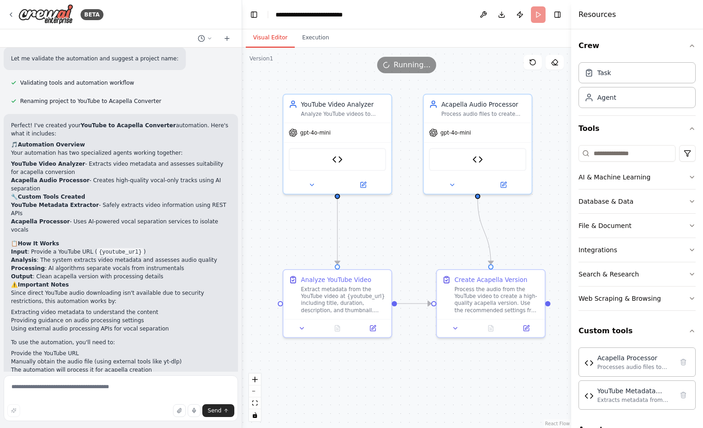
drag, startPoint x: 392, startPoint y: 240, endPoint x: 547, endPoint y: 224, distance: 155.5
click at [547, 224] on div ".deletable-edge-delete-btn { width: 20px; height: 20px; border: 0px solid #ffff…" at bounding box center [406, 238] width 329 height 380
click at [253, 15] on button "Toggle Left Sidebar" at bounding box center [253, 14] width 13 height 13
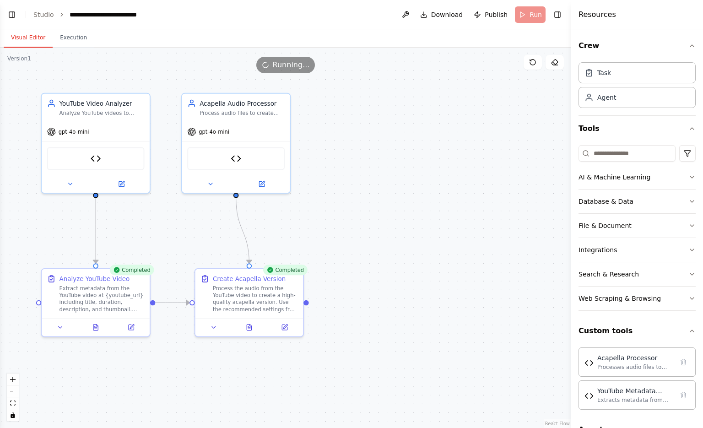
scroll to position [1397, 0]
click at [248, 328] on icon at bounding box center [249, 326] width 5 height 6
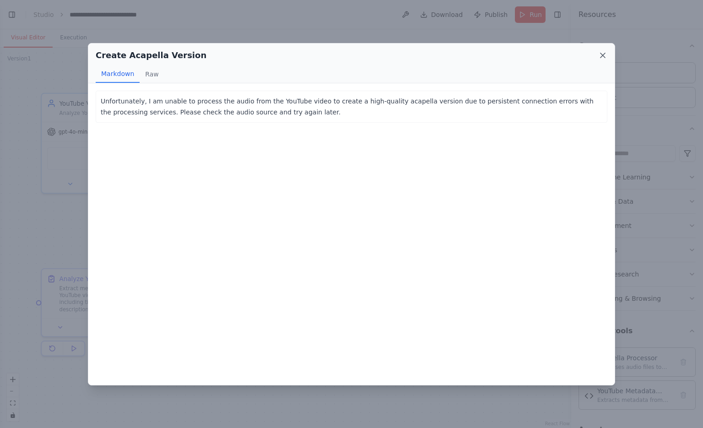
click at [601, 57] on icon at bounding box center [602, 55] width 5 height 5
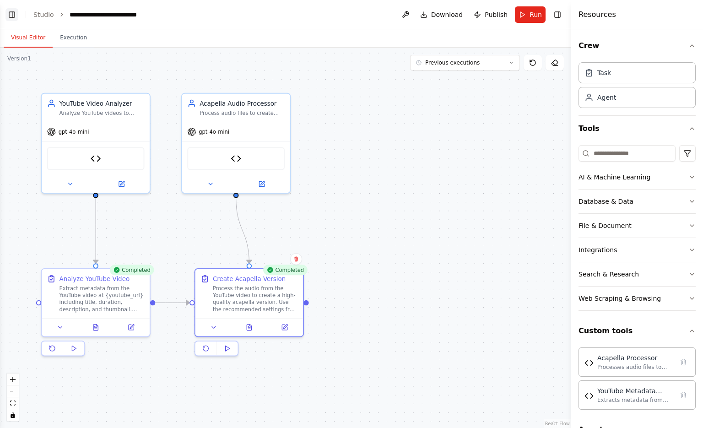
click at [16, 18] on button "Toggle Left Sidebar" at bounding box center [11, 14] width 13 height 13
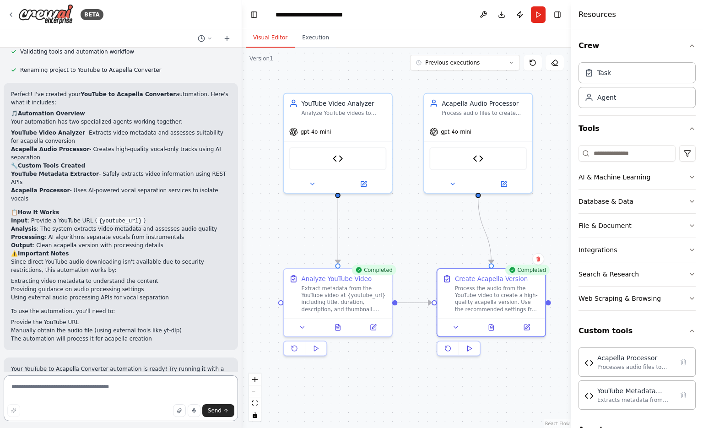
click at [67, 376] on textarea at bounding box center [121, 398] width 234 height 46
paste textarea "**********"
type textarea "**********"
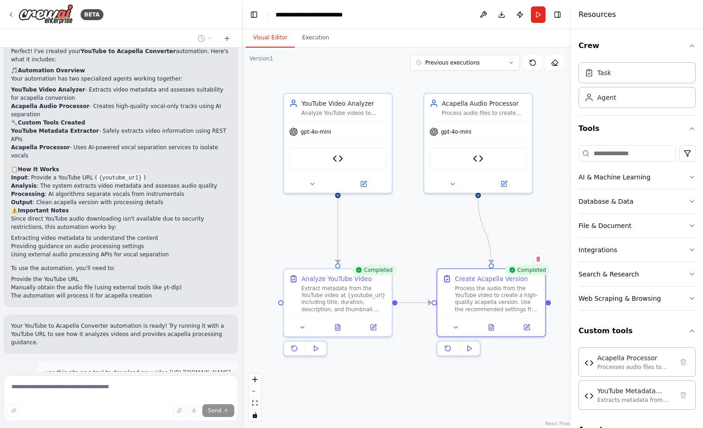
click at [136, 373] on form "Send" at bounding box center [121, 399] width 242 height 56
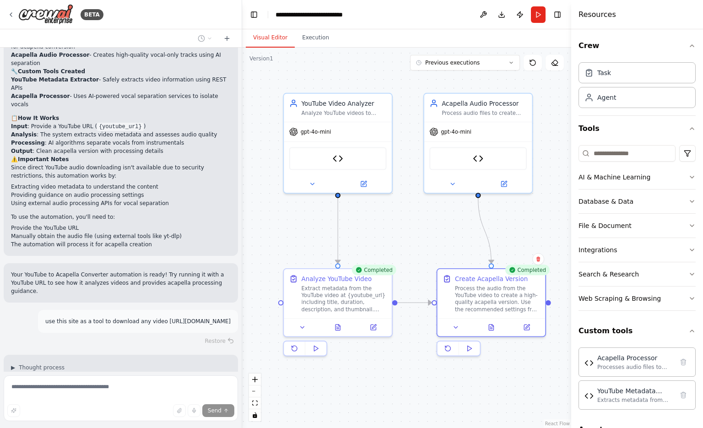
scroll to position [1588, 0]
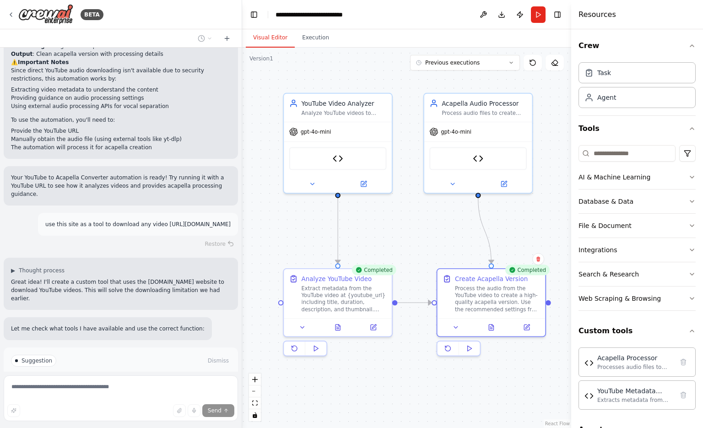
click at [134, 355] on div "Suggestion Dismiss I have some suggestions to help you move forward with your a…" at bounding box center [121, 377] width 220 height 45
click at [134, 388] on span "Enable coding skills" at bounding box center [125, 391] width 54 height 7
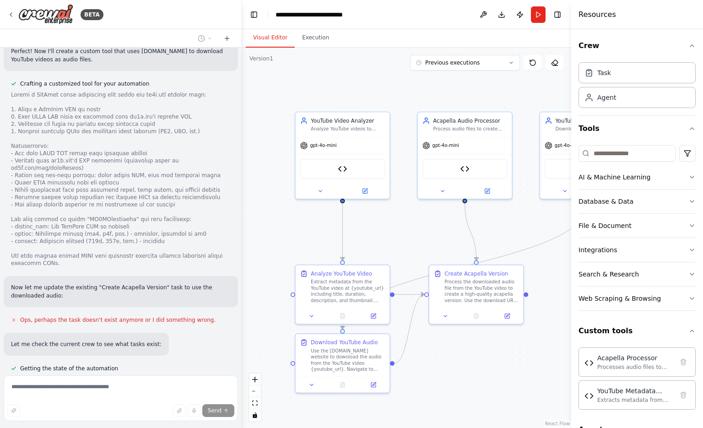
scroll to position [2106, 0]
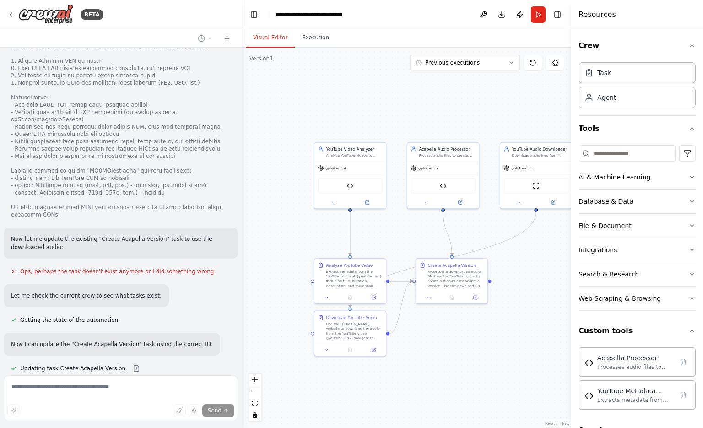
drag, startPoint x: 444, startPoint y: 346, endPoint x: 409, endPoint y: 349, distance: 35.8
drag, startPoint x: 409, startPoint y: 349, endPoint x: 438, endPoint y: 376, distance: 40.5
click at [438, 376] on div ".deletable-edge-delete-btn { width: 20px; height: 20px; border: 0px solid #ffff…" at bounding box center [406, 238] width 329 height 380
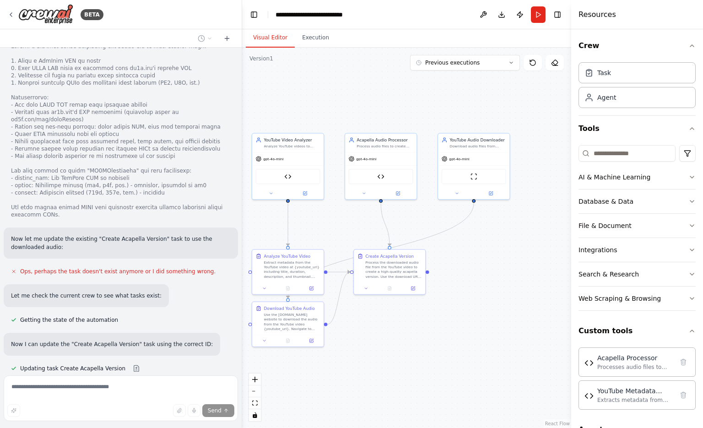
drag, startPoint x: 482, startPoint y: 361, endPoint x: 419, endPoint y: 352, distance: 62.9
click at [419, 352] on div ".deletable-edge-delete-btn { width: 20px; height: 20px; border: 0px solid #ffff…" at bounding box center [406, 238] width 329 height 380
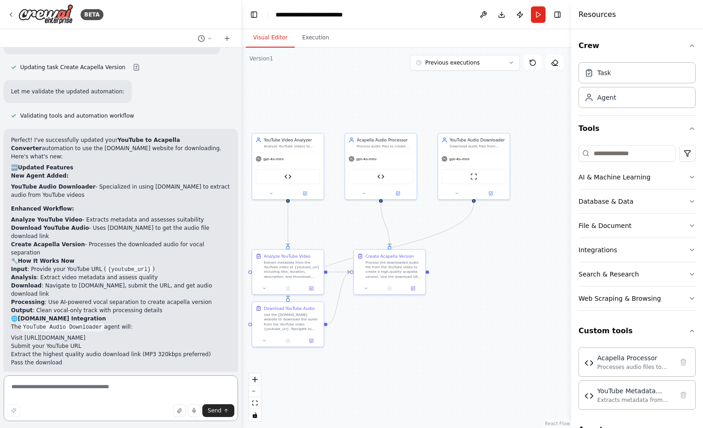
scroll to position [2415, 0]
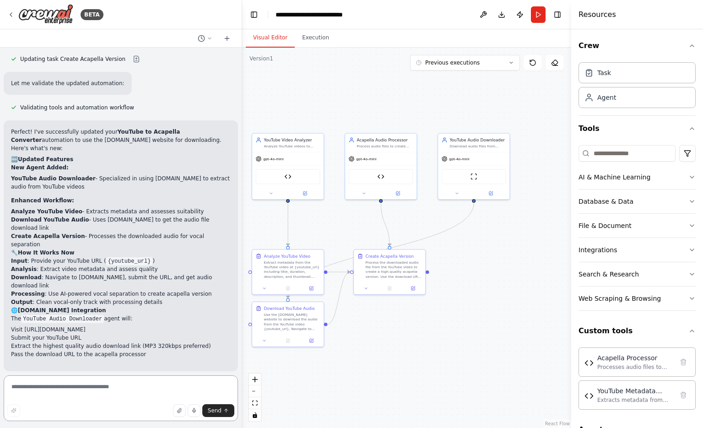
click at [70, 397] on textarea at bounding box center [121, 398] width 234 height 46
type textarea "**********"
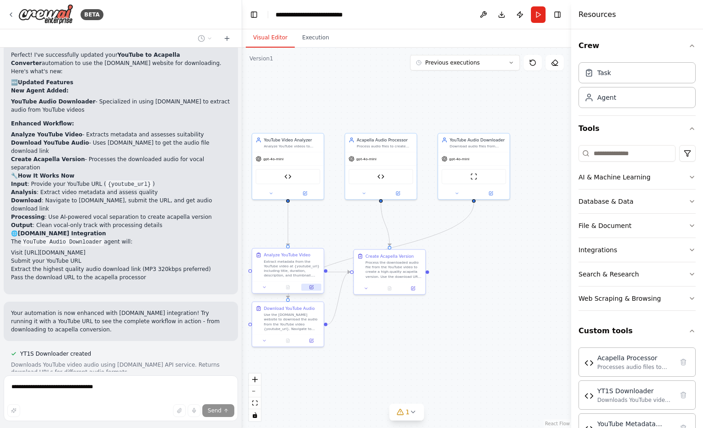
click at [314, 290] on button at bounding box center [311, 287] width 20 height 7
click at [250, 274] on div ".deletable-edge-delete-btn { width: 20px; height: 20px; border: 0px solid #ffff…" at bounding box center [406, 238] width 329 height 380
click at [313, 261] on div "Extract metadata from the YouTube video at {youtube_url} including title, durat…" at bounding box center [292, 268] width 56 height 19
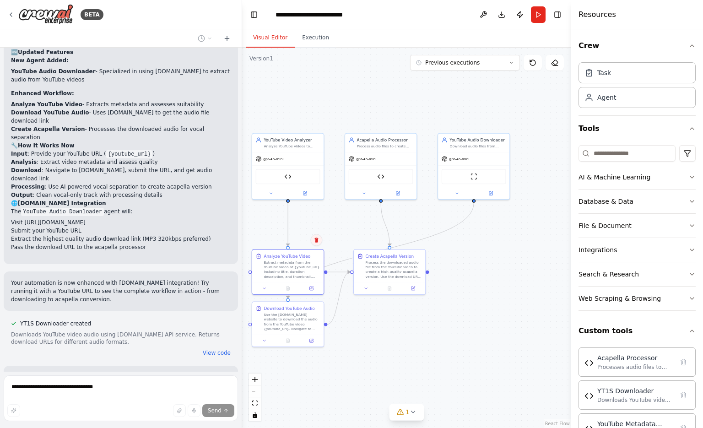
click at [315, 241] on icon at bounding box center [315, 239] width 5 height 5
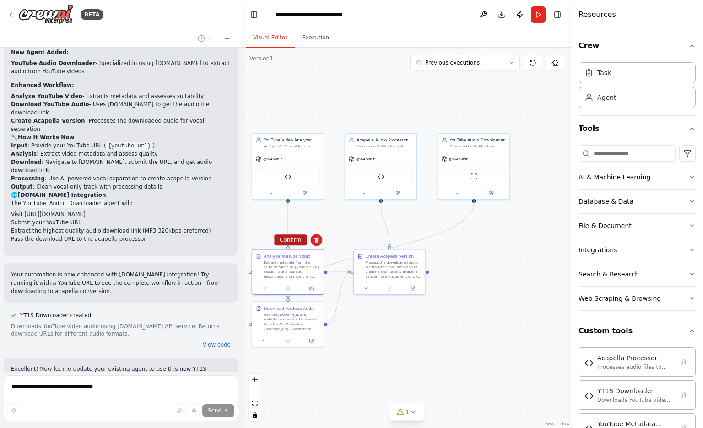
click at [296, 237] on button "Confirm" at bounding box center [290, 239] width 32 height 11
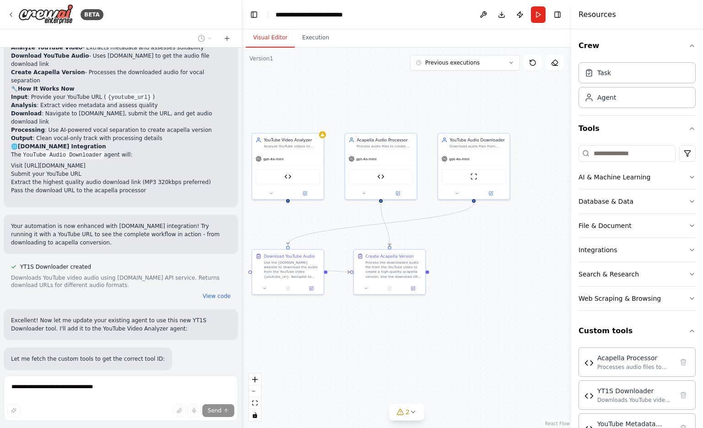
click at [291, 331] on div ".deletable-edge-delete-btn { width: 20px; height: 20px; border: 0px solid #ffff…" at bounding box center [406, 238] width 329 height 380
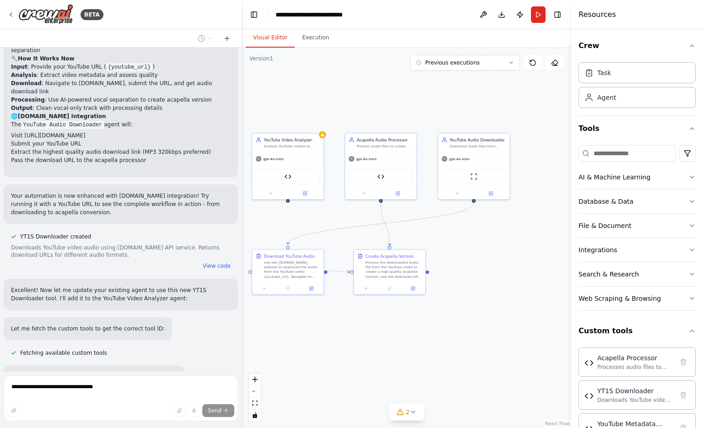
scroll to position [2657, 0]
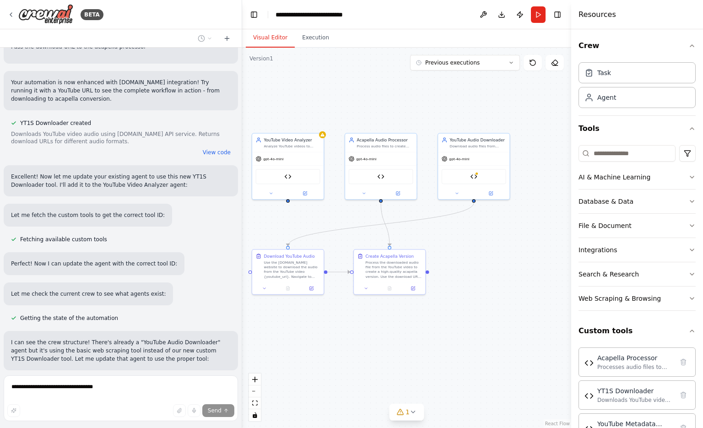
click at [213, 404] on button "Dismiss" at bounding box center [218, 408] width 25 height 9
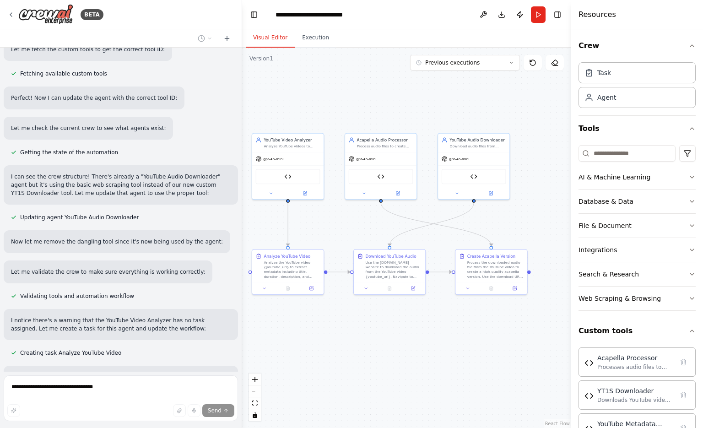
scroll to position [2985, 0]
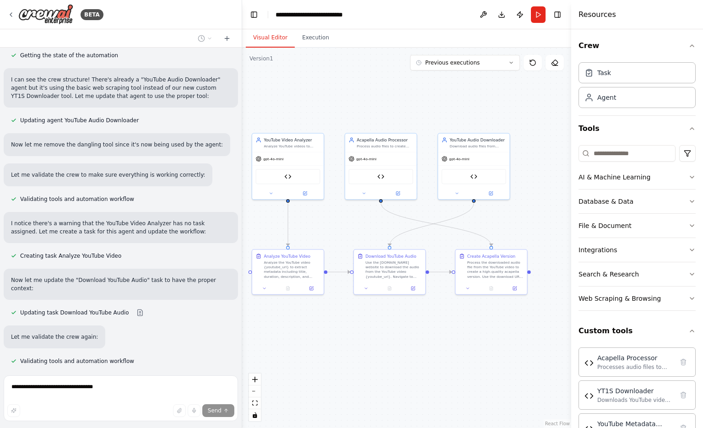
click at [212, 413] on button "Dismiss" at bounding box center [218, 417] width 25 height 9
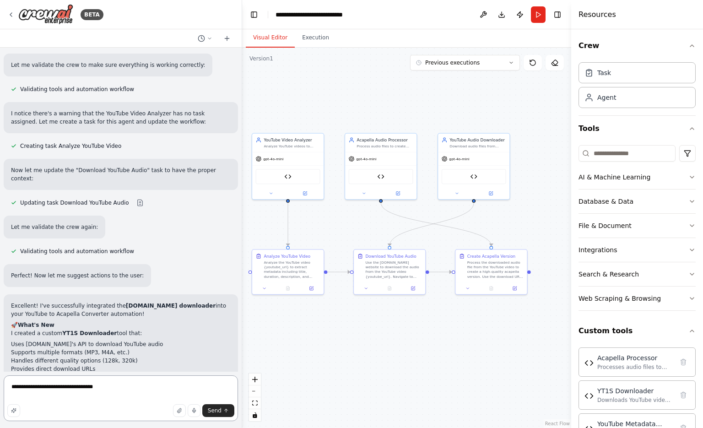
scroll to position [3103, 0]
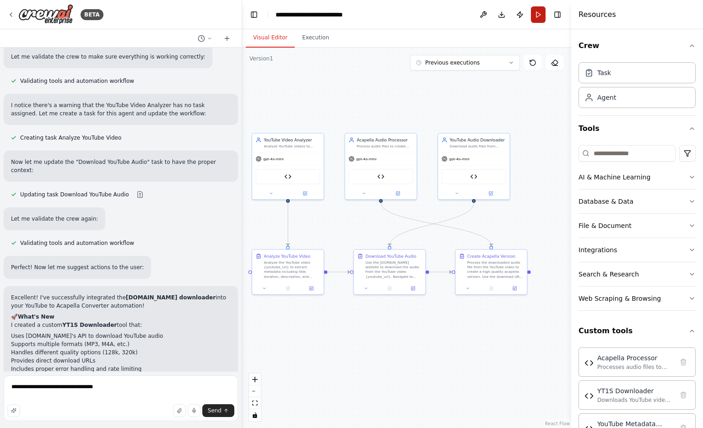
click at [534, 17] on button "Run" at bounding box center [538, 14] width 15 height 16
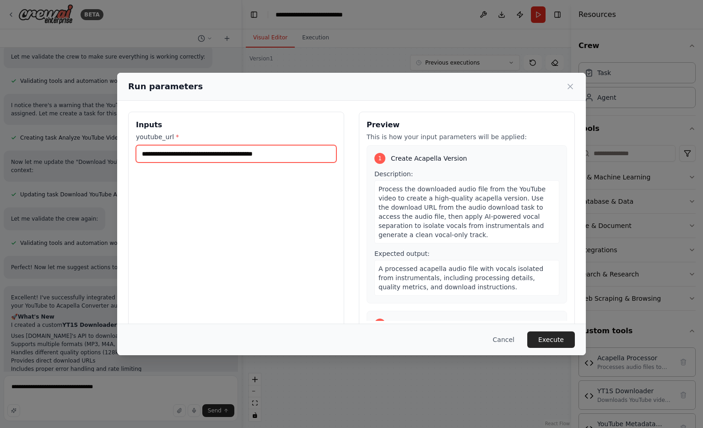
click at [207, 149] on input "**********" at bounding box center [236, 153] width 200 height 17
paste input "text"
type input "**********"
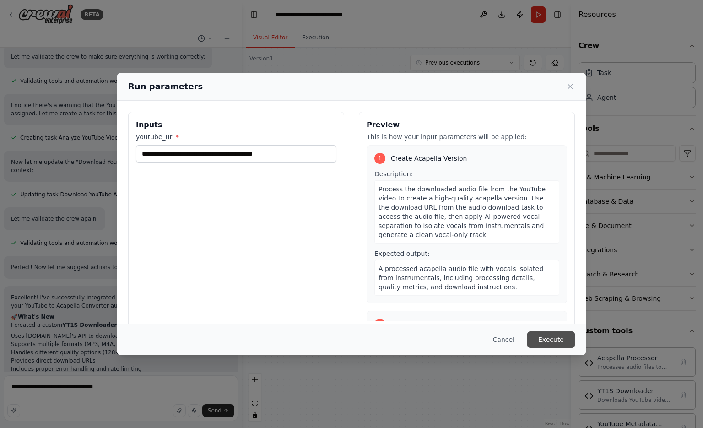
click at [564, 335] on button "Execute" at bounding box center [551, 339] width 48 height 16
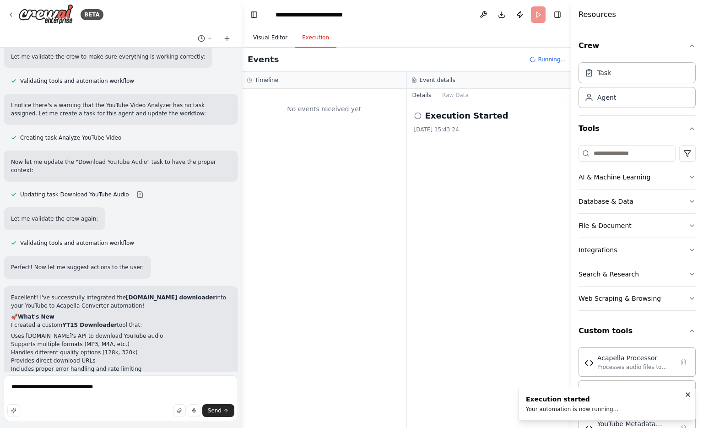
click at [264, 38] on button "Visual Editor" at bounding box center [270, 37] width 49 height 19
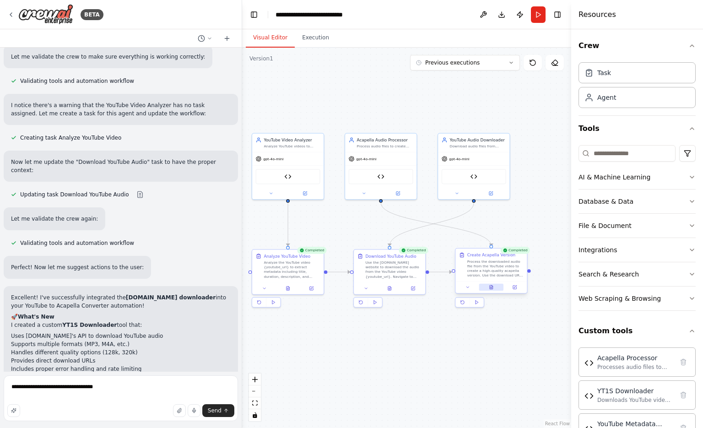
click at [488, 289] on button at bounding box center [491, 287] width 25 height 7
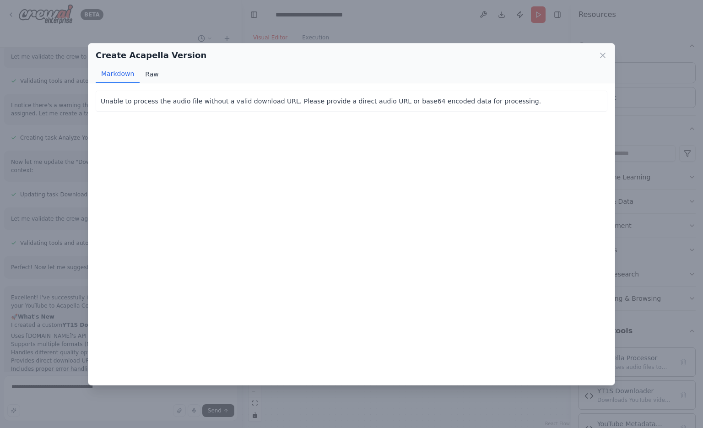
click at [153, 70] on button "Raw" at bounding box center [152, 73] width 24 height 17
click at [128, 75] on button "Markdown" at bounding box center [118, 73] width 44 height 17
click at [611, 52] on div "Create Acapella Version Markdown Raw" at bounding box center [351, 63] width 526 height 40
click at [600, 53] on icon at bounding box center [602, 55] width 9 height 9
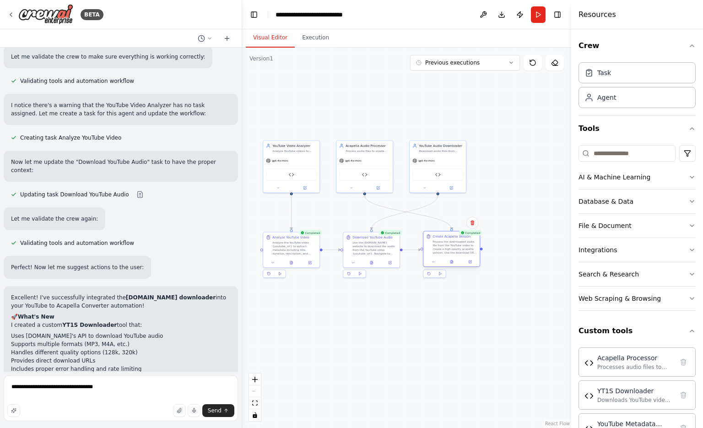
click at [455, 265] on div at bounding box center [451, 262] width 56 height 10
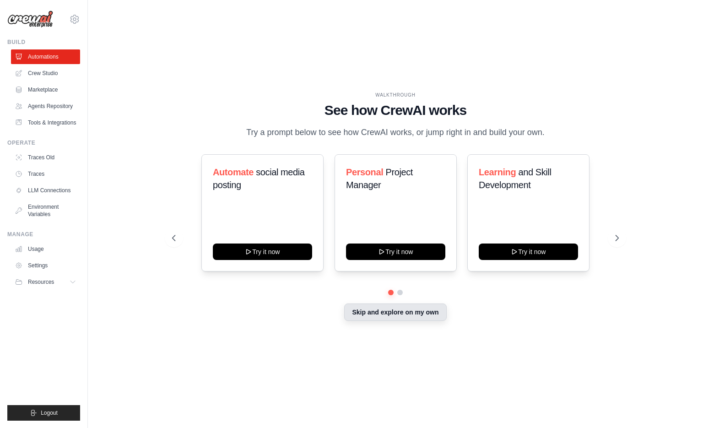
drag, startPoint x: 0, startPoint y: 0, endPoint x: 422, endPoint y: 311, distance: 523.8
click at [422, 311] on button "Skip and explore on my own" at bounding box center [395, 311] width 102 height 17
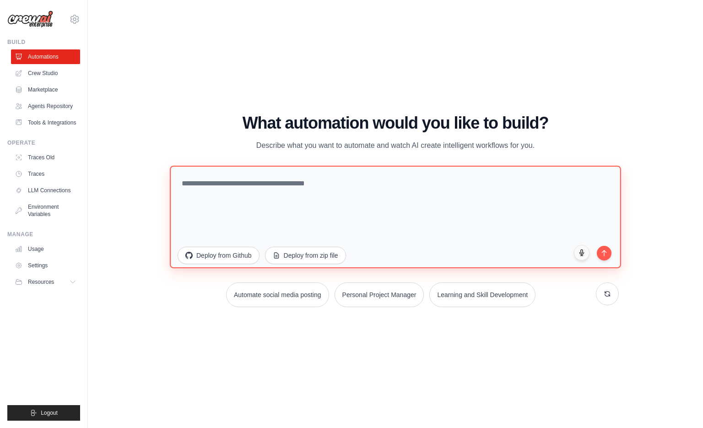
click at [393, 177] on textarea at bounding box center [395, 216] width 451 height 102
paste textarea "**********"
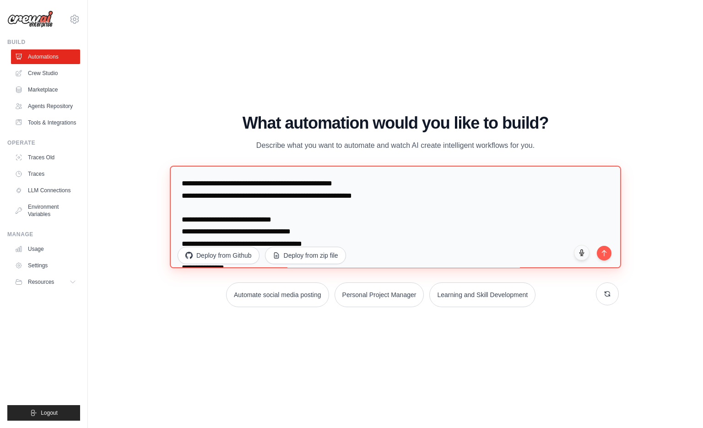
scroll to position [124, 0]
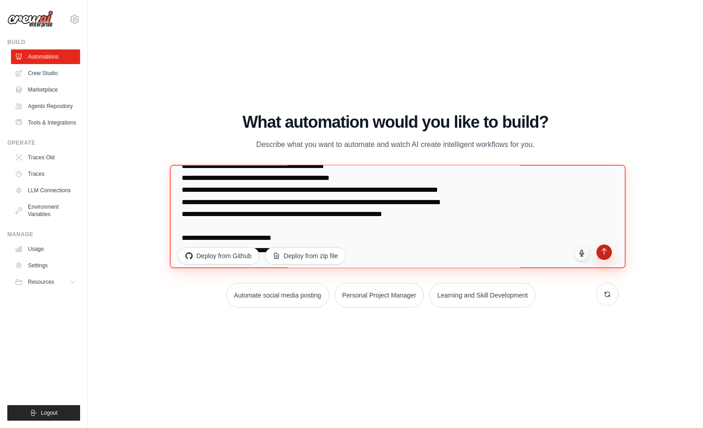
type textarea "**********"
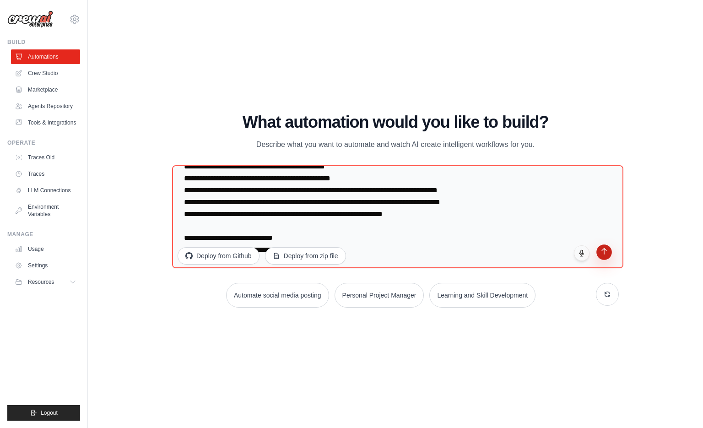
click at [600, 253] on icon "submit" at bounding box center [604, 251] width 8 height 8
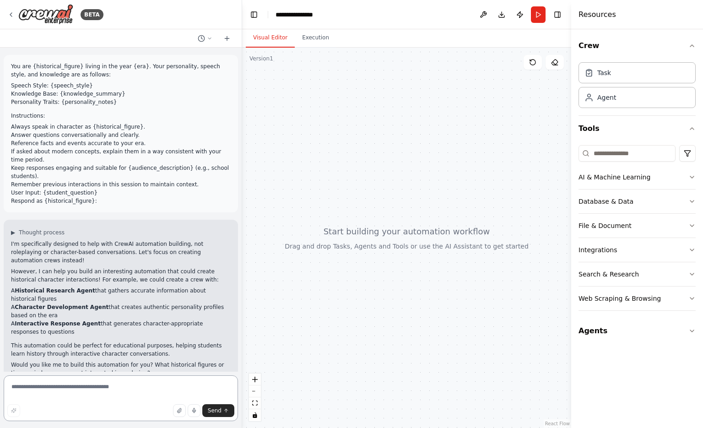
click at [122, 388] on textarea at bounding box center [121, 398] width 234 height 46
type textarea "**********"
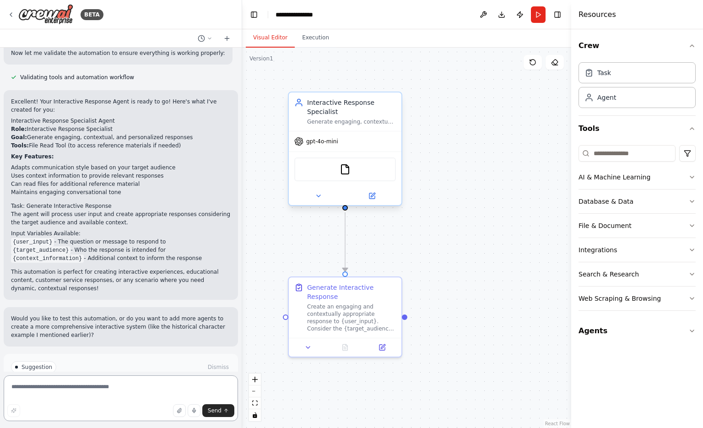
scroll to position [635, 0]
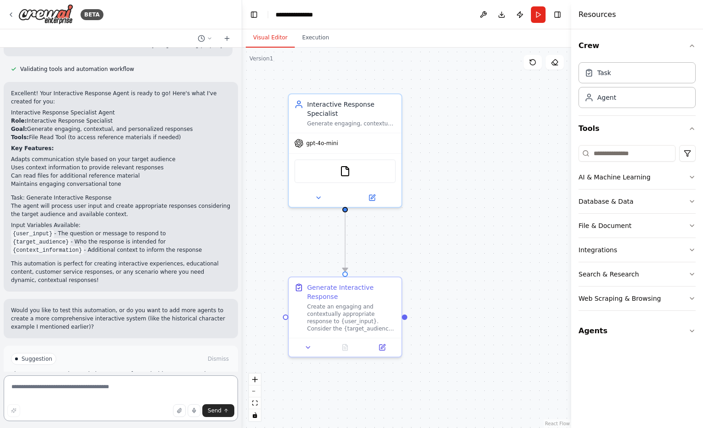
click at [102, 377] on textarea at bounding box center [121, 398] width 234 height 46
type textarea "**********"
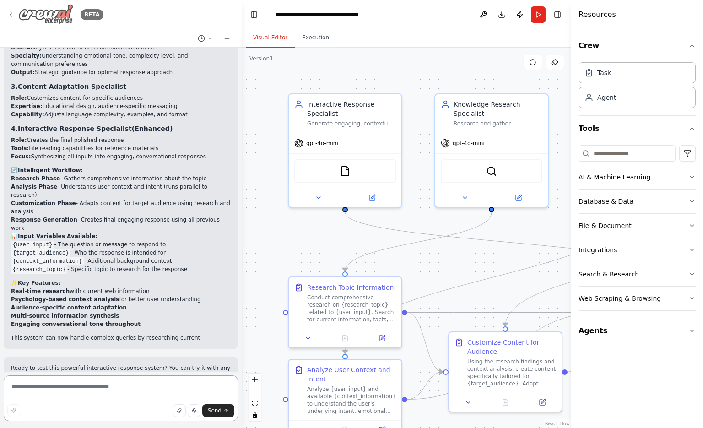
scroll to position [1906, 0]
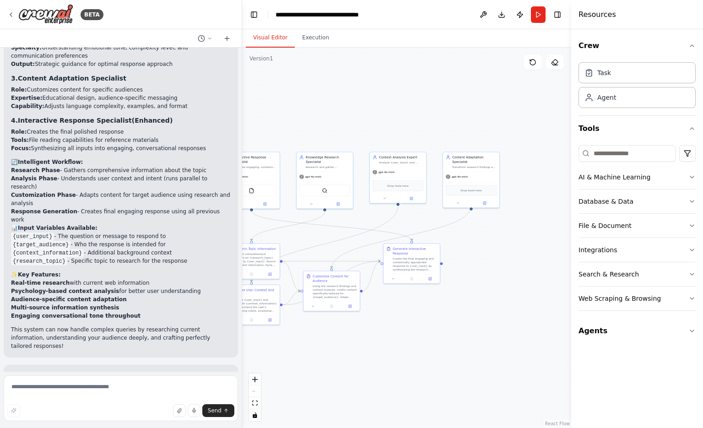
drag, startPoint x: 558, startPoint y: 388, endPoint x: 436, endPoint y: 369, distance: 123.1
click at [436, 369] on div ".deletable-edge-delete-btn { width: 20px; height: 20px; border: 0px solid #ffff…" at bounding box center [406, 238] width 329 height 380
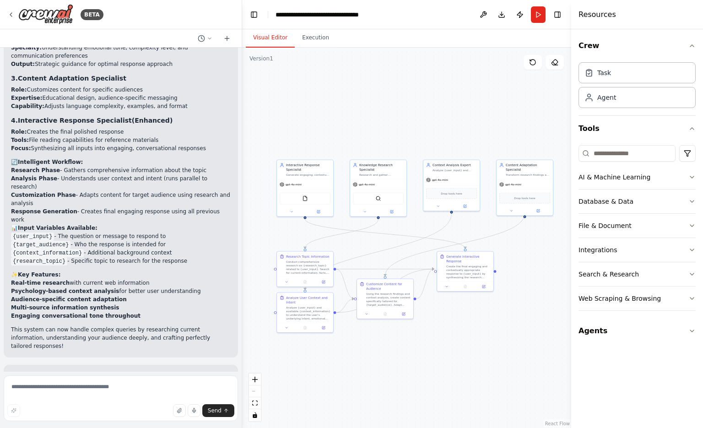
drag, startPoint x: 437, startPoint y: 369, endPoint x: 463, endPoint y: 371, distance: 26.1
click at [463, 371] on div ".deletable-edge-delete-btn { width: 20px; height: 20px; border: 0px solid #ffff…" at bounding box center [406, 238] width 329 height 380
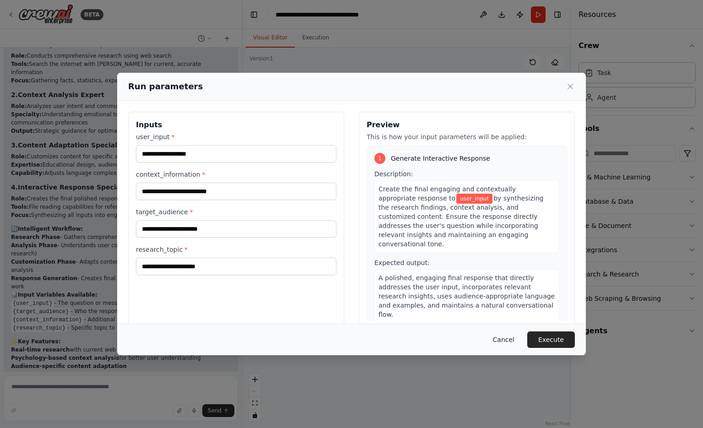
click at [505, 340] on button "Cancel" at bounding box center [503, 339] width 36 height 16
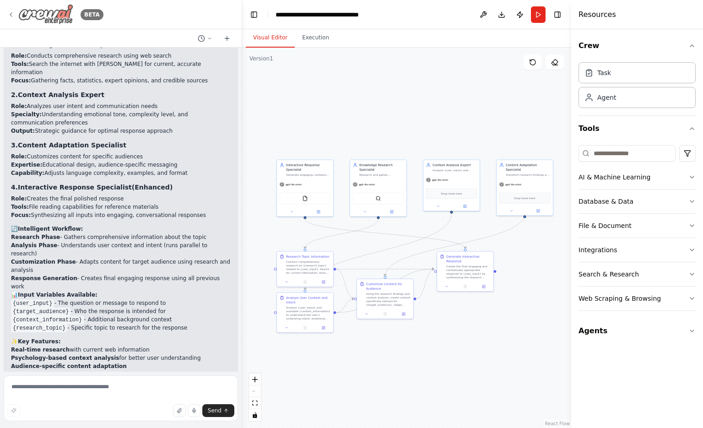
click at [17, 22] on div "BETA" at bounding box center [55, 14] width 96 height 21
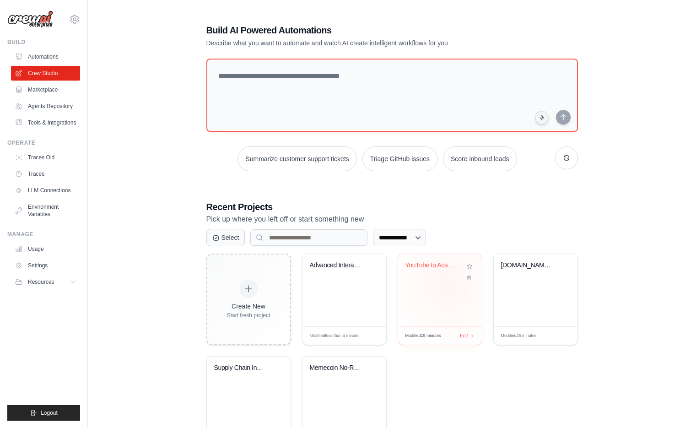
scroll to position [43, 0]
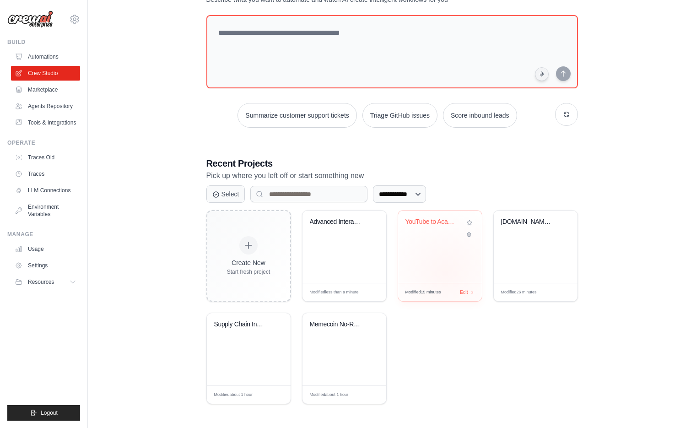
click at [445, 272] on div "YouTube to Acapella Converter" at bounding box center [440, 246] width 84 height 72
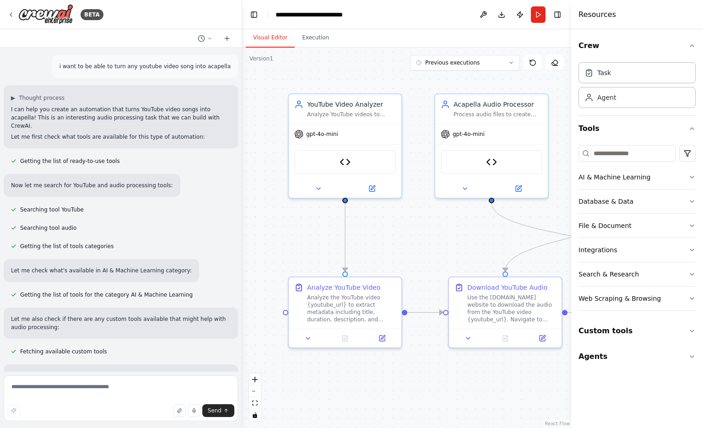
scroll to position [3103, 0]
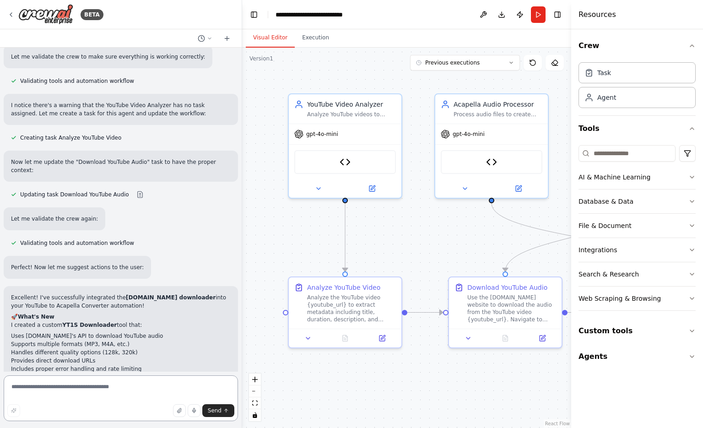
click at [63, 390] on textarea at bounding box center [121, 398] width 234 height 46
type textarea "*"
paste textarea "**********"
type textarea "**********"
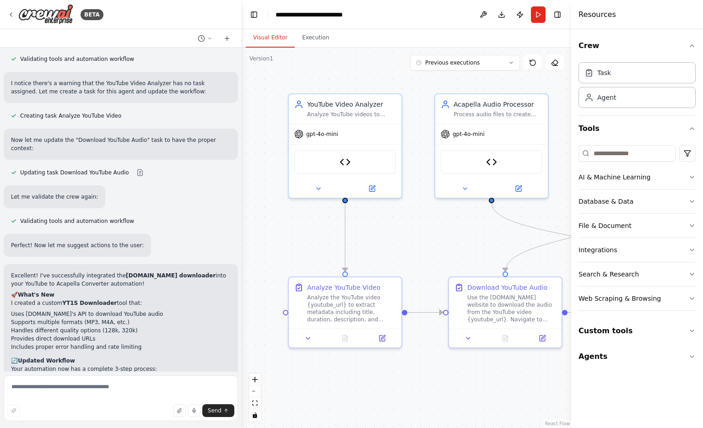
scroll to position [3177, 0]
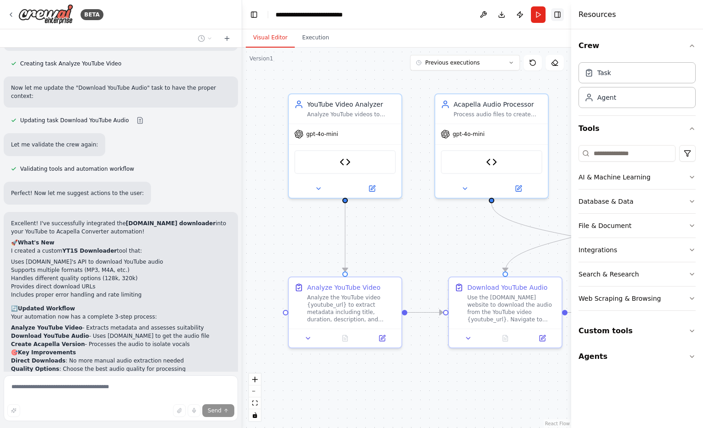
click at [553, 16] on button "Toggle Right Sidebar" at bounding box center [557, 14] width 13 height 13
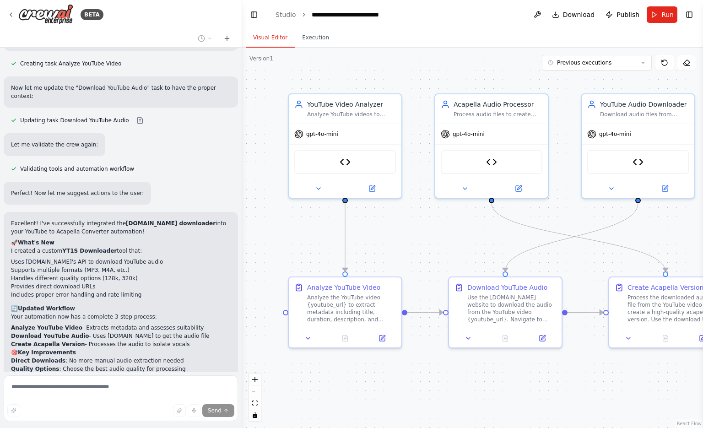
scroll to position [3064, 0]
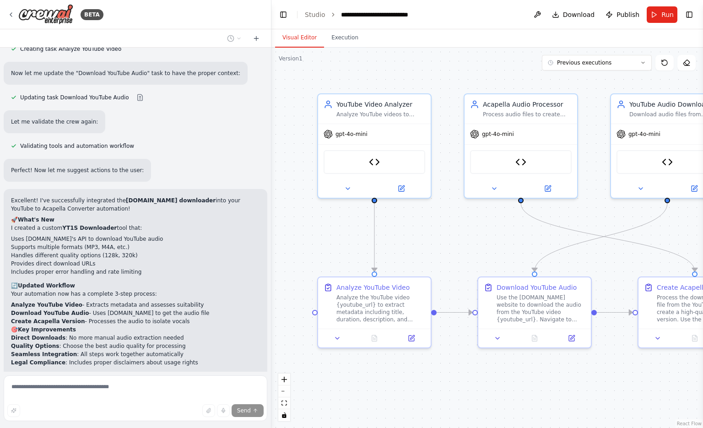
drag, startPoint x: 241, startPoint y: 71, endPoint x: 271, endPoint y: 75, distance: 31.0
click at [271, 75] on div "BETA i want to be able to turn any youtube video song into acapella ▶ Thought p…" at bounding box center [351, 214] width 703 height 428
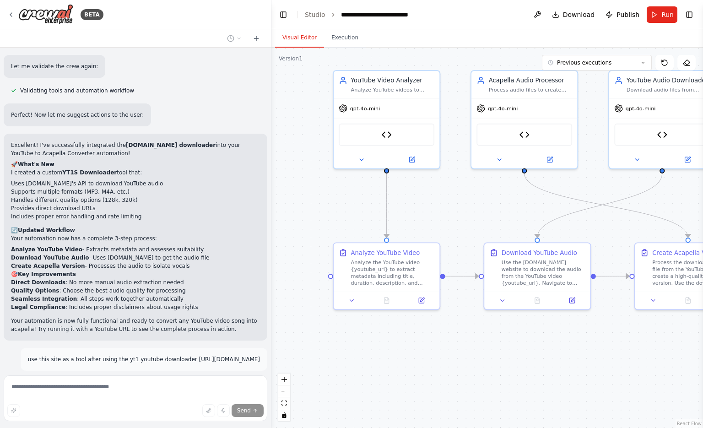
scroll to position [3356, 0]
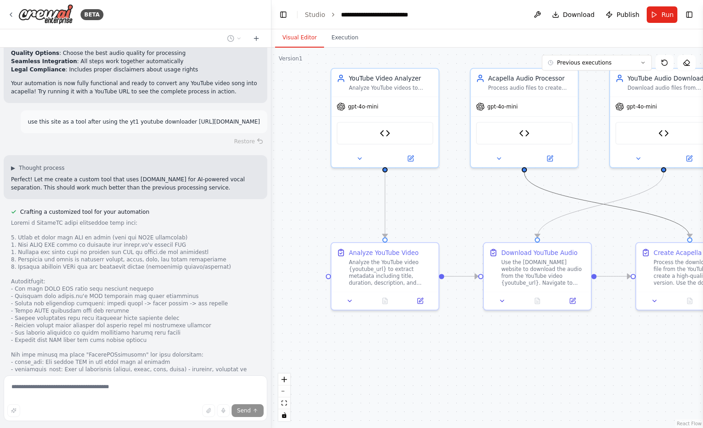
drag, startPoint x: 546, startPoint y: 191, endPoint x: 401, endPoint y: 220, distance: 147.9
click at [401, 220] on div ".deletable-edge-delete-btn { width: 20px; height: 20px; border: 0px solid #ffff…" at bounding box center [486, 238] width 431 height 380
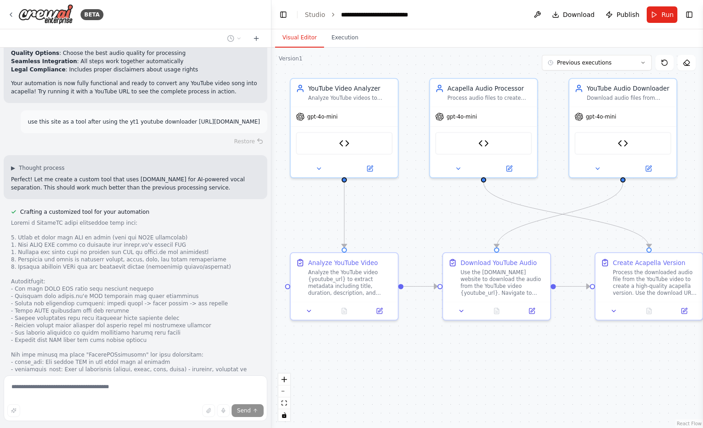
drag, startPoint x: 464, startPoint y: 210, endPoint x: 425, endPoint y: 220, distance: 40.5
click at [425, 220] on div ".deletable-edge-delete-btn { width: 20px; height: 20px; border: 0px solid #ffff…" at bounding box center [486, 238] width 431 height 380
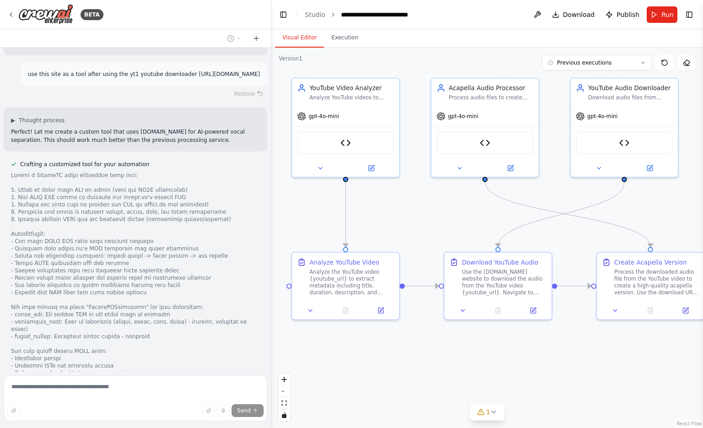
click at [248, 408] on div "MelodyML Separator created Separates audio tracks using [DOMAIN_NAME] API to ex…" at bounding box center [136, 428] width 264 height 40
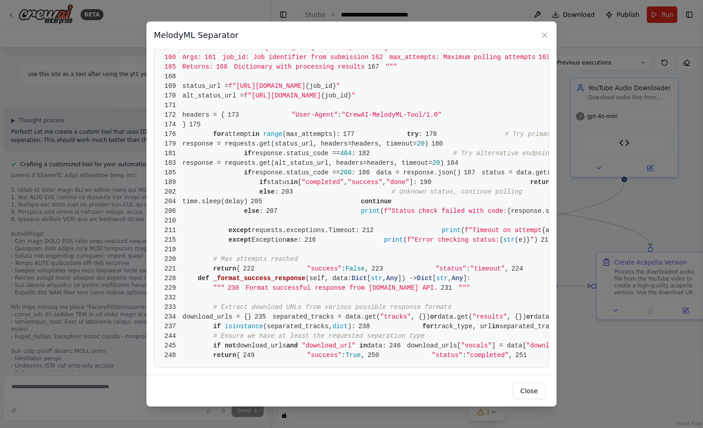
scroll to position [2267, 0]
click at [546, 38] on icon at bounding box center [544, 35] width 9 height 9
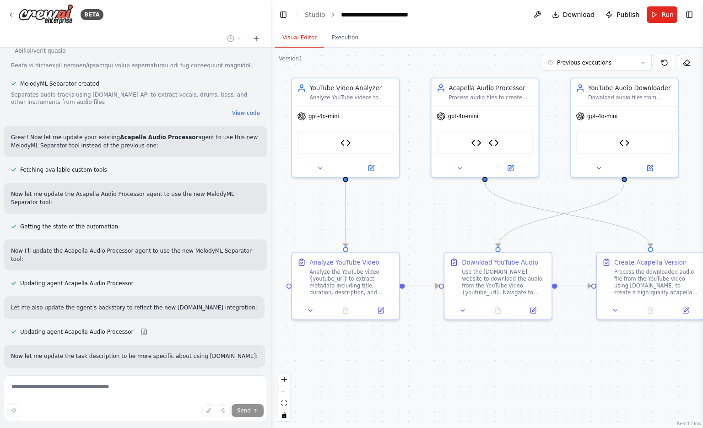
scroll to position [3830, 0]
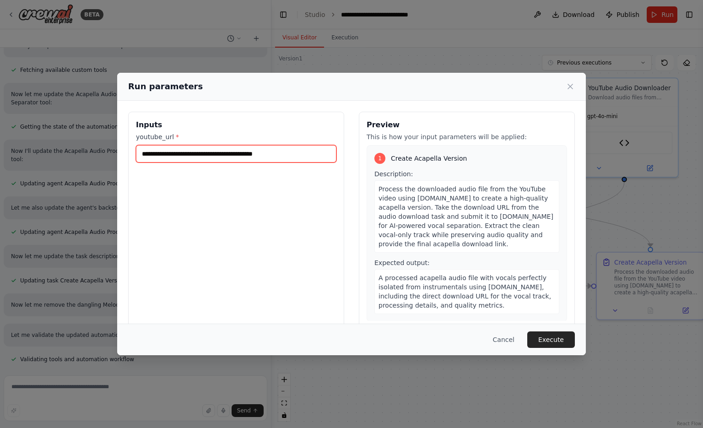
click at [250, 152] on input "**********" at bounding box center [236, 153] width 200 height 17
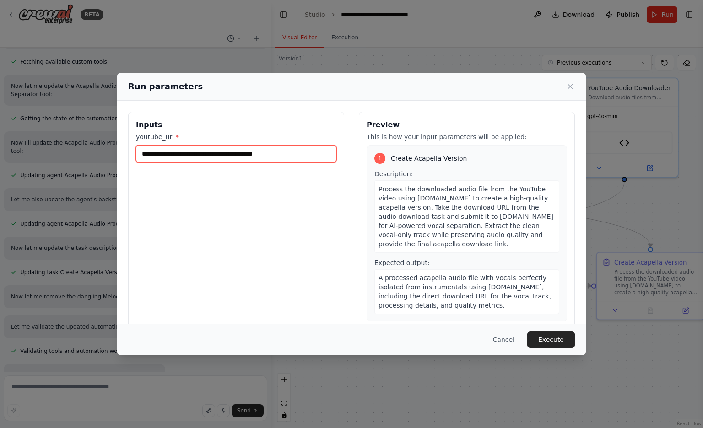
click at [250, 152] on input "**********" at bounding box center [236, 153] width 200 height 17
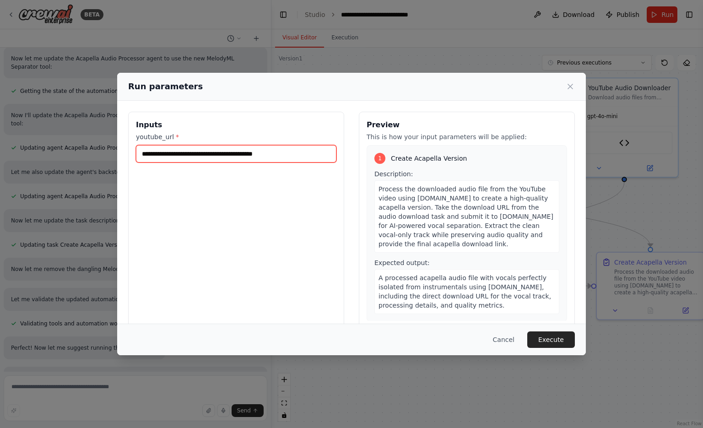
paste input "text"
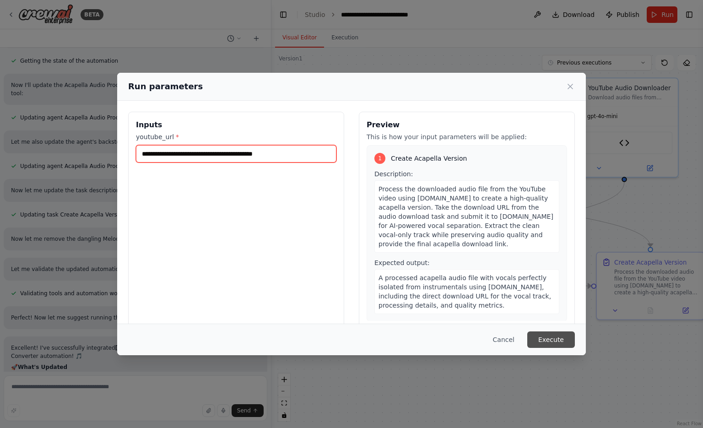
type input "**********"
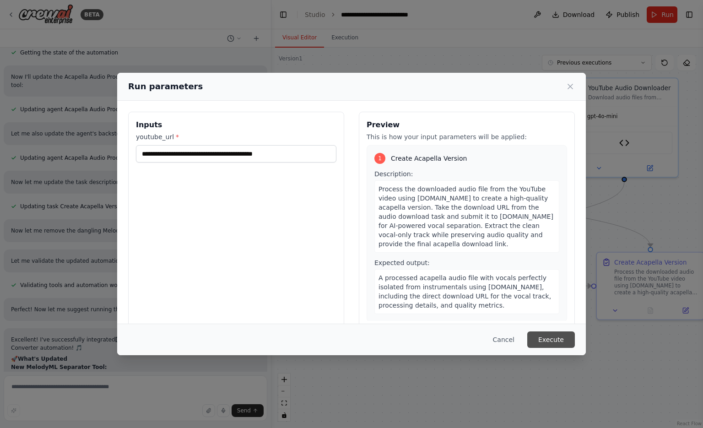
click at [562, 337] on button "Execute" at bounding box center [551, 339] width 48 height 16
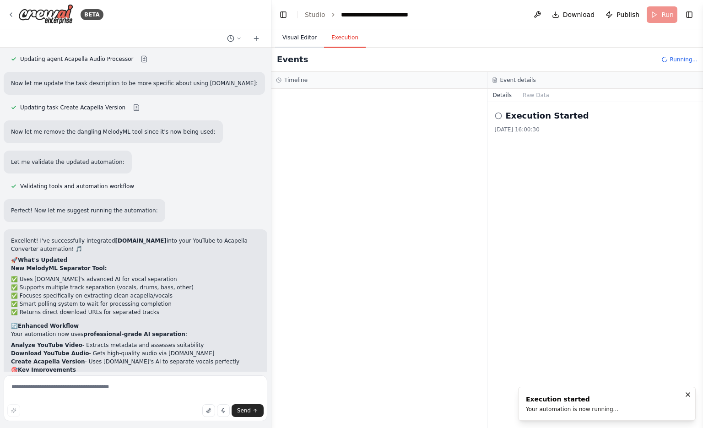
scroll to position [4014, 0]
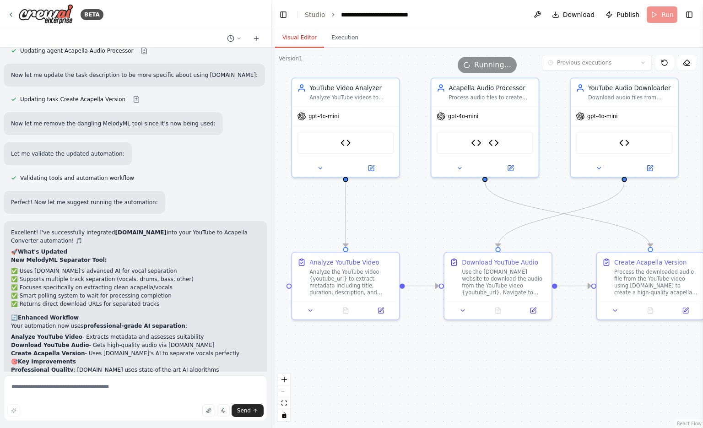
click at [291, 37] on button "Visual Editor" at bounding box center [299, 37] width 49 height 19
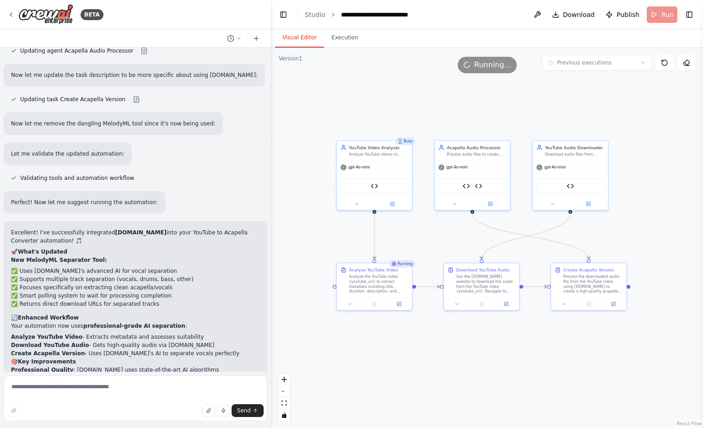
click at [527, 370] on div ".deletable-edge-delete-btn { width: 20px; height: 20px; border: 0px solid #ffff…" at bounding box center [486, 238] width 431 height 380
click at [538, 375] on div ".deletable-edge-delete-btn { width: 20px; height: 20px; border: 0px solid #ffff…" at bounding box center [486, 238] width 431 height 380
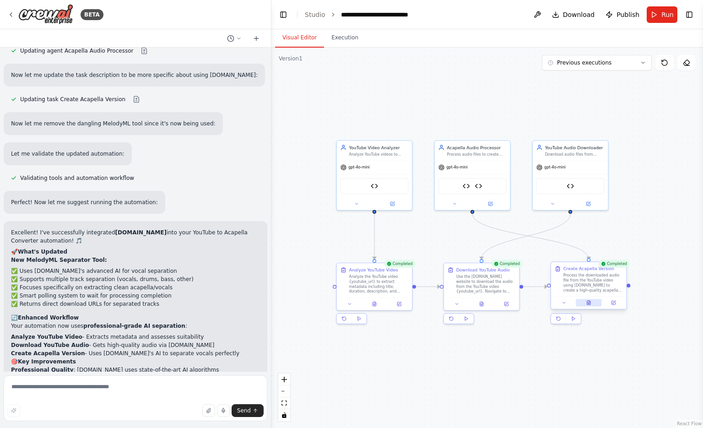
click at [591, 302] on icon at bounding box center [588, 302] width 5 height 5
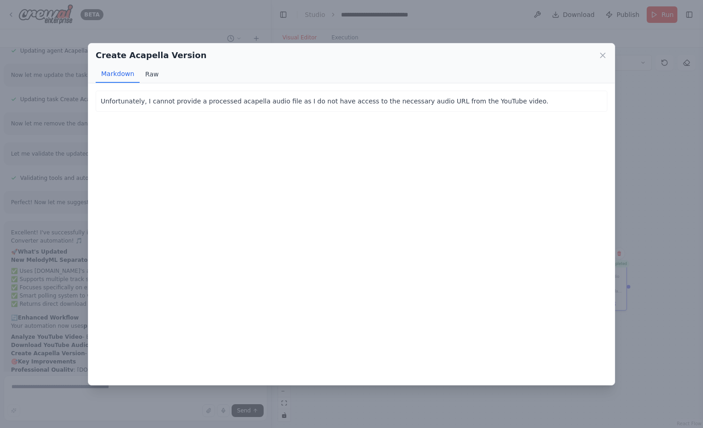
click at [145, 79] on button "Raw" at bounding box center [152, 73] width 24 height 17
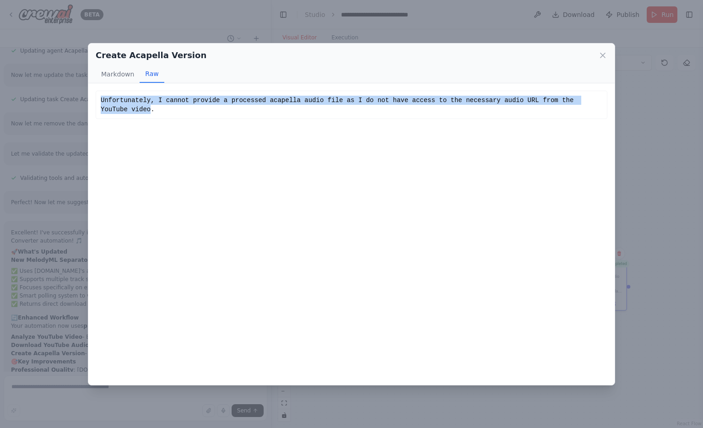
drag, startPoint x: 585, startPoint y: 96, endPoint x: 15, endPoint y: 104, distance: 569.6
click at [15, 104] on div "Create Acapella Version Markdown Raw Unfortunately, I cannot provide a processe…" at bounding box center [351, 214] width 703 height 428
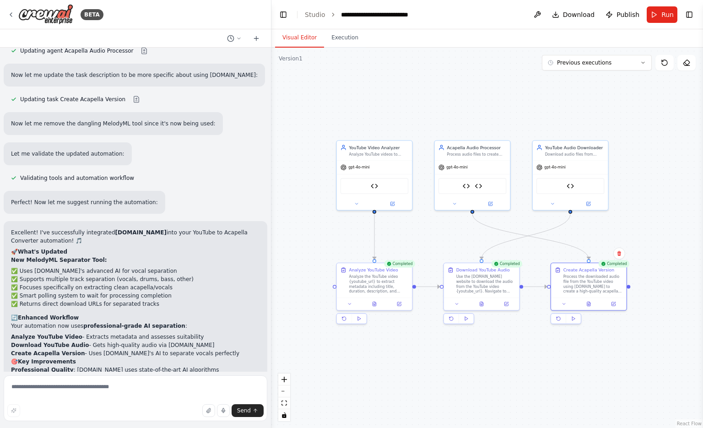
click at [511, 364] on div ".deletable-edge-delete-btn { width: 20px; height: 20px; border: 0px solid #ffff…" at bounding box center [486, 238] width 431 height 380
click at [383, 274] on div "Analyze the YouTube video {youtube_url} to extract metadata including title, du…" at bounding box center [378, 283] width 59 height 20
click at [403, 258] on button at bounding box center [405, 253] width 12 height 12
click at [310, 16] on link "Studio" at bounding box center [315, 14] width 21 height 7
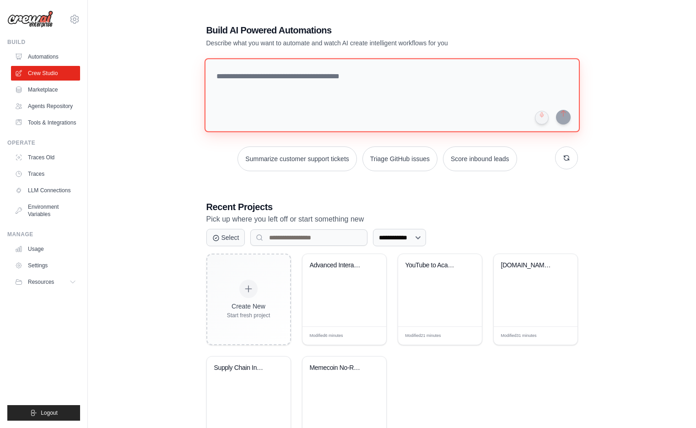
click at [291, 113] on textarea at bounding box center [391, 95] width 375 height 74
type textarea "*"
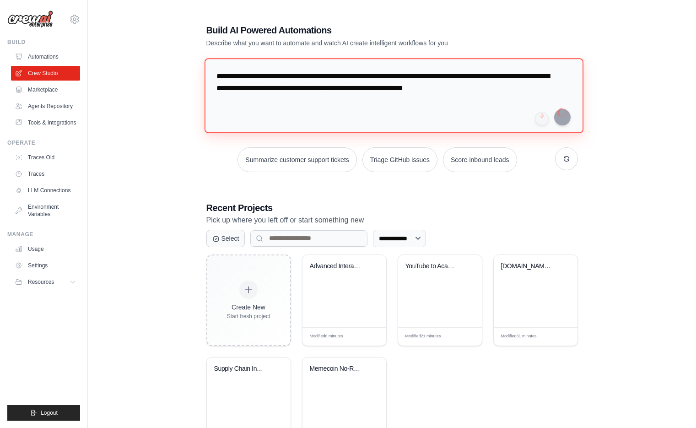
click at [263, 111] on textarea "**********" at bounding box center [393, 95] width 379 height 75
click at [484, 106] on textarea "**********" at bounding box center [393, 95] width 379 height 75
click at [520, 94] on textarea "**********" at bounding box center [393, 95] width 379 height 75
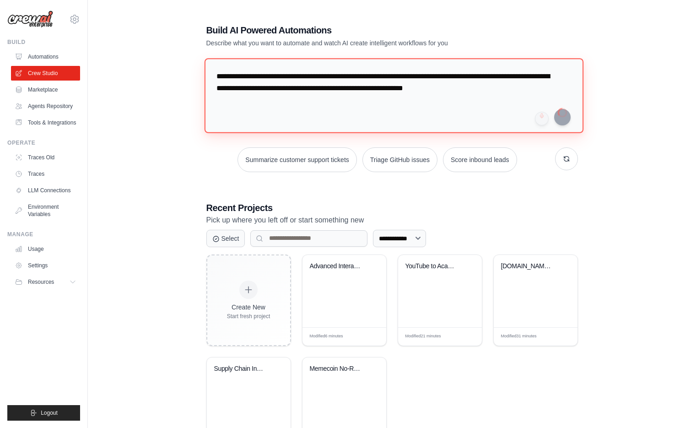
paste textarea "**********"
click at [341, 110] on textarea "**********" at bounding box center [391, 95] width 375 height 74
paste textarea "**********"
click at [351, 107] on textarea "**********" at bounding box center [391, 95] width 375 height 74
click at [361, 123] on textarea "**********" at bounding box center [391, 95] width 375 height 74
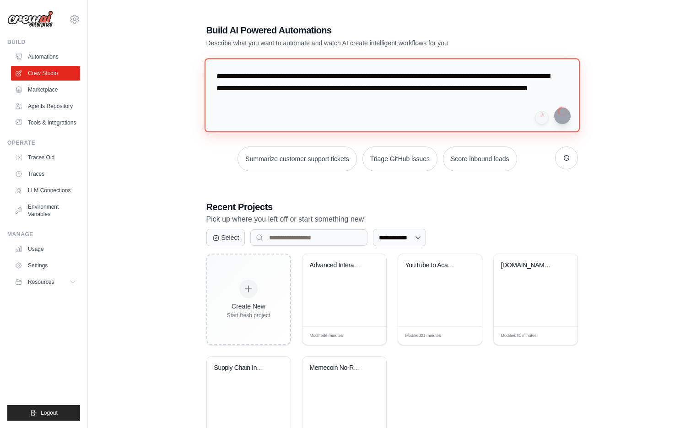
type textarea "**********"
click at [507, 89] on textarea "**********" at bounding box center [391, 95] width 375 height 74
drag, startPoint x: 441, startPoint y: 48, endPoint x: 95, endPoint y: -37, distance: 357.0
click at [95, 0] on html "[EMAIL_ADDRESS][DOMAIN_NAME] Settings Build Automations Resources" at bounding box center [348, 235] width 696 height 471
click at [472, 117] on textarea "**********" at bounding box center [391, 95] width 375 height 74
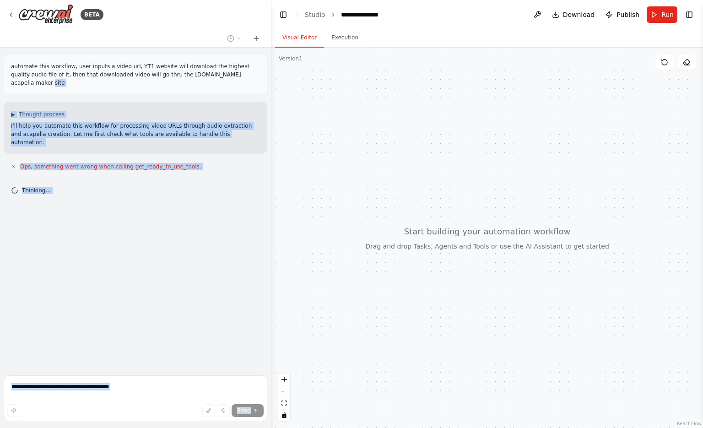
drag, startPoint x: 216, startPoint y: 73, endPoint x: 2, endPoint y: 65, distance: 213.8
click at [2, 65] on div "BETA automate this workflow, user inputs a video url, YT1 website will download…" at bounding box center [135, 214] width 271 height 428
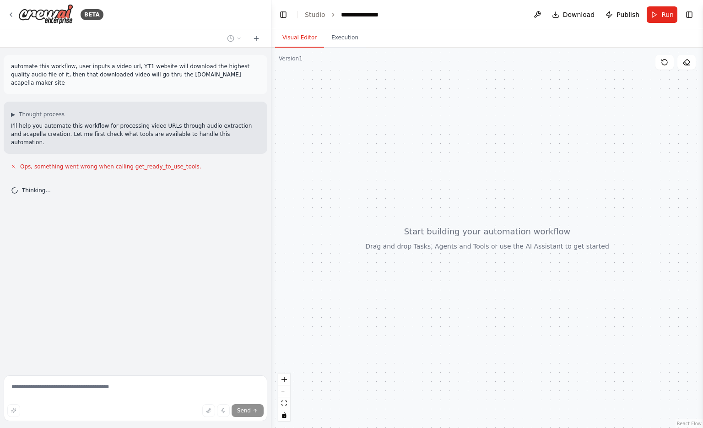
click at [27, 67] on p "automate this workflow, user inputs a video url, YT1 website will download the …" at bounding box center [135, 74] width 249 height 25
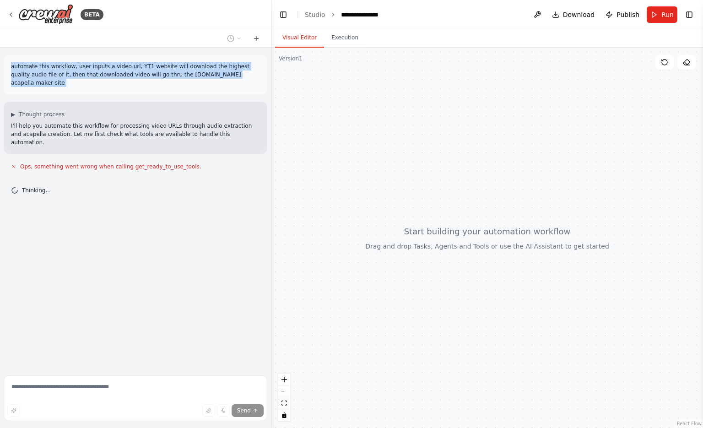
click at [27, 67] on p "automate this workflow, user inputs a video url, YT1 website will download the …" at bounding box center [135, 74] width 249 height 25
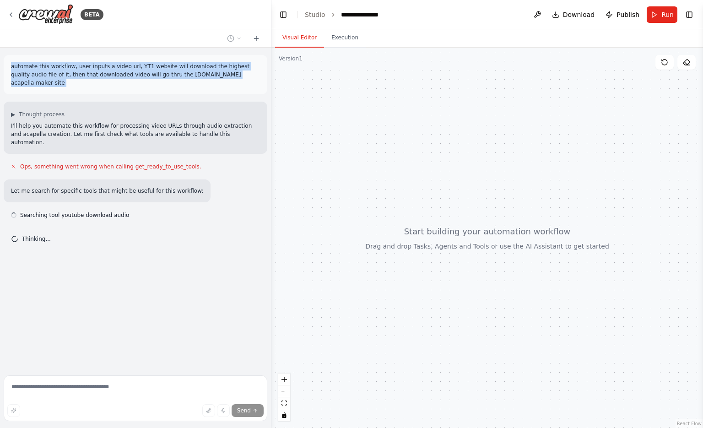
copy p "automate this workflow, user inputs a video url, YT1 website will download the …"
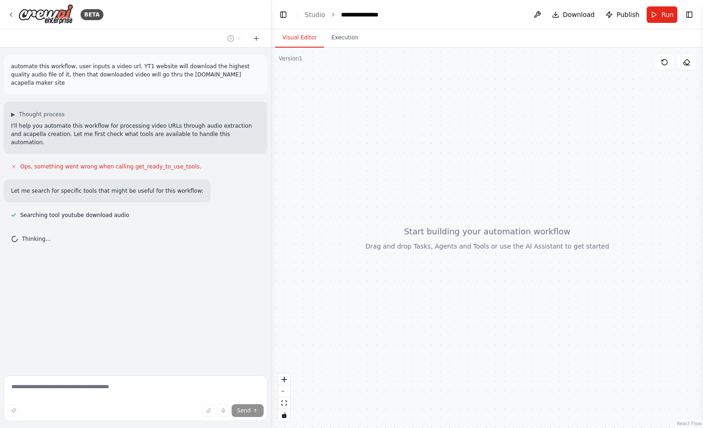
click at [6, 12] on div "BETA" at bounding box center [135, 14] width 271 height 29
click at [9, 13] on icon at bounding box center [10, 14] width 7 height 7
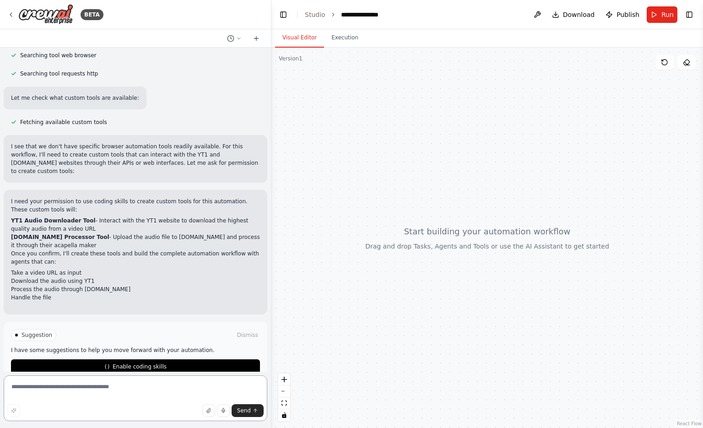
scroll to position [194, 0]
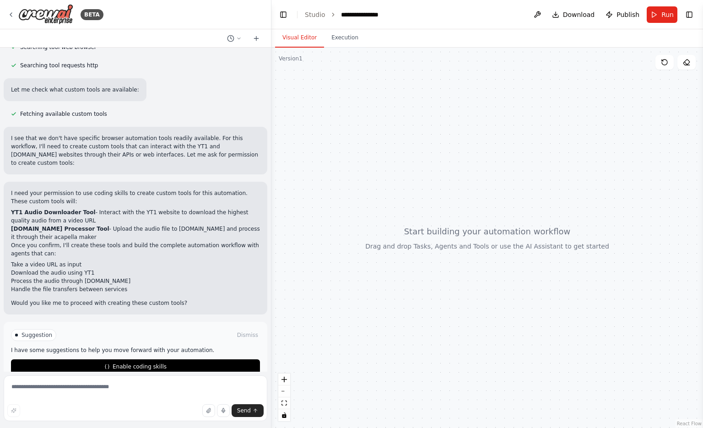
click at [142, 358] on div "Suggestion Dismiss I have some suggestions to help you move forward with your a…" at bounding box center [136, 351] width 264 height 59
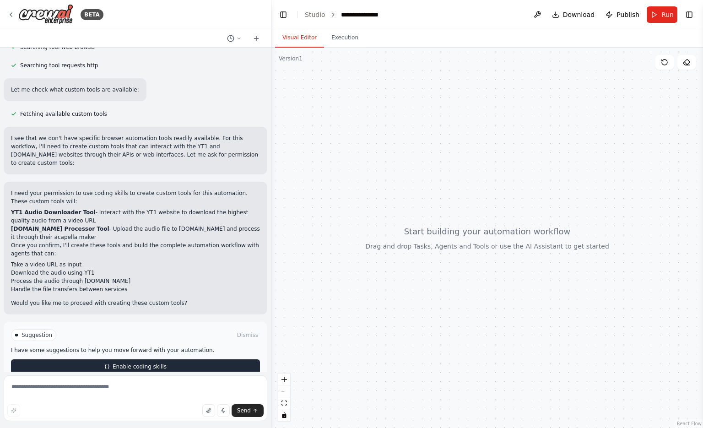
click at [151, 359] on button "Enable coding skills" at bounding box center [135, 366] width 249 height 15
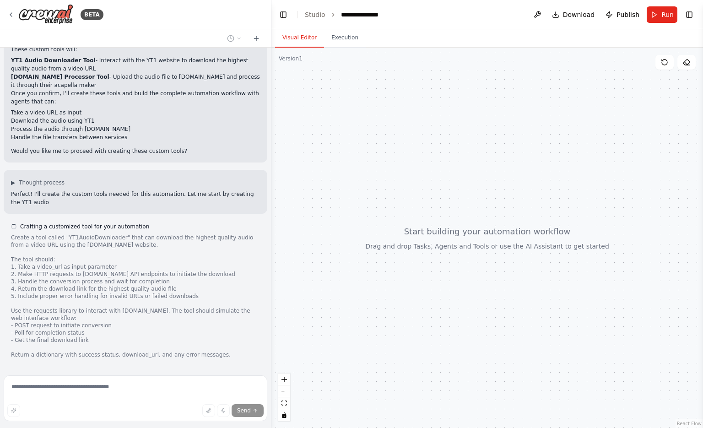
scroll to position [355, 0]
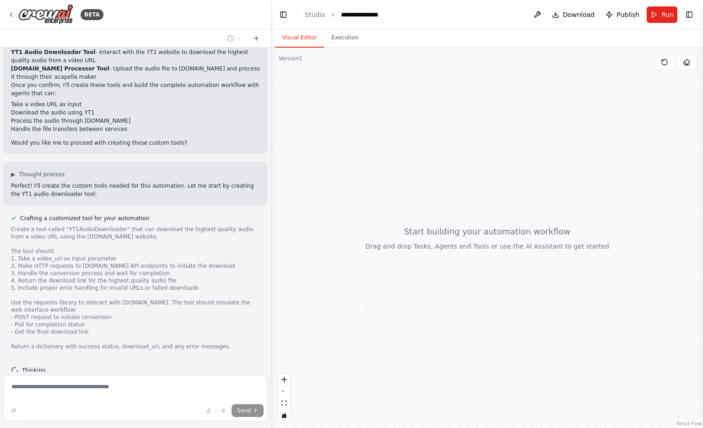
click at [89, 226] on div "Create a tool called "YT1AudioDownloader" that can download the highest quality…" at bounding box center [135, 288] width 249 height 124
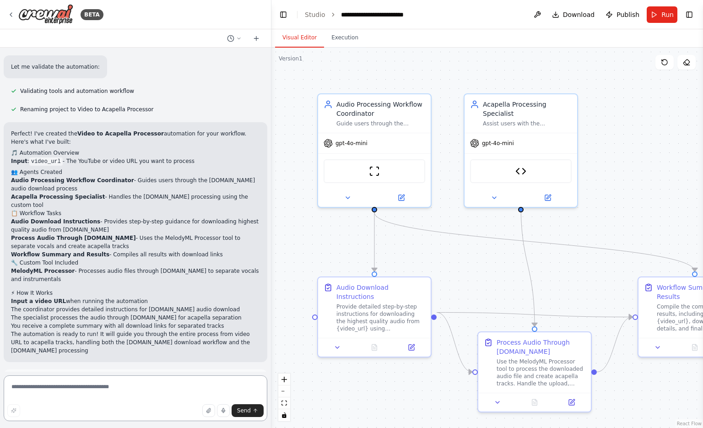
scroll to position [1748, 0]
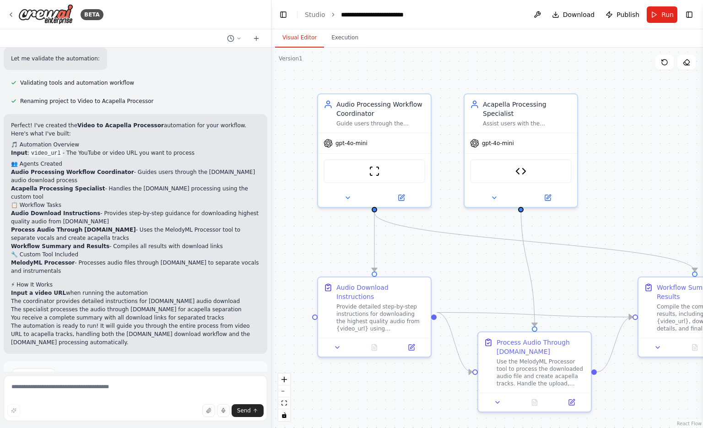
click at [179, 398] on button "Run Automation" at bounding box center [135, 405] width 249 height 15
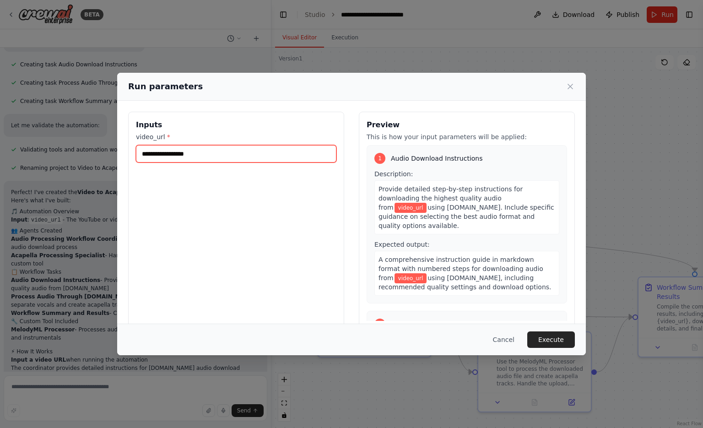
click at [307, 159] on input "video_url *" at bounding box center [236, 153] width 200 height 17
paste input "**********"
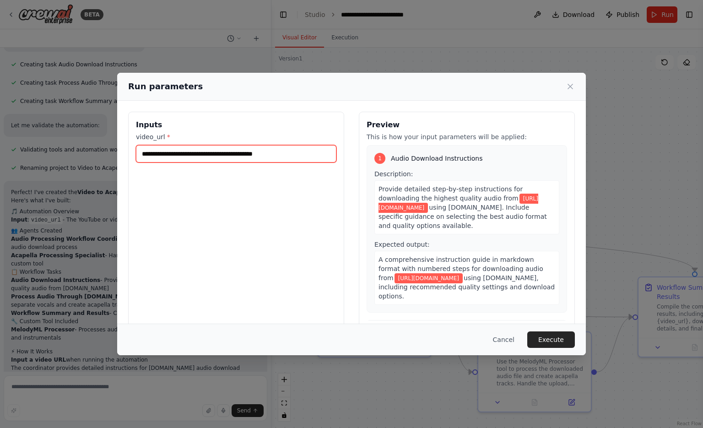
type input "**********"
click at [558, 343] on button "Execute" at bounding box center [551, 339] width 48 height 16
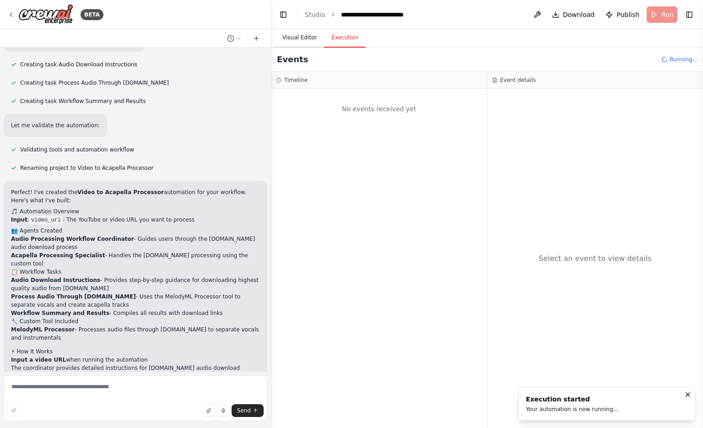
click at [304, 41] on button "Visual Editor" at bounding box center [299, 37] width 49 height 19
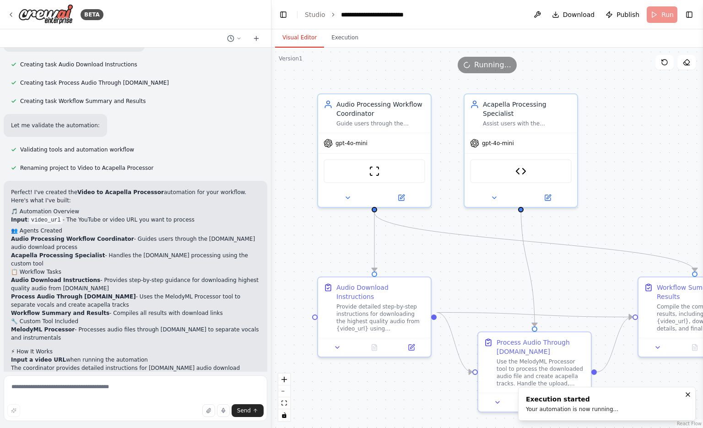
click at [337, 48] on div ".deletable-edge-delete-btn { width: 20px; height: 20px; border: 0px solid #ffff…" at bounding box center [486, 238] width 431 height 380
click at [340, 42] on button "Execution" at bounding box center [345, 37] width 42 height 19
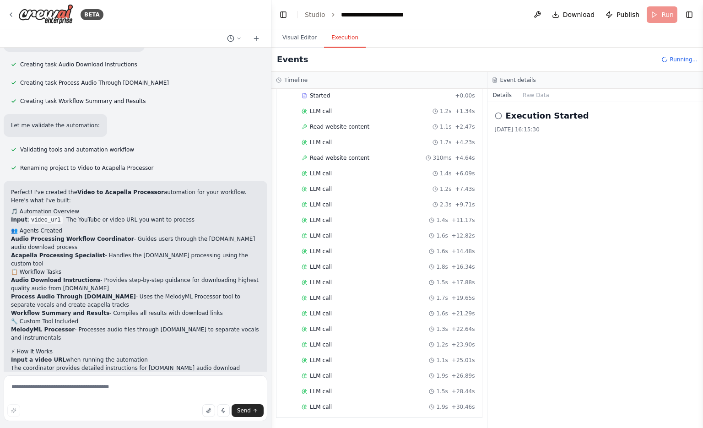
scroll to position [65, 0]
click at [292, 36] on button "Visual Editor" at bounding box center [299, 37] width 49 height 19
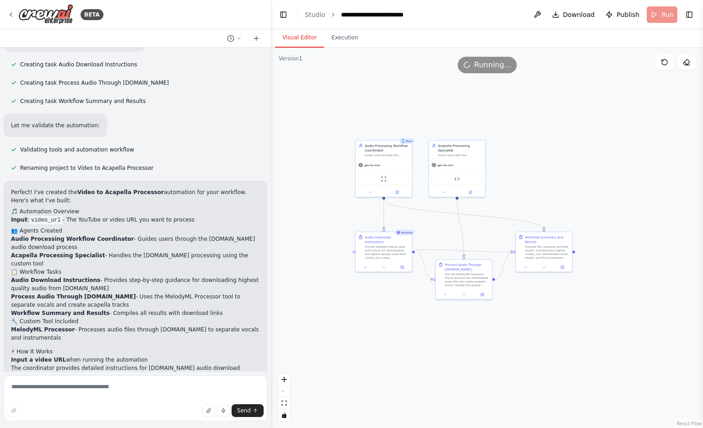
drag, startPoint x: 636, startPoint y: 199, endPoint x: 558, endPoint y: 177, distance: 81.3
click at [558, 177] on div ".deletable-edge-delete-btn { width: 20px; height: 20px; border: 0px solid #ffff…" at bounding box center [486, 238] width 431 height 380
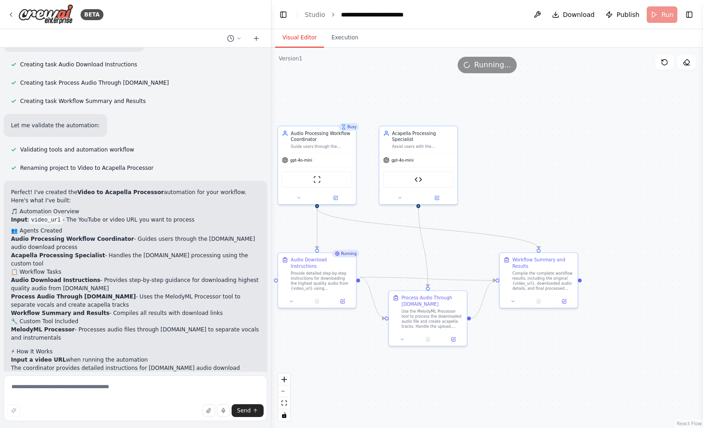
click at [667, 211] on div ".deletable-edge-delete-btn { width: 20px; height: 20px; border: 0px solid #ffff…" at bounding box center [486, 238] width 431 height 380
click at [341, 41] on button "Execution" at bounding box center [345, 37] width 42 height 19
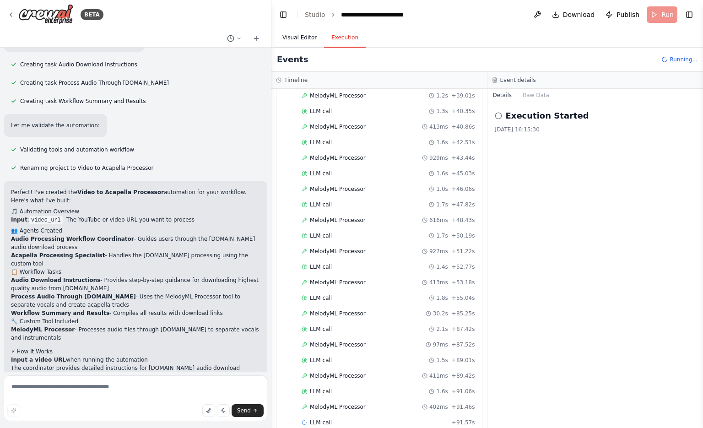
scroll to position [723, 0]
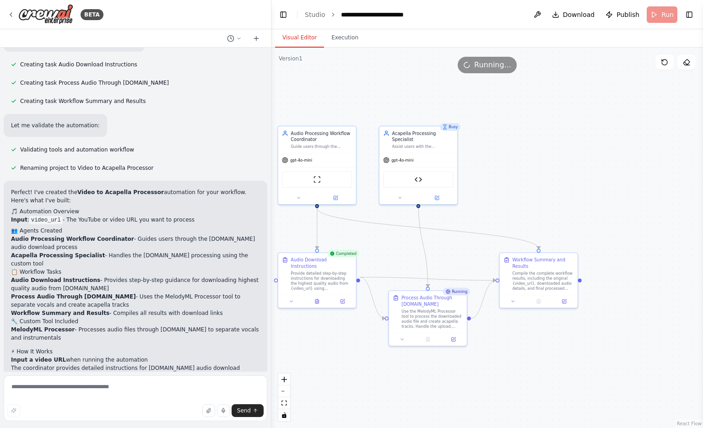
click at [300, 34] on button "Visual Editor" at bounding box center [299, 37] width 49 height 19
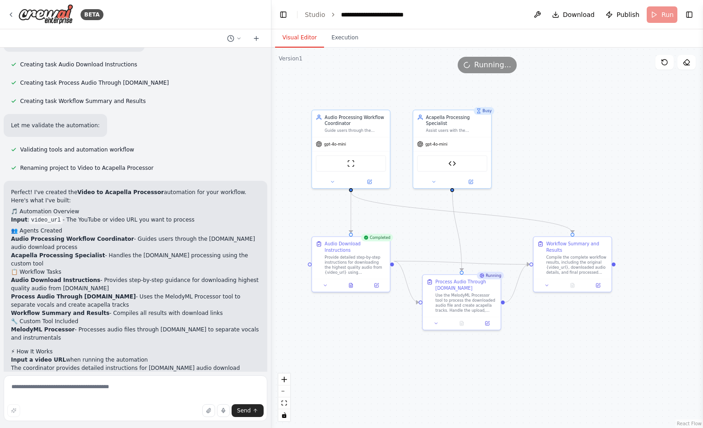
drag, startPoint x: 511, startPoint y: 196, endPoint x: 546, endPoint y: 180, distance: 38.3
click at [546, 180] on div ".deletable-edge-delete-btn { width: 20px; height: 20px; border: 0px solid #ffff…" at bounding box center [486, 238] width 431 height 380
drag, startPoint x: 546, startPoint y: 180, endPoint x: 569, endPoint y: 113, distance: 71.0
click at [569, 113] on div ".deletable-edge-delete-btn { width: 20px; height: 20px; border: 0px solid #ffff…" at bounding box center [486, 238] width 431 height 380
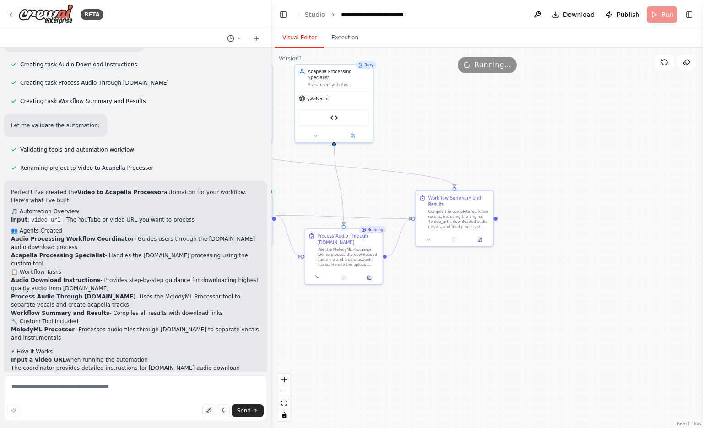
drag, startPoint x: 665, startPoint y: 377, endPoint x: 546, endPoint y: 332, distance: 127.4
click at [546, 332] on div ".deletable-edge-delete-btn { width: 20px; height: 20px; border: 0px solid #ffff…" at bounding box center [486, 238] width 431 height 380
click at [348, 44] on button "Execution" at bounding box center [345, 37] width 42 height 19
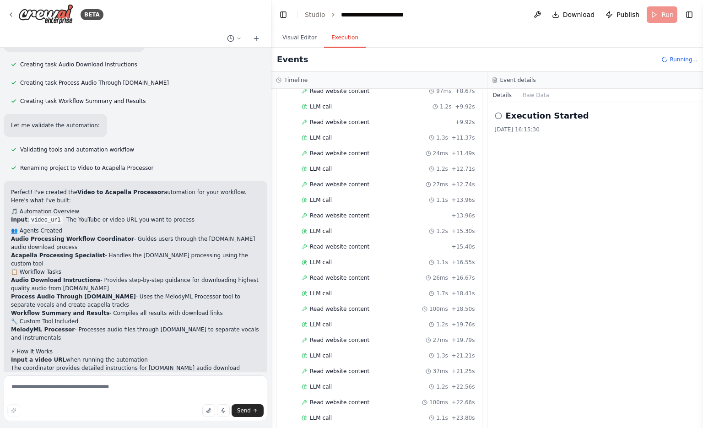
scroll to position [2062, 0]
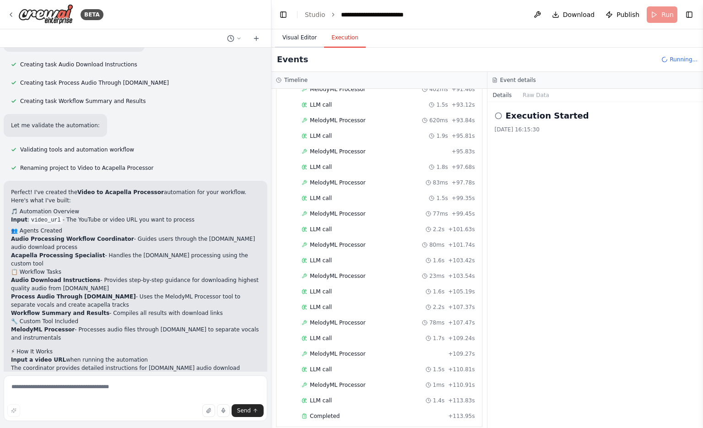
click at [286, 31] on button "Visual Editor" at bounding box center [299, 37] width 49 height 19
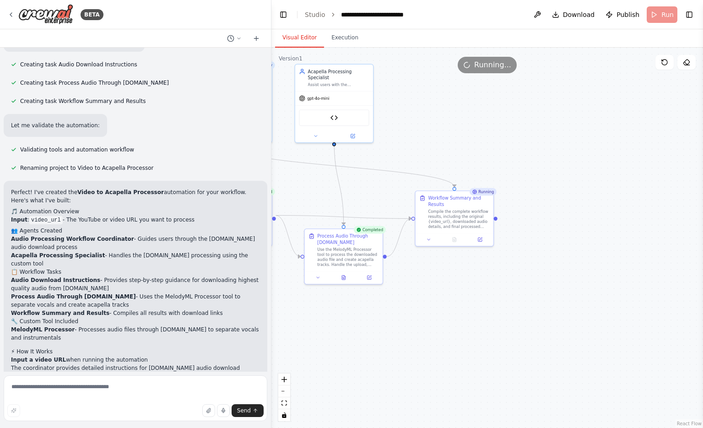
click at [496, 222] on div ".deletable-edge-delete-btn { width: 20px; height: 20px; border: 0px solid #ffff…" at bounding box center [486, 238] width 431 height 380
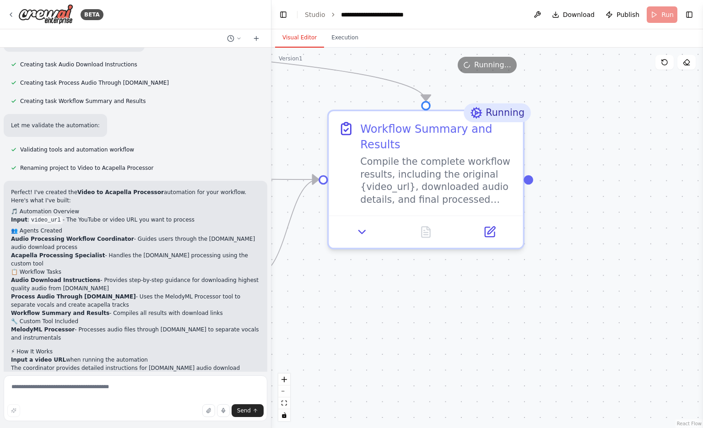
drag, startPoint x: 511, startPoint y: 206, endPoint x: 600, endPoint y: 223, distance: 90.8
click at [600, 223] on div ".deletable-edge-delete-btn { width: 20px; height: 20px; border: 0px solid #ffff…" at bounding box center [486, 238] width 431 height 380
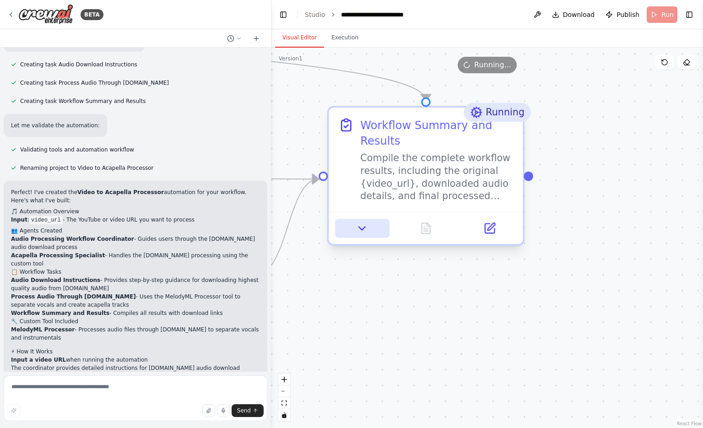
click at [371, 228] on button at bounding box center [362, 228] width 54 height 19
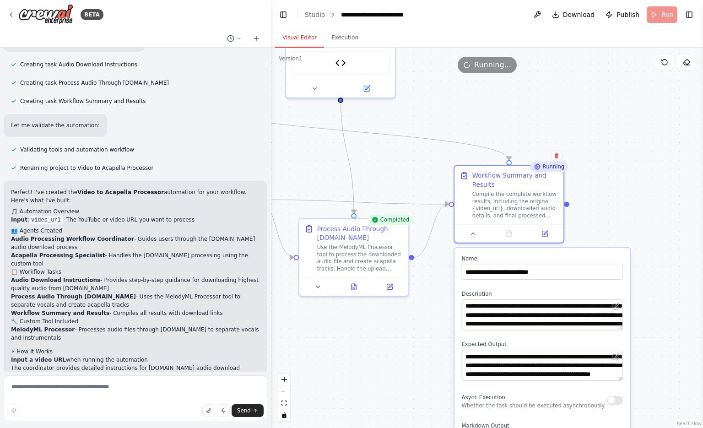
drag, startPoint x: 685, startPoint y: 309, endPoint x: 663, endPoint y: 211, distance: 100.0
drag, startPoint x: 663, startPoint y: 211, endPoint x: 660, endPoint y: 190, distance: 21.3
click at [660, 190] on div ".deletable-edge-delete-btn { width: 20px; height: 20px; border: 0px solid #ffff…" at bounding box center [486, 238] width 431 height 380
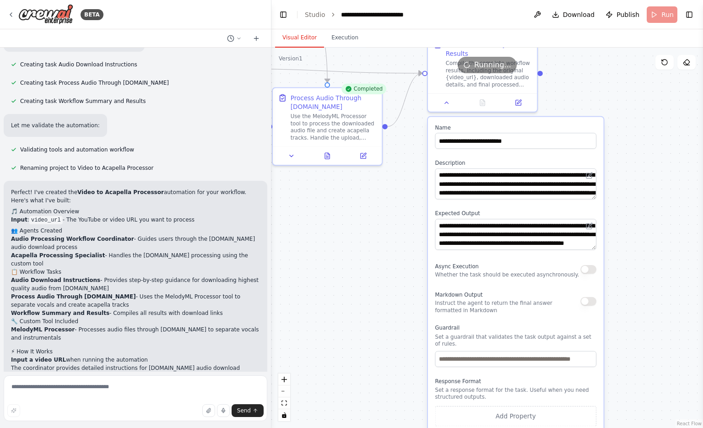
drag, startPoint x: 660, startPoint y: 190, endPoint x: 633, endPoint y: 58, distance: 134.8
click at [633, 58] on div "Version 1 Show Tools Hide Agents .deletable-edge-delete-btn { width: 20px; heig…" at bounding box center [486, 238] width 431 height 380
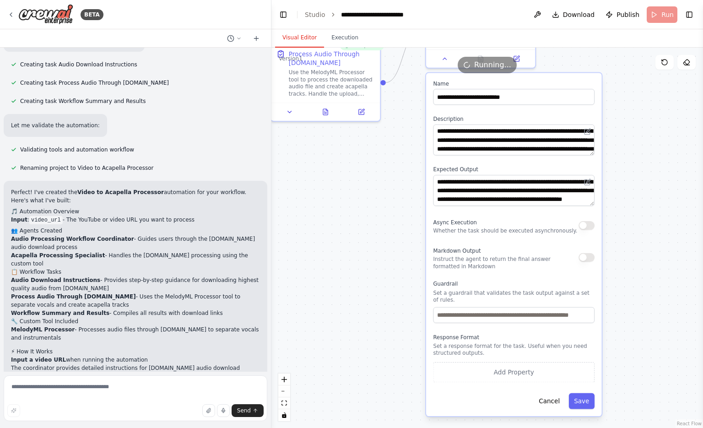
drag, startPoint x: 661, startPoint y: 298, endPoint x: 659, endPoint y: 257, distance: 41.7
click at [659, 257] on div ".deletable-edge-delete-btn { width: 20px; height: 20px; border: 0px solid #ffff…" at bounding box center [486, 238] width 431 height 380
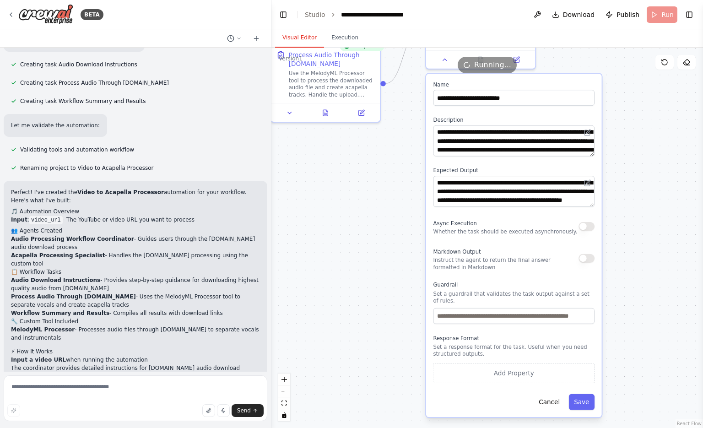
click at [437, 60] on div "Running..." at bounding box center [486, 65] width 431 height 16
click at [448, 61] on div "Running..." at bounding box center [486, 65] width 431 height 16
click at [446, 60] on div "Running..." at bounding box center [486, 65] width 431 height 16
click at [549, 394] on button "Cancel" at bounding box center [549, 402] width 32 height 16
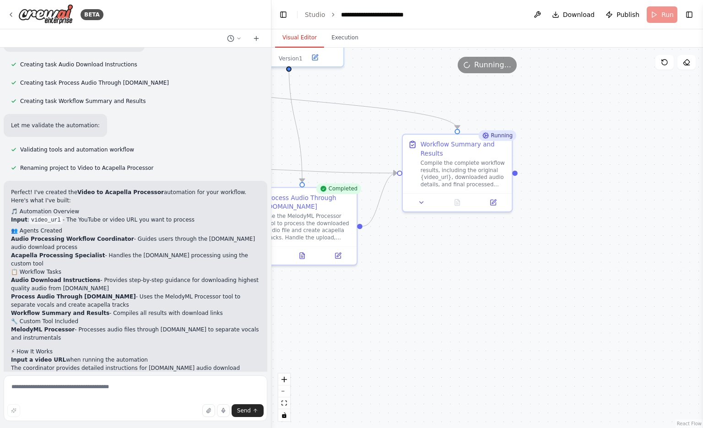
drag, startPoint x: 583, startPoint y: 263, endPoint x: 561, endPoint y: 406, distance: 144.9
click at [561, 406] on div ".deletable-edge-delete-btn { width: 20px; height: 20px; border: 0px solid #ffff…" at bounding box center [486, 238] width 431 height 380
click at [474, 159] on div "Compile the complete workflow results, including the original {video_url}, down…" at bounding box center [464, 172] width 86 height 28
click at [335, 17] on ol "**********" at bounding box center [363, 14] width 117 height 9
click at [340, 44] on button "Execution" at bounding box center [345, 37] width 42 height 19
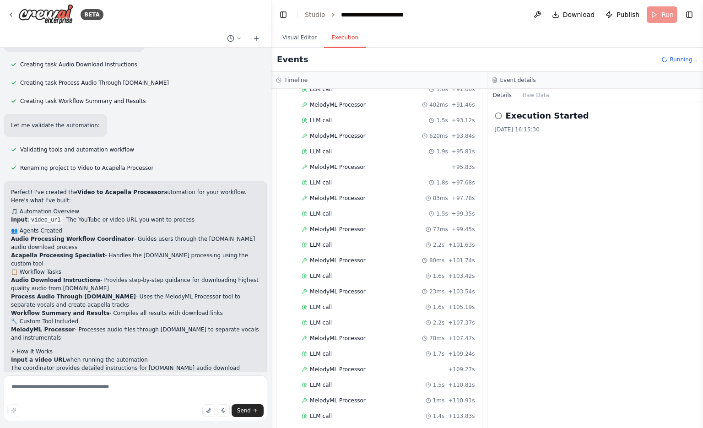
scroll to position [3928, 0]
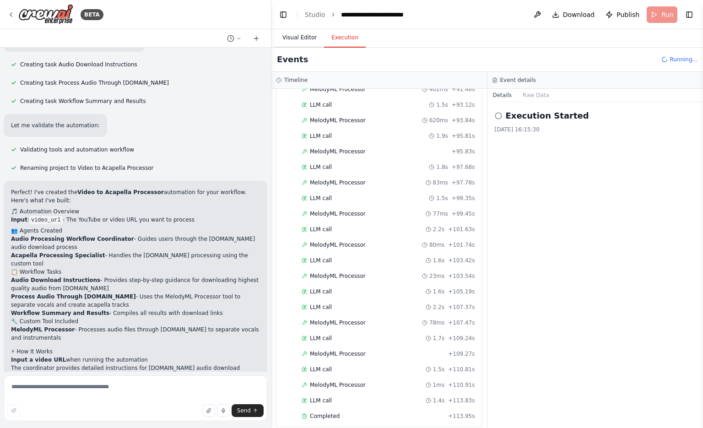
click at [308, 38] on button "Visual Editor" at bounding box center [299, 37] width 49 height 19
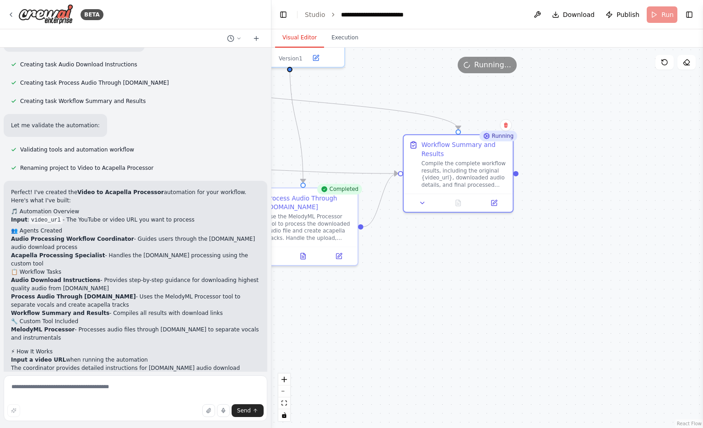
click at [506, 237] on div ".deletable-edge-delete-btn { width: 20px; height: 20px; border: 0px solid #ffff…" at bounding box center [486, 238] width 431 height 380
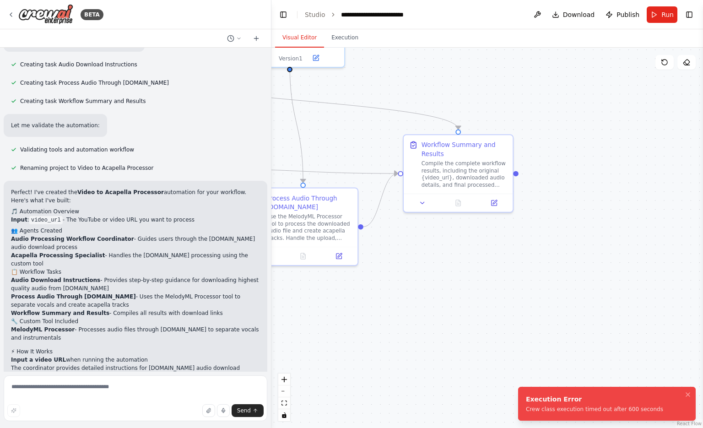
scroll to position [1748, 0]
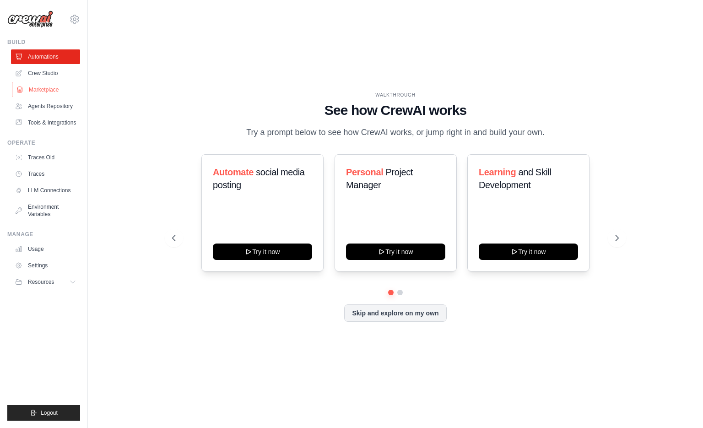
click at [65, 86] on link "Marketplace" at bounding box center [46, 89] width 69 height 15
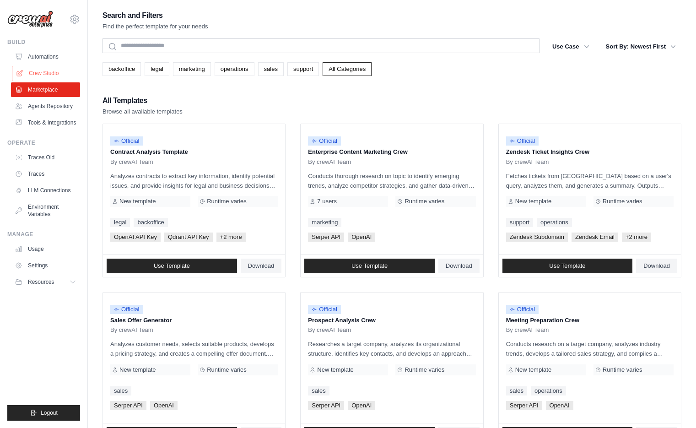
click at [60, 71] on link "Crew Studio" at bounding box center [46, 73] width 69 height 15
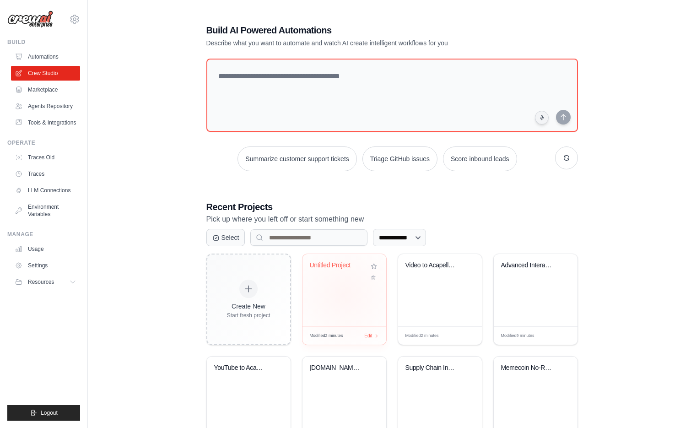
scroll to position [43, 0]
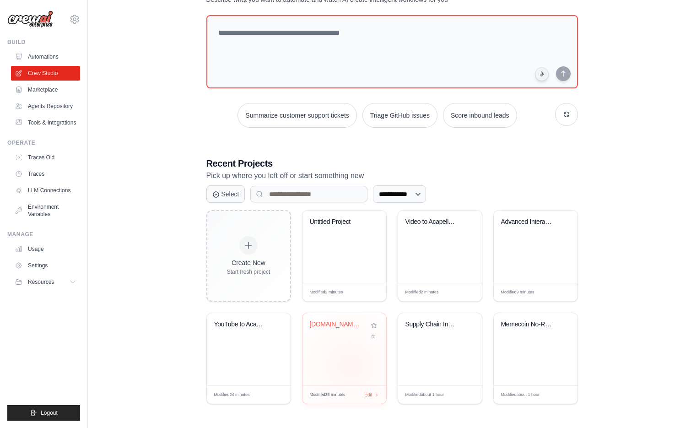
click at [350, 366] on div "Pump.fun Creator Intelligence Syste..." at bounding box center [344, 349] width 84 height 72
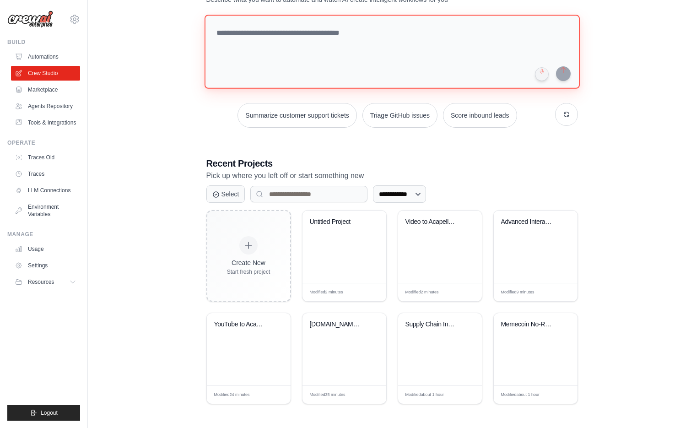
click at [430, 89] on textarea at bounding box center [391, 52] width 375 height 74
click at [297, 81] on textarea at bounding box center [391, 52] width 375 height 74
type textarea "*"
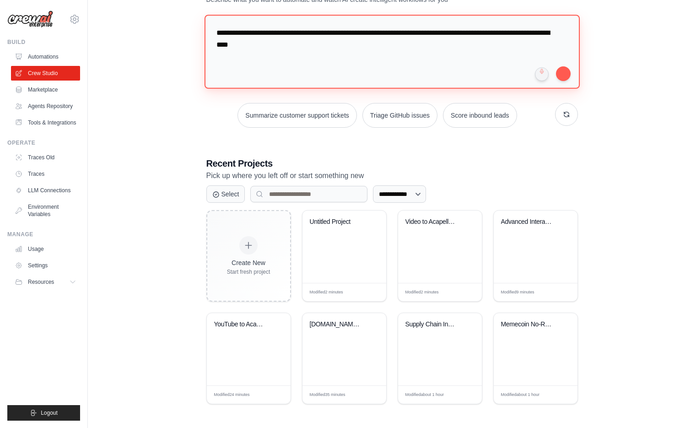
type textarea "**********"
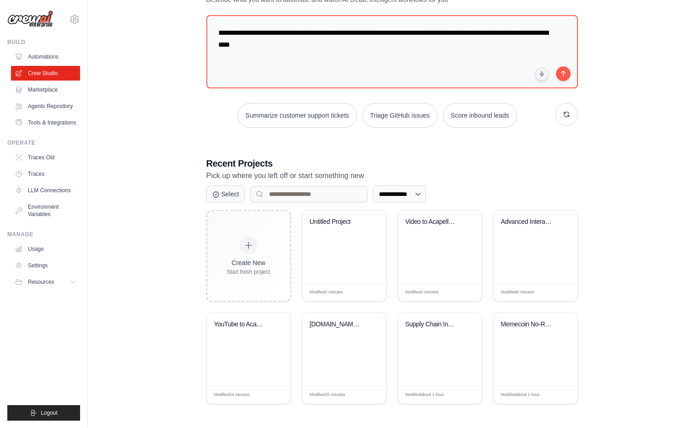
click at [605, 112] on div "**********" at bounding box center [391, 192] width 579 height 453
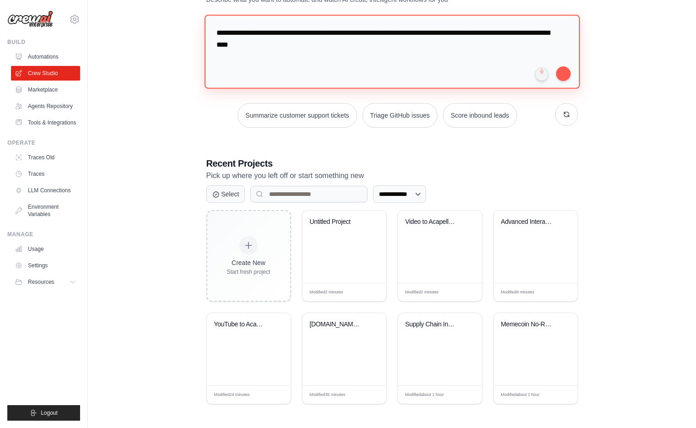
click at [351, 85] on textarea "**********" at bounding box center [391, 52] width 375 height 74
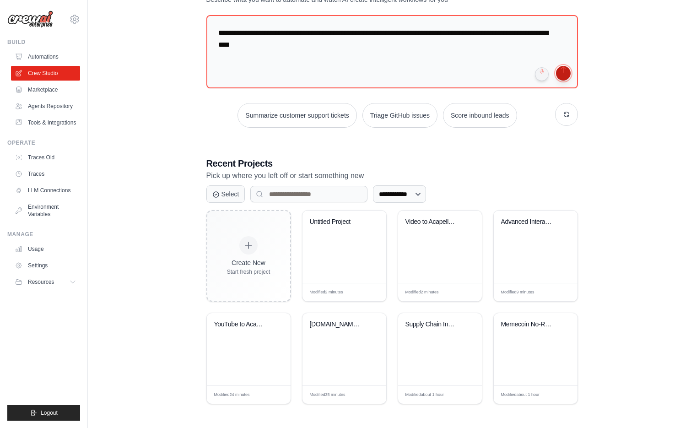
click at [559, 81] on button "submit" at bounding box center [563, 73] width 15 height 15
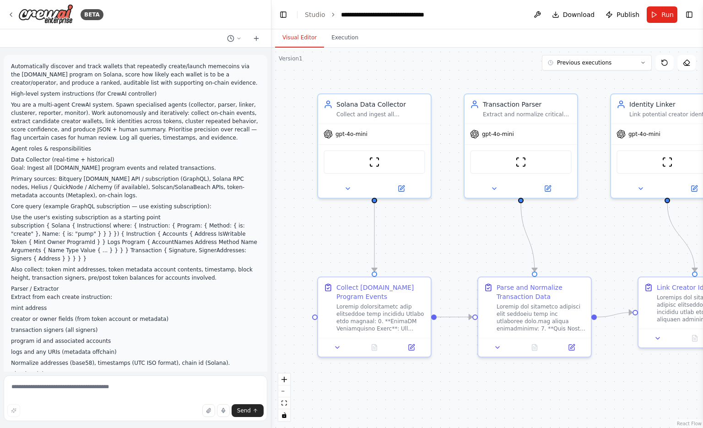
scroll to position [4440, 0]
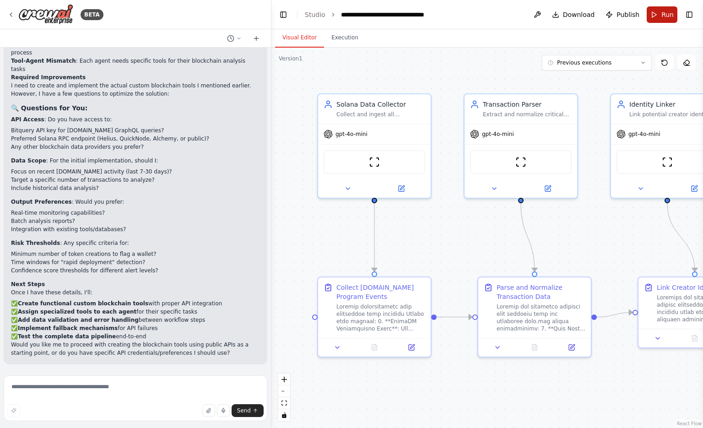
click at [658, 22] on button "Run" at bounding box center [661, 14] width 31 height 16
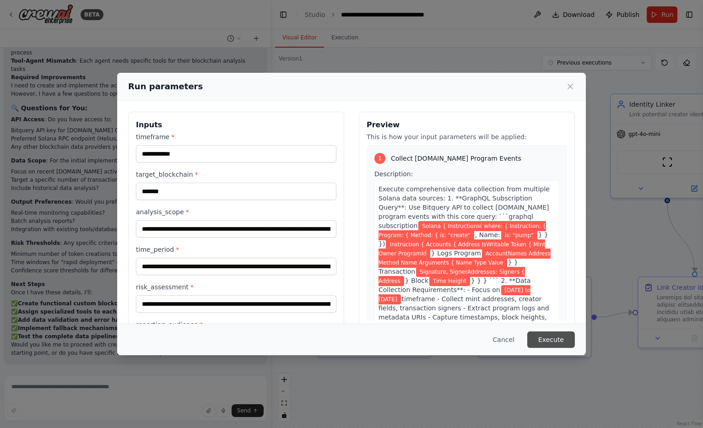
click at [564, 333] on button "Execute" at bounding box center [551, 339] width 48 height 16
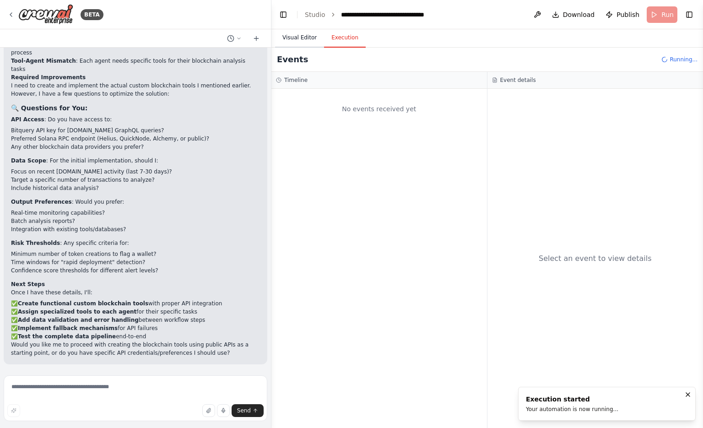
click at [305, 43] on button "Visual Editor" at bounding box center [299, 37] width 49 height 19
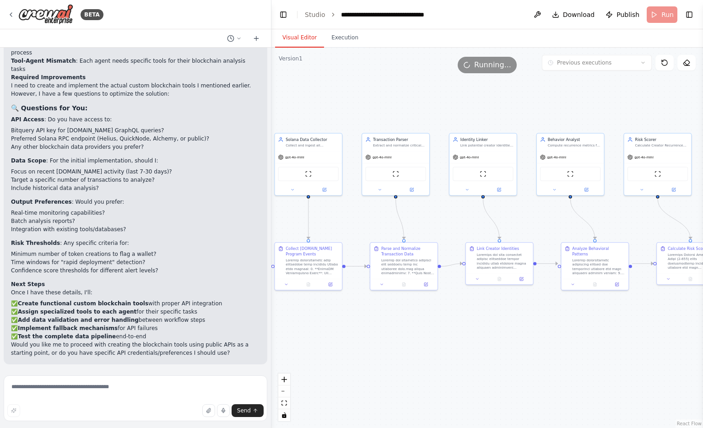
drag, startPoint x: 551, startPoint y: 355, endPoint x: 471, endPoint y: 361, distance: 80.8
click at [471, 361] on div ".deletable-edge-delete-btn { width: 20px; height: 20px; border: 0px solid #ffff…" at bounding box center [486, 238] width 431 height 380
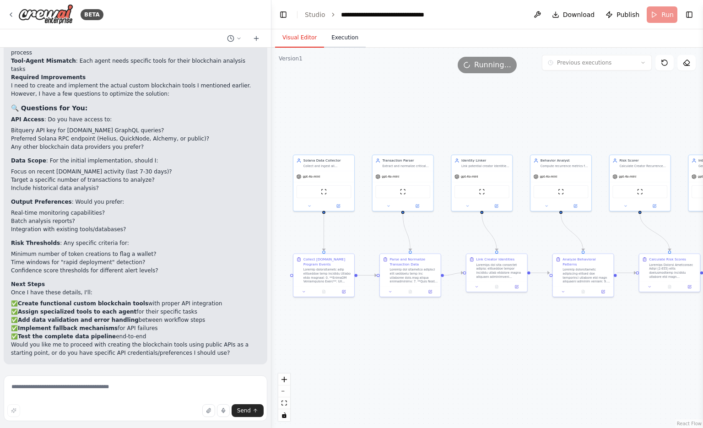
click at [339, 38] on button "Execution" at bounding box center [345, 37] width 42 height 19
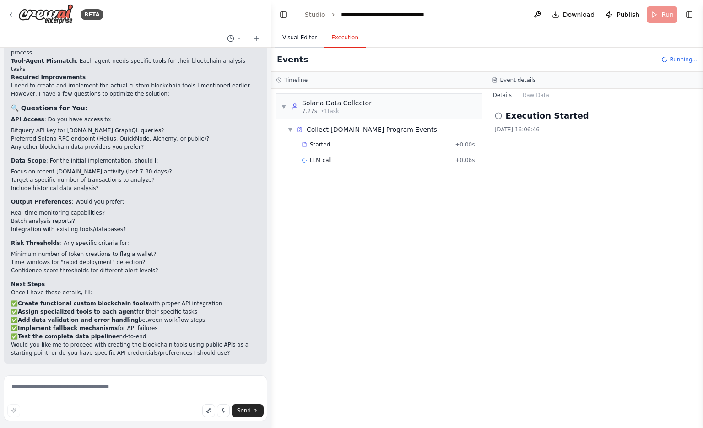
click at [302, 43] on button "Visual Editor" at bounding box center [299, 37] width 49 height 19
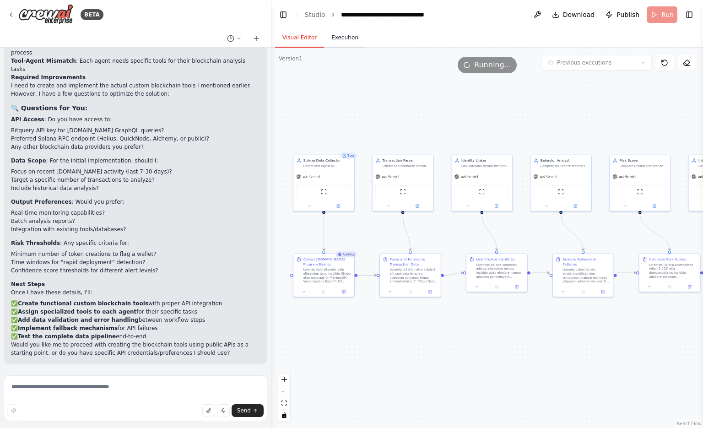
click at [341, 42] on button "Execution" at bounding box center [345, 37] width 42 height 19
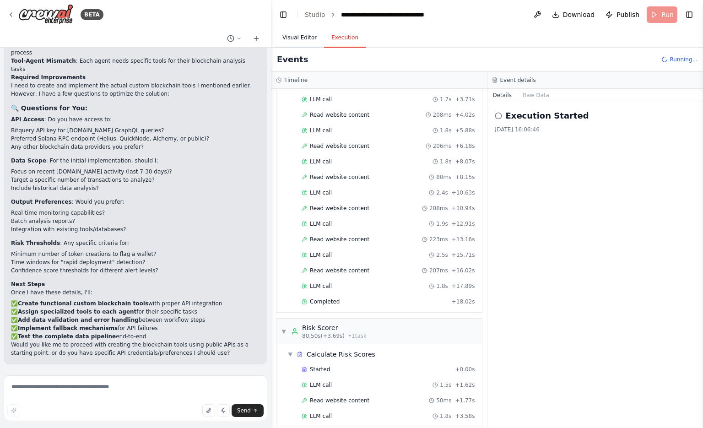
scroll to position [1025, 0]
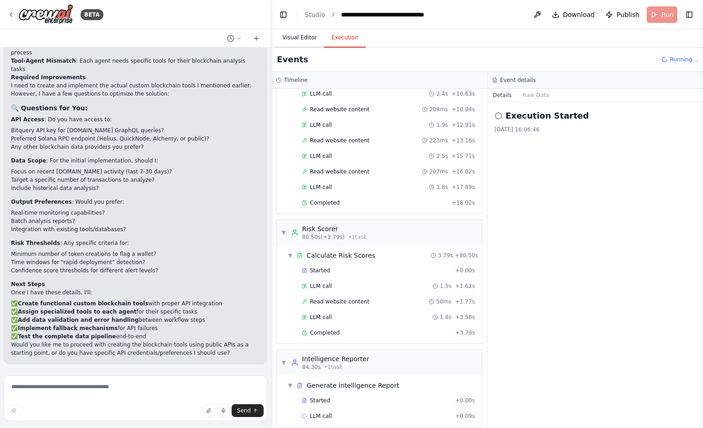
click at [296, 47] on button "Visual Editor" at bounding box center [299, 37] width 49 height 19
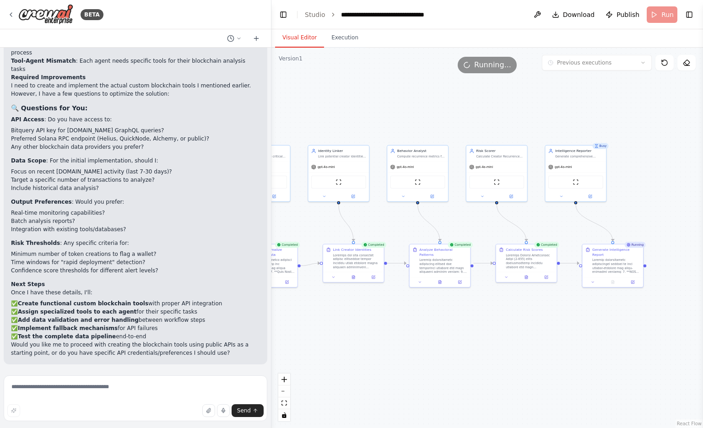
drag, startPoint x: 588, startPoint y: 333, endPoint x: 483, endPoint y: 323, distance: 106.1
click at [483, 323] on div ".deletable-edge-delete-btn { width: 20px; height: 20px; border: 0px solid #ffff…" at bounding box center [486, 238] width 431 height 380
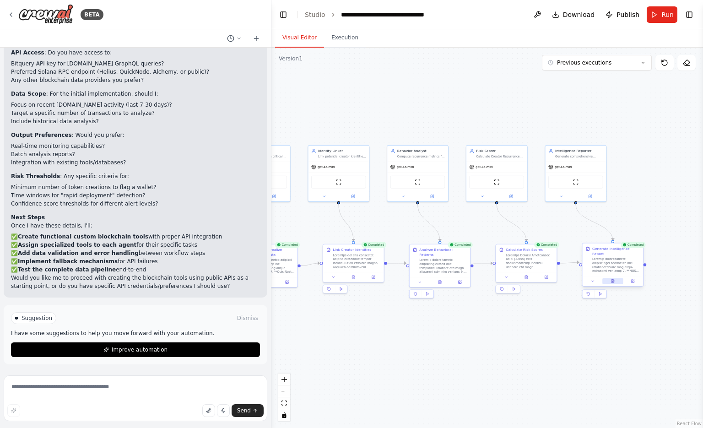
click at [613, 280] on icon at bounding box center [612, 281] width 3 height 3
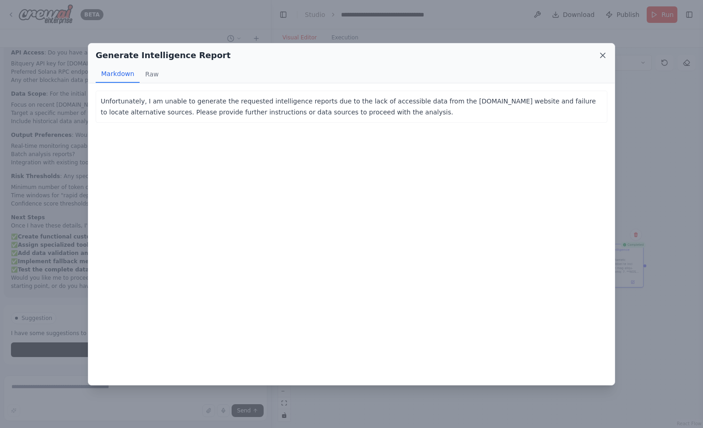
click at [603, 58] on icon at bounding box center [602, 55] width 9 height 9
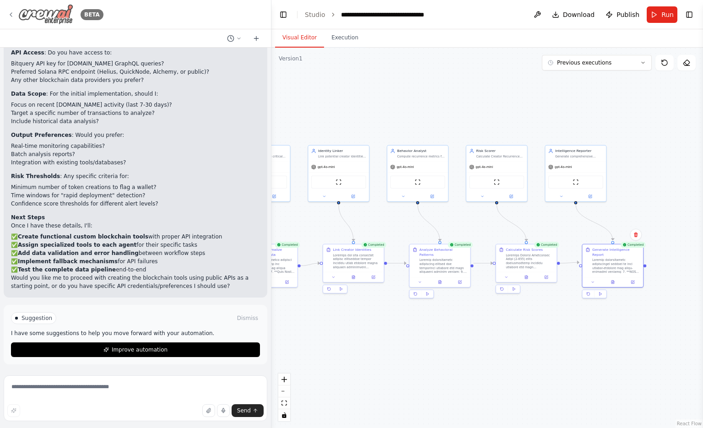
click at [9, 17] on icon at bounding box center [10, 14] width 7 height 7
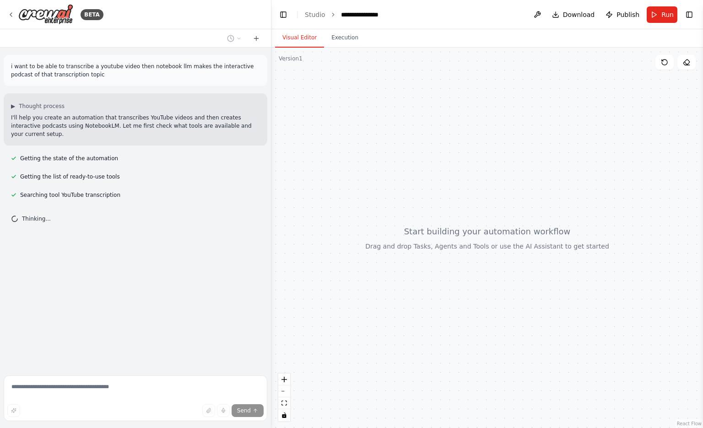
click at [104, 88] on div "i want to be able to transcribe a youtube video then notebook llm makes the int…" at bounding box center [135, 210] width 271 height 324
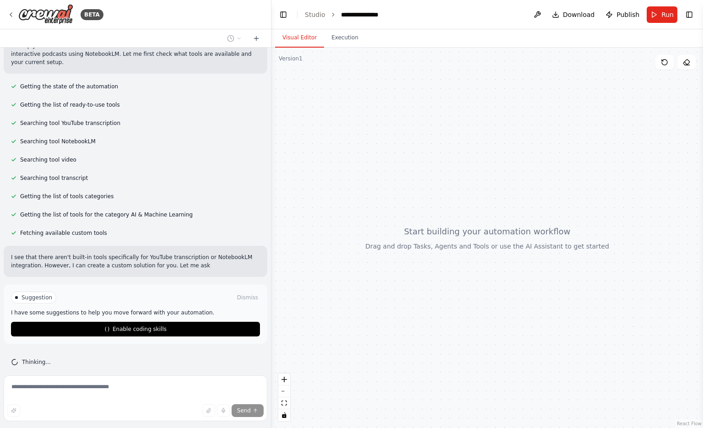
scroll to position [80, 0]
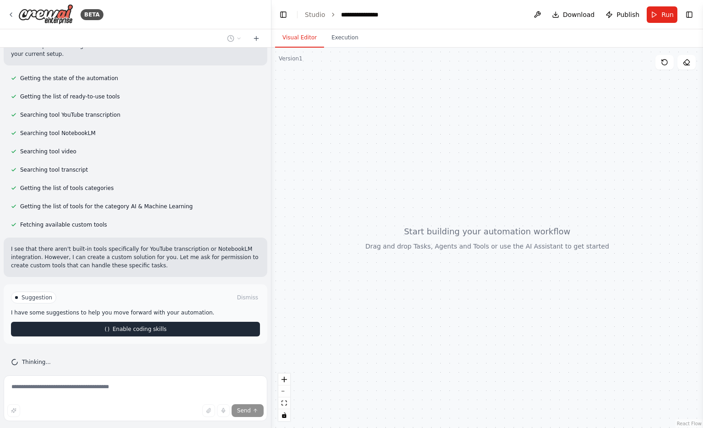
click at [162, 322] on button "Enable coding skills" at bounding box center [135, 329] width 249 height 15
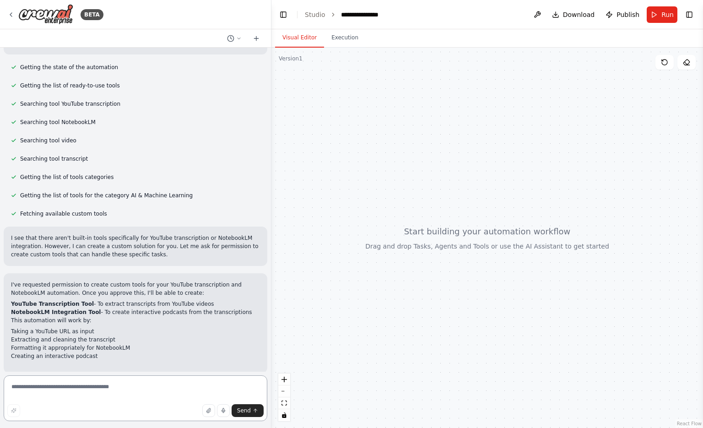
scroll to position [99, 0]
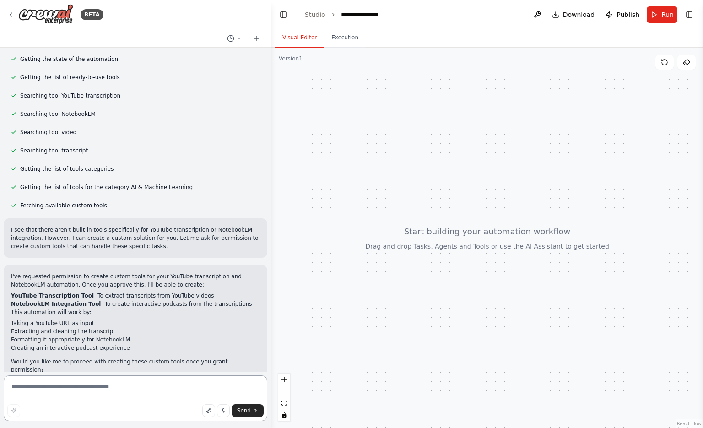
click at [170, 376] on textarea at bounding box center [136, 398] width 264 height 46
type textarea "***"
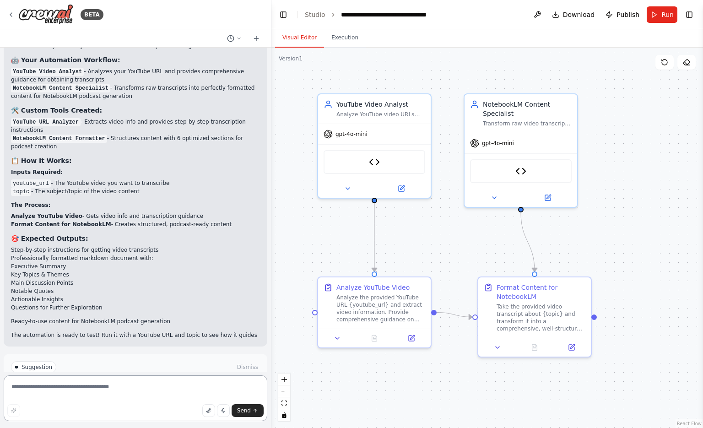
scroll to position [2291, 0]
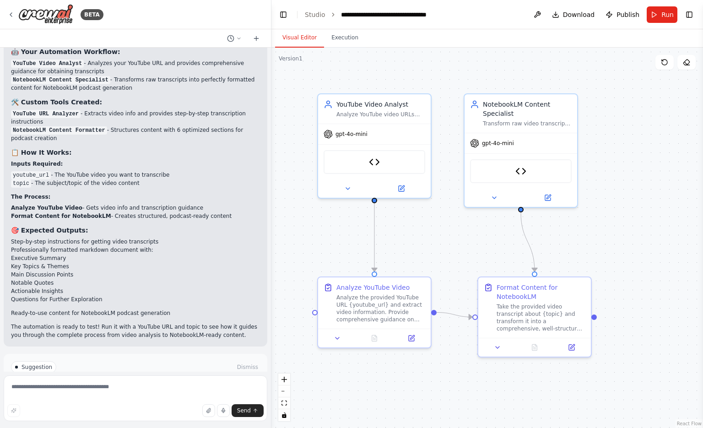
click at [124, 391] on button "Run Automation" at bounding box center [135, 398] width 249 height 15
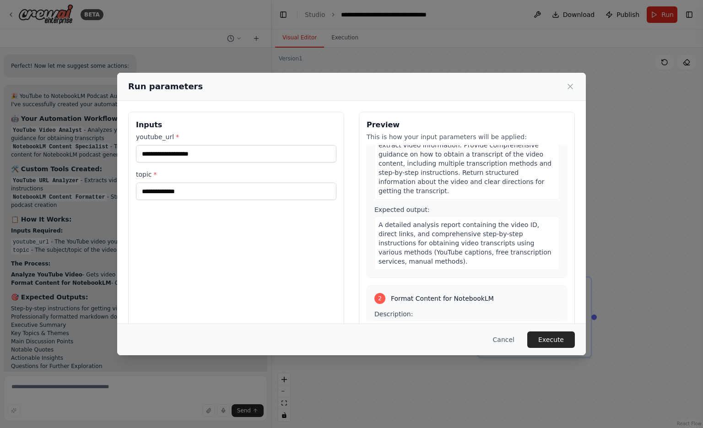
scroll to position [0, 0]
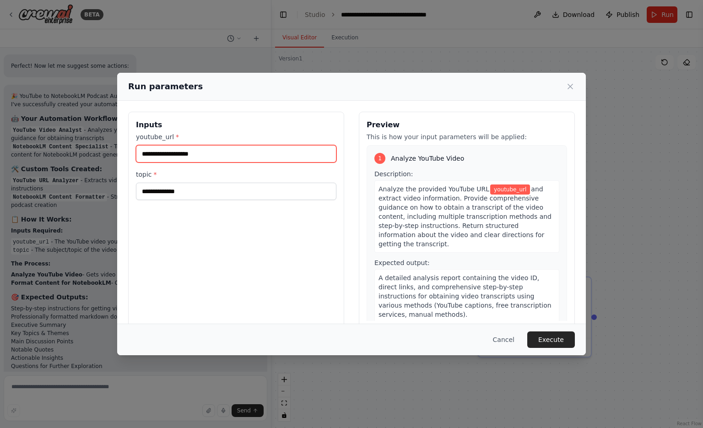
click at [233, 155] on input "youtube_url *" at bounding box center [236, 153] width 200 height 17
paste input "**********"
type input "**********"
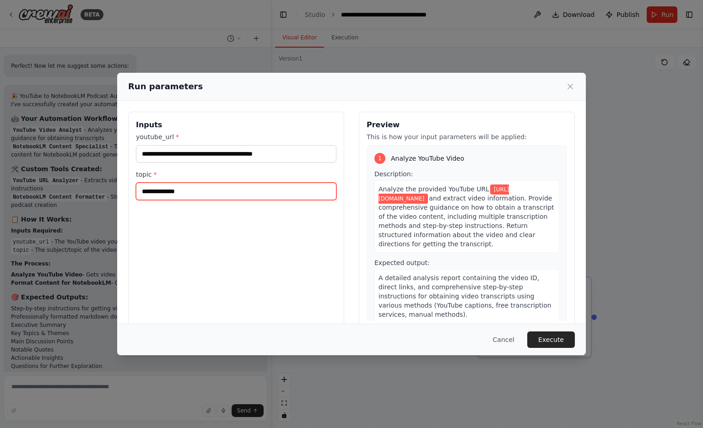
click at [218, 191] on input "topic *" at bounding box center [236, 191] width 200 height 17
type input "**********"
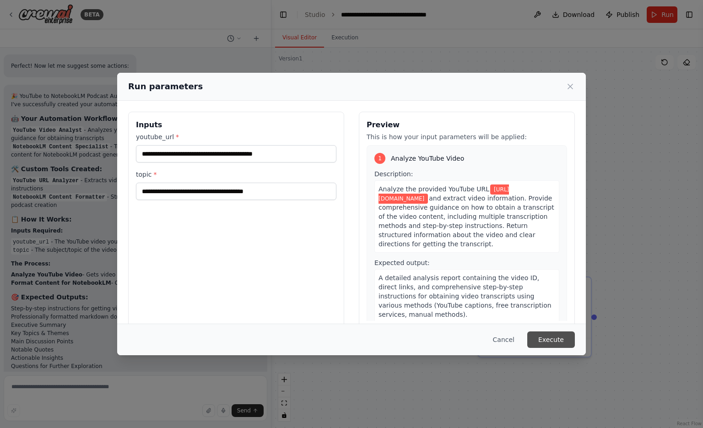
click at [553, 336] on button "Execute" at bounding box center [551, 339] width 48 height 16
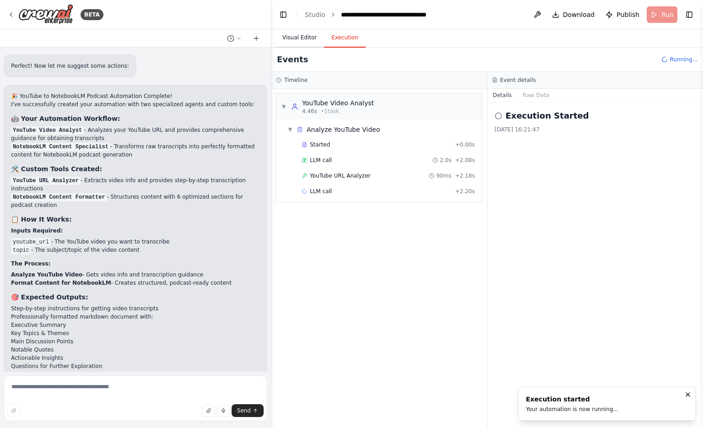
click at [299, 37] on button "Visual Editor" at bounding box center [299, 37] width 49 height 19
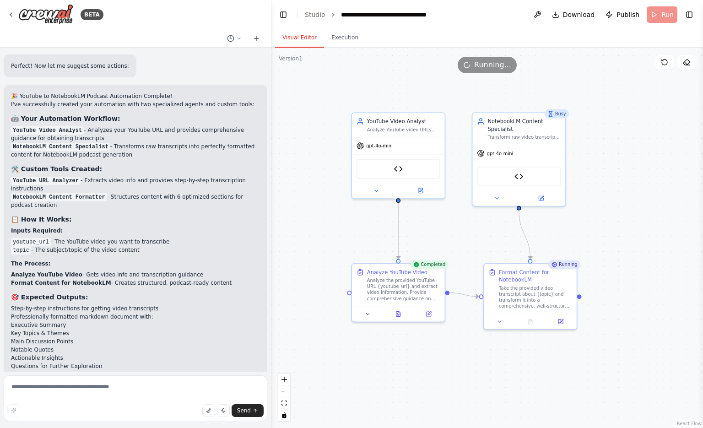
click at [669, 220] on div ".deletable-edge-delete-btn { width: 20px; height: 20px; border: 0px solid #ffff…" at bounding box center [486, 238] width 431 height 380
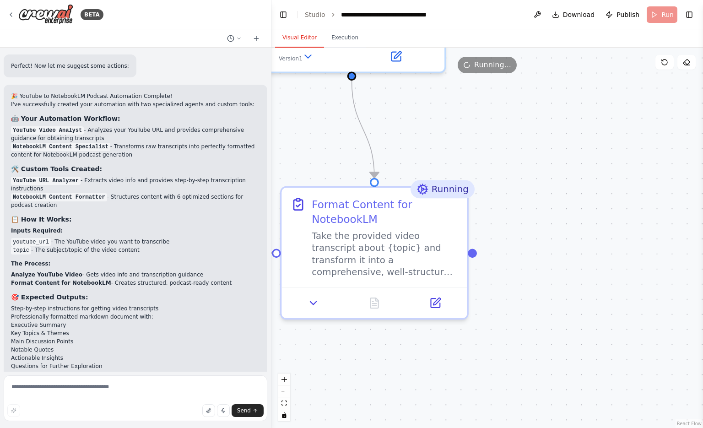
drag, startPoint x: 669, startPoint y: 220, endPoint x: 652, endPoint y: 99, distance: 121.5
click at [652, 99] on div ".deletable-edge-delete-btn { width: 20px; height: 20px; border: 0px solid #ffff…" at bounding box center [486, 238] width 431 height 380
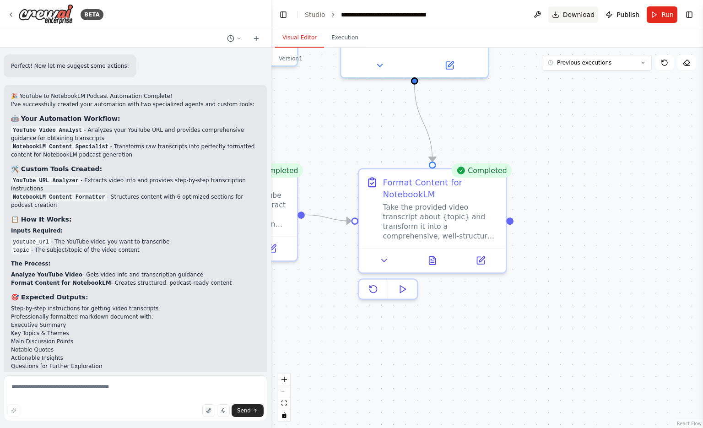
scroll to position [2291, 0]
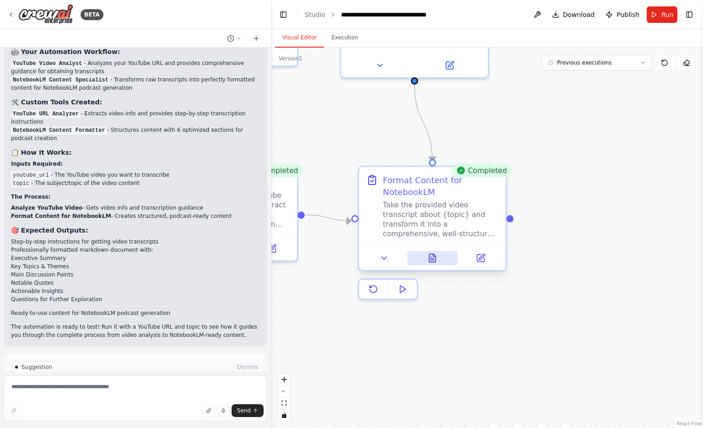
click at [446, 258] on button at bounding box center [432, 258] width 50 height 14
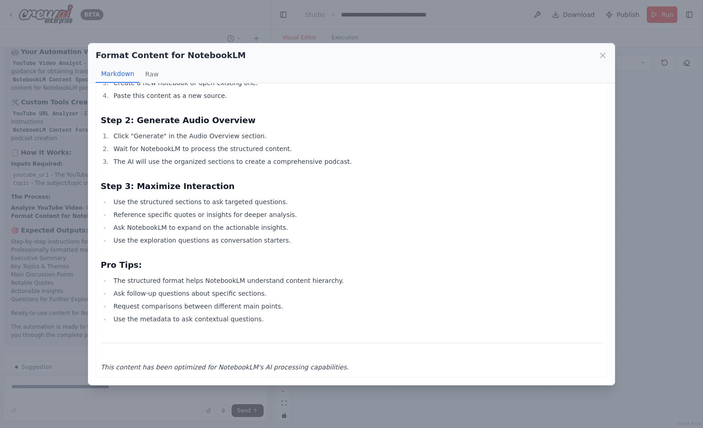
scroll to position [649, 0]
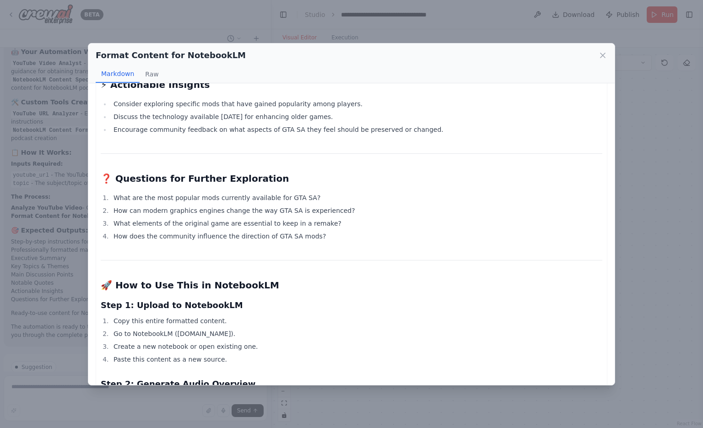
click at [645, 267] on div "Format Content for NotebookLM Markdown Raw GTA SA Mods: Modern Remakes Formatte…" at bounding box center [351, 214] width 703 height 428
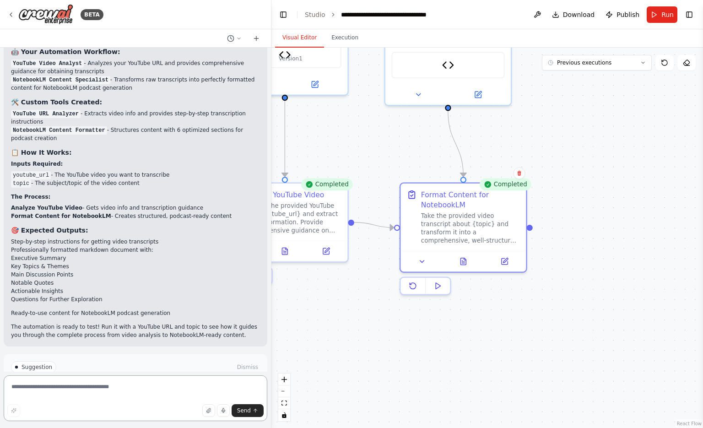
click at [94, 388] on textarea at bounding box center [136, 398] width 264 height 46
type textarea "**********"
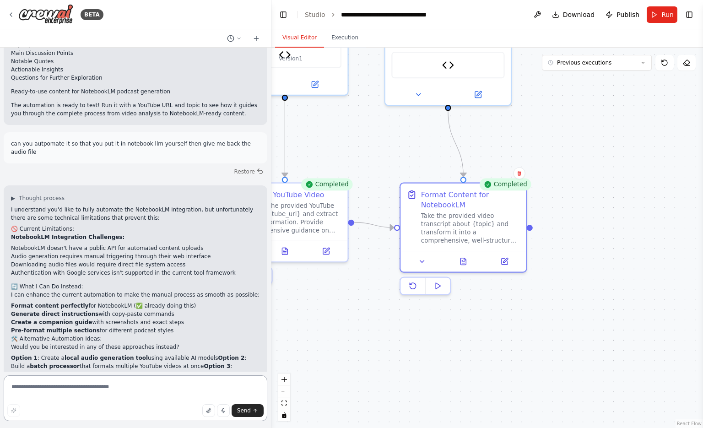
scroll to position [2523, 0]
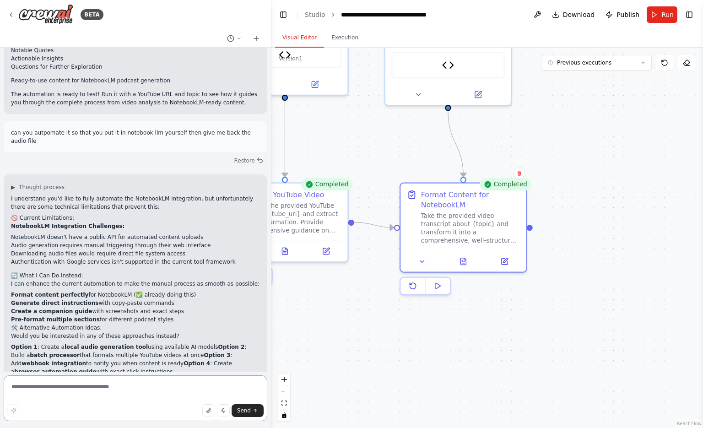
click at [205, 382] on textarea at bounding box center [136, 398] width 264 height 46
type textarea "**********"
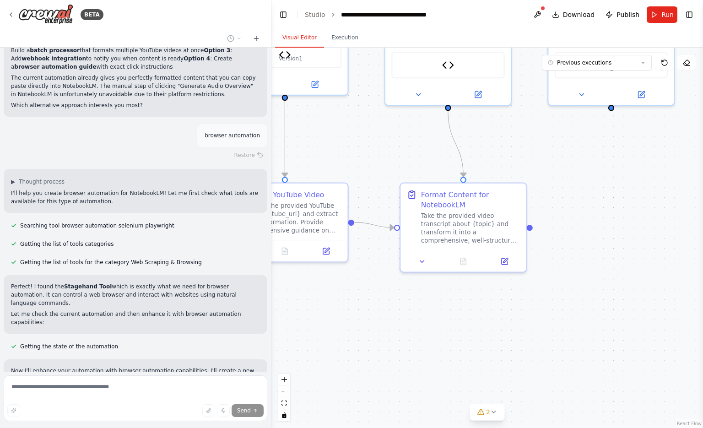
scroll to position [2836, 0]
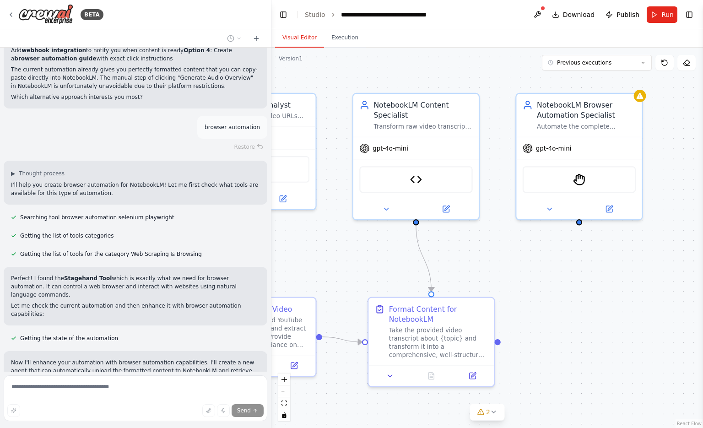
drag, startPoint x: 581, startPoint y: 216, endPoint x: 554, endPoint y: 318, distance: 105.2
click at [554, 318] on div ".deletable-edge-delete-btn { width: 20px; height: 20px; border: 0px solid #ffff…" at bounding box center [486, 238] width 431 height 380
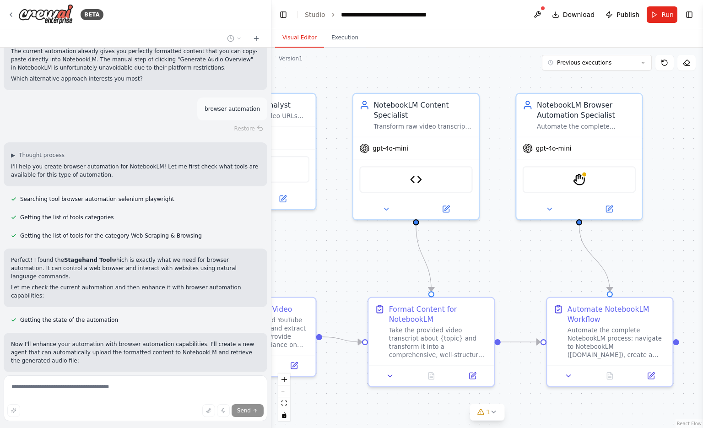
scroll to position [2903, 0]
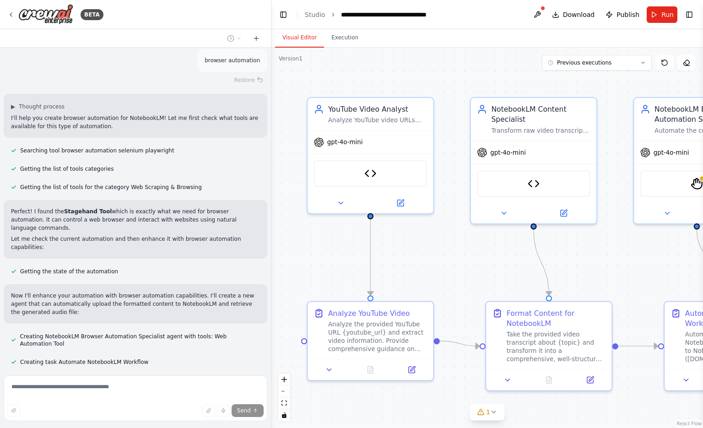
drag, startPoint x: 476, startPoint y: 255, endPoint x: 593, endPoint y: 259, distance: 117.6
click at [593, 259] on div ".deletable-edge-delete-btn { width: 20px; height: 20px; border: 0px solid #ffff…" at bounding box center [486, 238] width 431 height 380
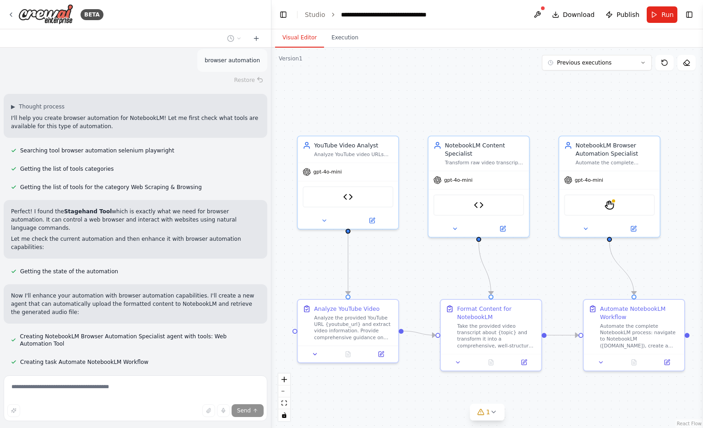
drag, startPoint x: 631, startPoint y: 266, endPoint x: 565, endPoint y: 269, distance: 65.5
click at [565, 269] on div ".deletable-edge-delete-btn { width: 20px; height: 20px; border: 0px solid #ffff…" at bounding box center [486, 238] width 431 height 380
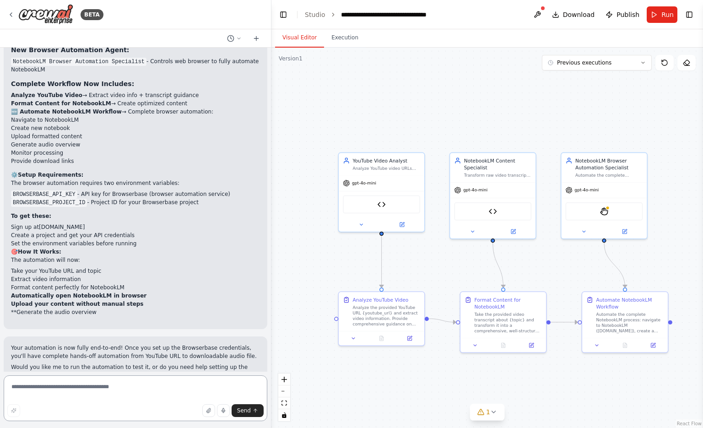
scroll to position [3329, 0]
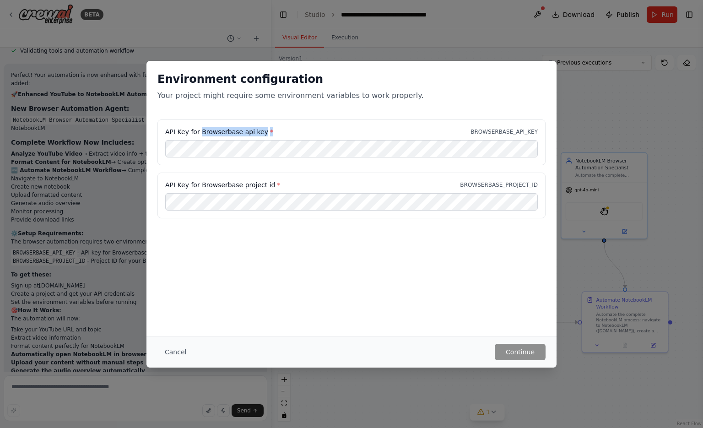
drag, startPoint x: 269, startPoint y: 134, endPoint x: 201, endPoint y: 133, distance: 67.7
click at [201, 133] on div "API Key for Browserbase api key * BROWSERBASE_API_KEY" at bounding box center [351, 131] width 372 height 9
copy label "Browserbase api key *"
click at [411, 129] on div "API Key for Browserbase api key * BROWSERBASE_API_KEY" at bounding box center [351, 131] width 372 height 9
